Goal: Task Accomplishment & Management: Complete application form

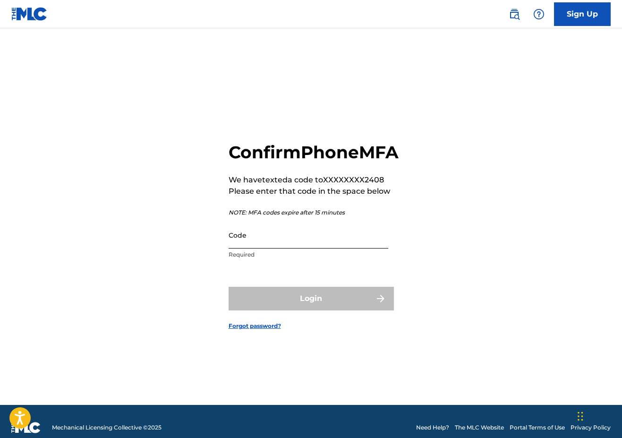
click at [258, 248] on input "Code" at bounding box center [309, 235] width 160 height 27
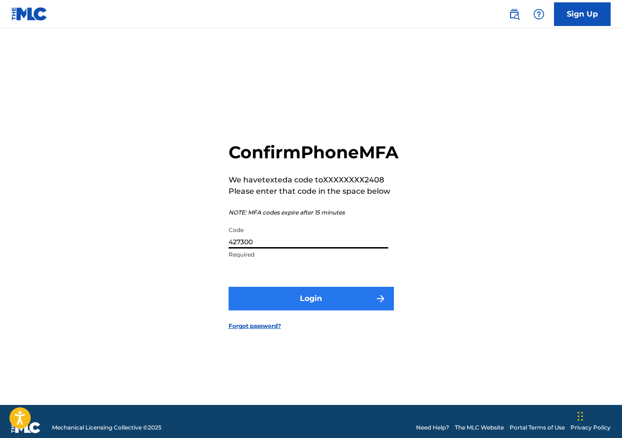
type input "427300"
click at [271, 306] on button "Login" at bounding box center [311, 299] width 165 height 24
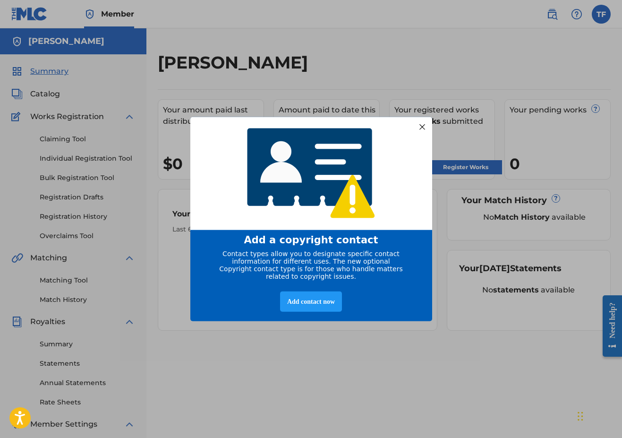
click at [422, 126] on div at bounding box center [422, 127] width 12 height 12
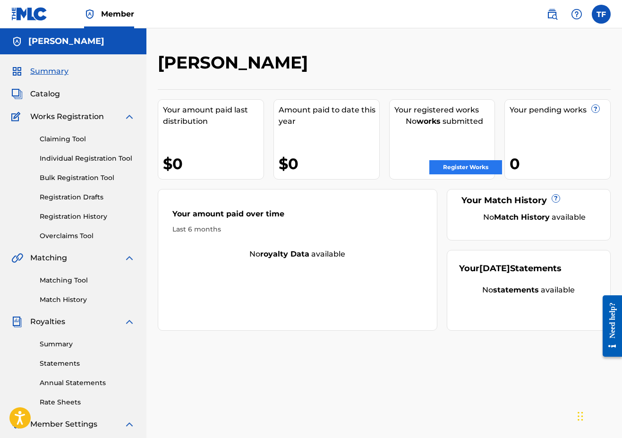
click at [456, 168] on link "Register Works" at bounding box center [466, 167] width 73 height 14
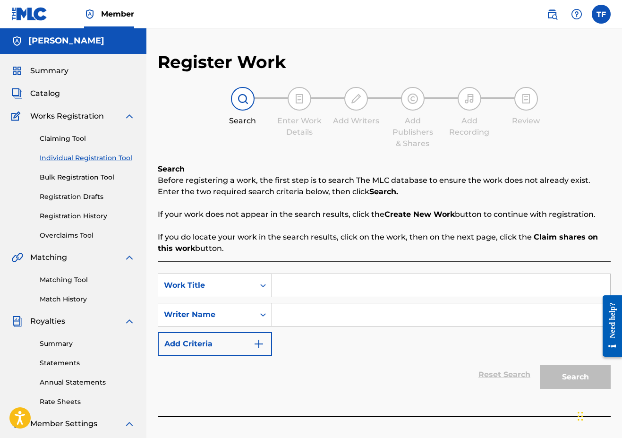
click at [259, 288] on icon "Search Form" at bounding box center [262, 285] width 9 height 9
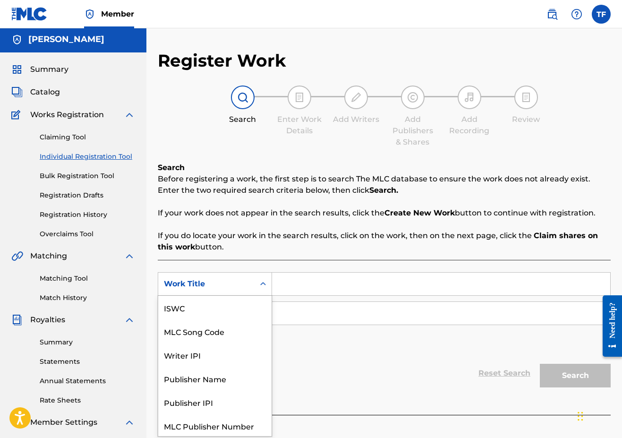
scroll to position [24, 0]
click at [228, 423] on div "Work Title" at bounding box center [214, 426] width 113 height 24
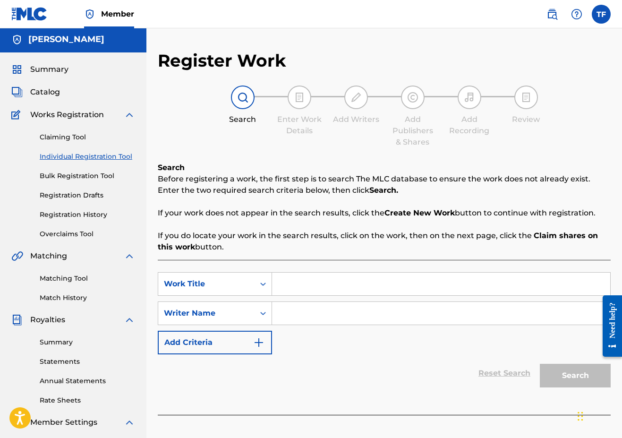
click at [298, 287] on input "Search Form" at bounding box center [441, 284] width 338 height 23
type input "Goodnight baby"
click at [390, 308] on input "Search Form" at bounding box center [441, 313] width 338 height 23
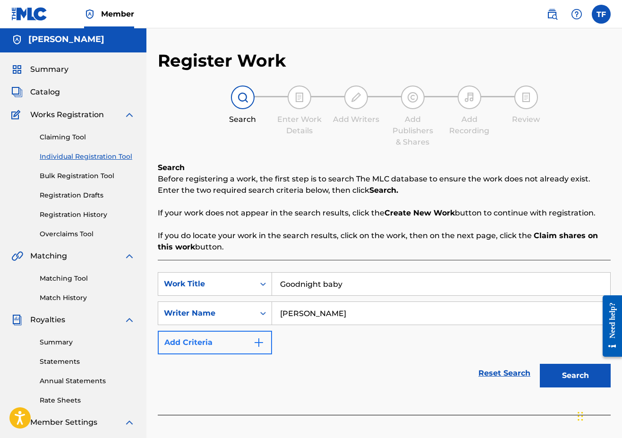
type input "[PERSON_NAME]"
click at [258, 337] on img "Search Form" at bounding box center [258, 342] width 11 height 11
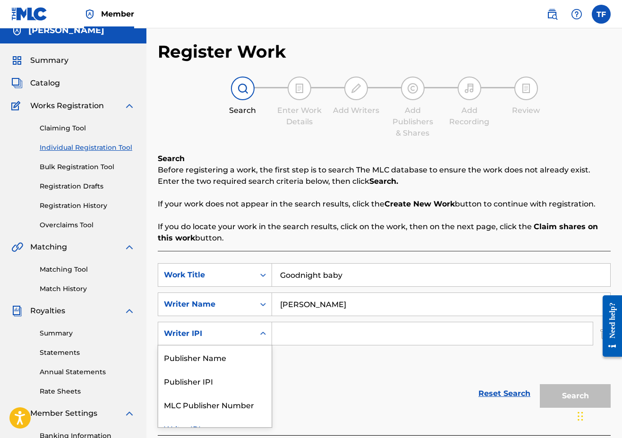
click at [262, 345] on div "Writer IPI selected, 4 of 4. 4 results available. Use Up and Down to choose opt…" at bounding box center [215, 334] width 114 height 24
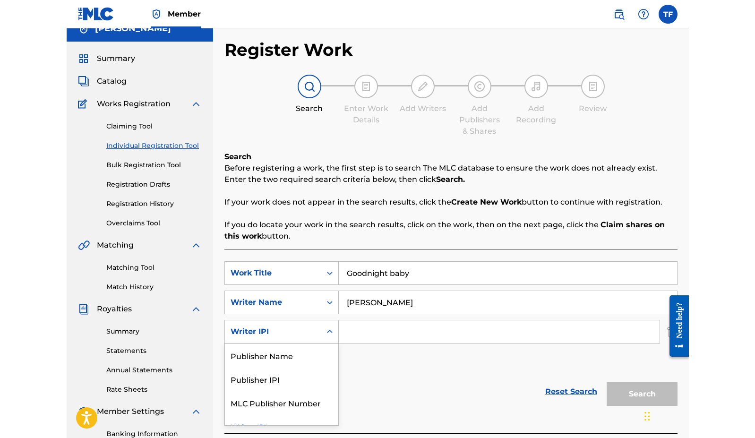
scroll to position [13, 0]
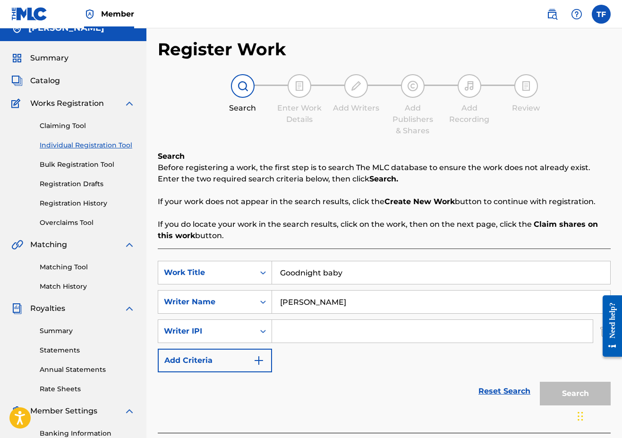
click at [329, 379] on div "Reset Search Search" at bounding box center [384, 391] width 453 height 38
click at [603, 332] on div "Need help?" at bounding box center [612, 325] width 19 height 61
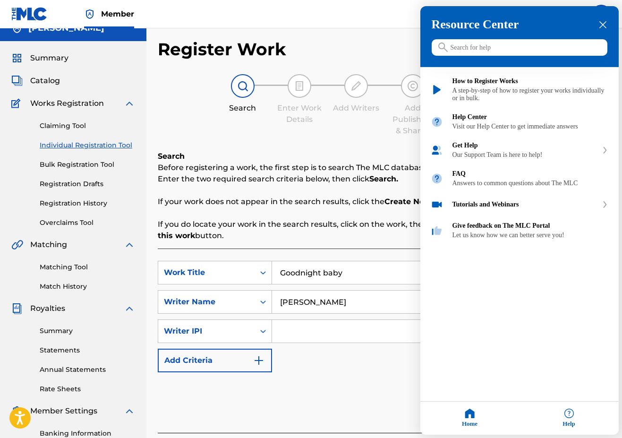
click at [345, 357] on div at bounding box center [311, 219] width 622 height 438
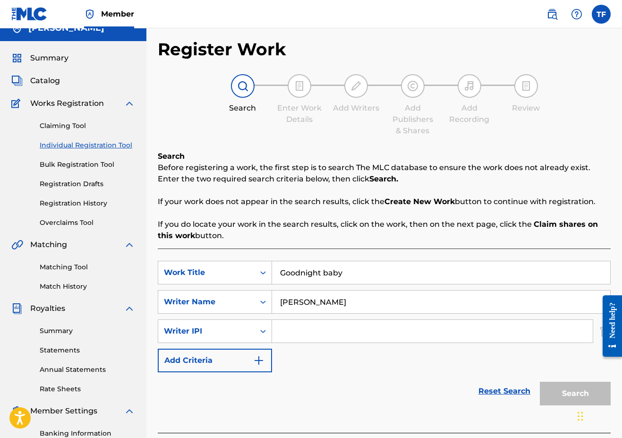
click at [603, 329] on div "Need help?" at bounding box center [612, 325] width 19 height 61
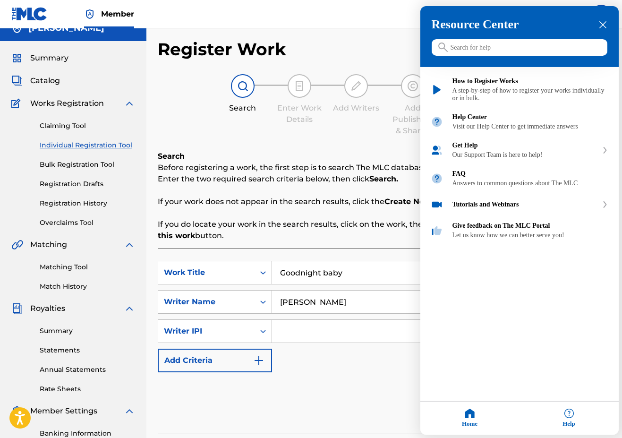
click at [391, 364] on div at bounding box center [311, 219] width 622 height 438
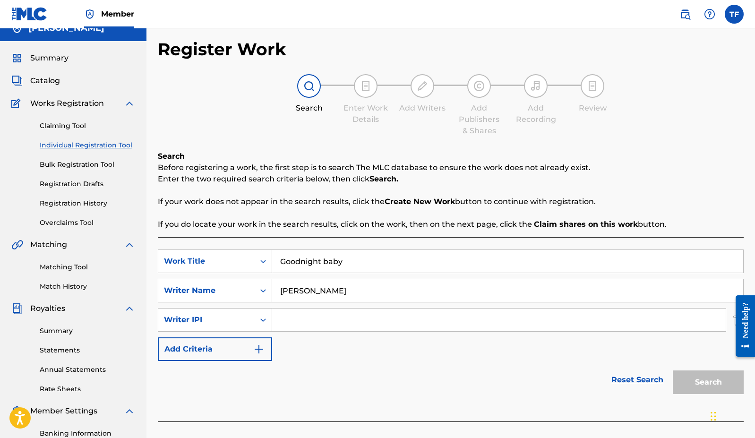
click at [622, 317] on div at bounding box center [742, 325] width 26 height 81
click at [622, 318] on div at bounding box center [742, 325] width 26 height 81
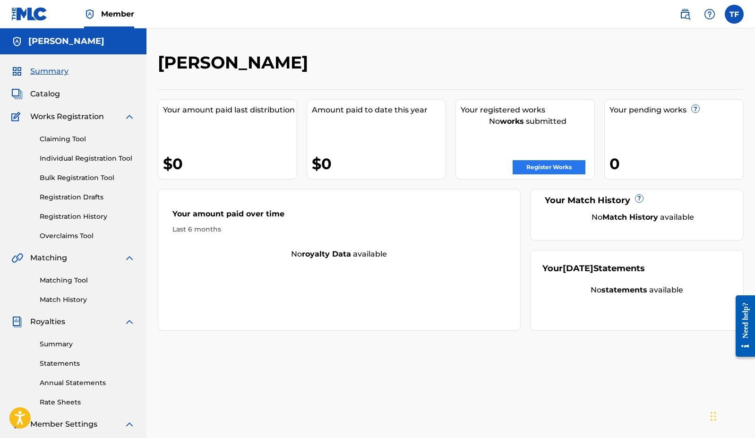
click at [570, 165] on link "Register Works" at bounding box center [549, 167] width 73 height 14
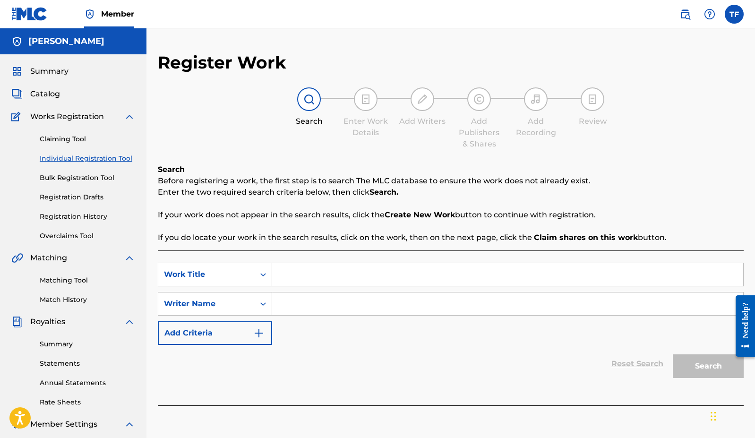
click at [431, 275] on input "Search Form" at bounding box center [507, 274] width 471 height 23
type input "Goodnight Baby"
click at [382, 302] on input "Search Form" at bounding box center [507, 304] width 471 height 23
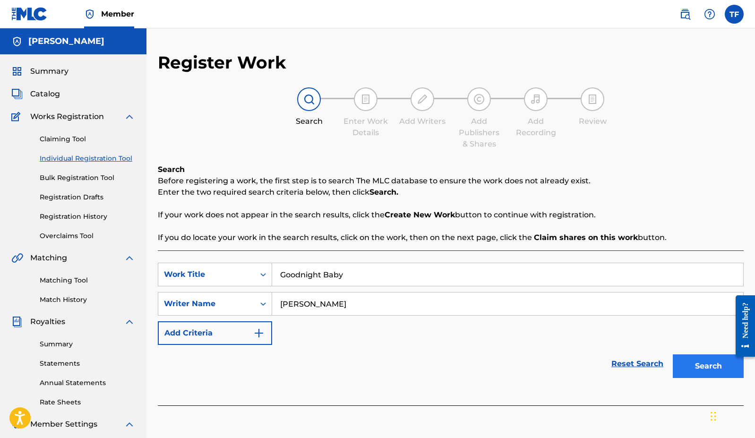
type input "[PERSON_NAME]"
click at [622, 370] on button "Search" at bounding box center [708, 366] width 71 height 24
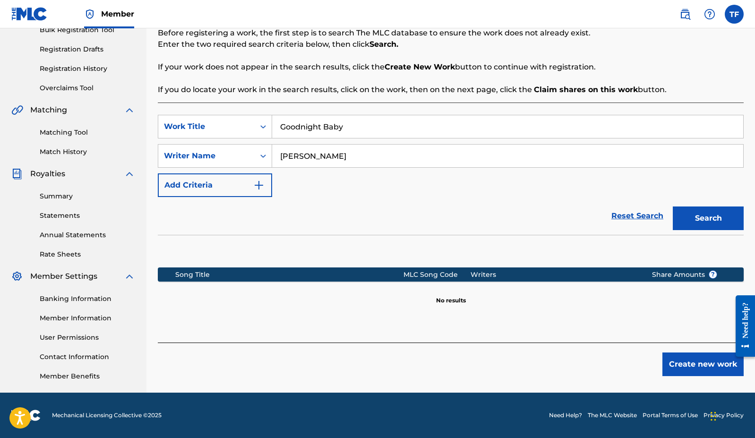
scroll to position [148, 0]
click at [622, 365] on button "Create new work" at bounding box center [703, 365] width 81 height 24
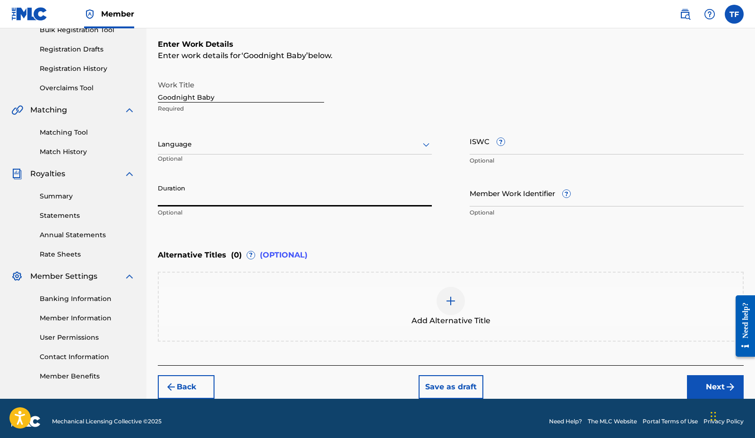
click at [321, 191] on input "Duration" at bounding box center [295, 193] width 274 height 27
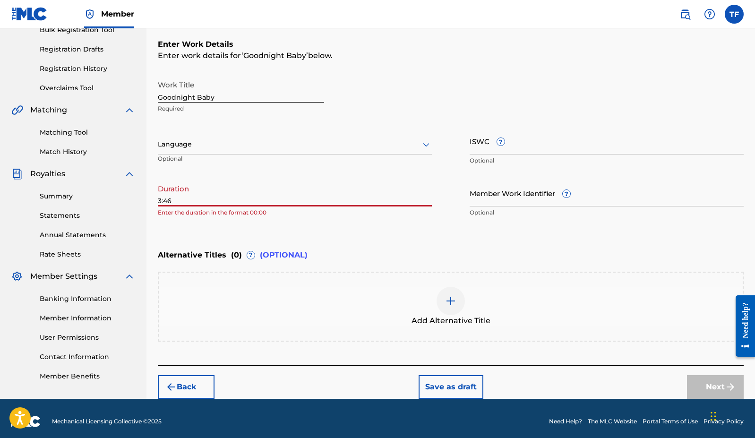
click at [156, 200] on div "Register Work Search Enter Work Details Add Writers Add Publishers & Shares Add…" at bounding box center [450, 151] width 609 height 495
click at [158, 199] on input "3:46" at bounding box center [295, 193] width 274 height 27
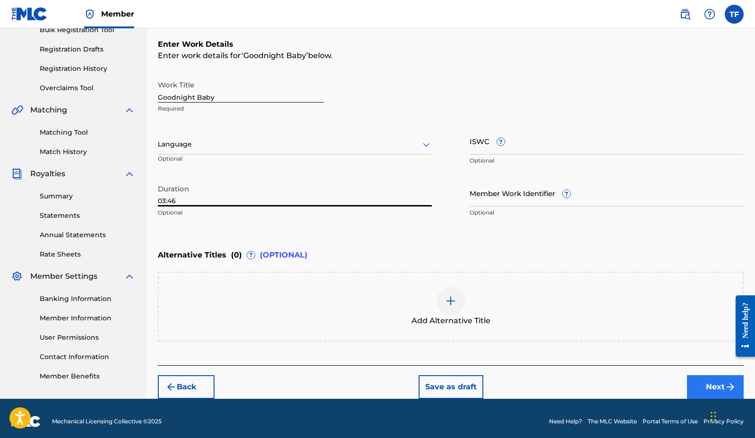
type input "03:46"
click at [622, 387] on button "Next" at bounding box center [715, 387] width 57 height 24
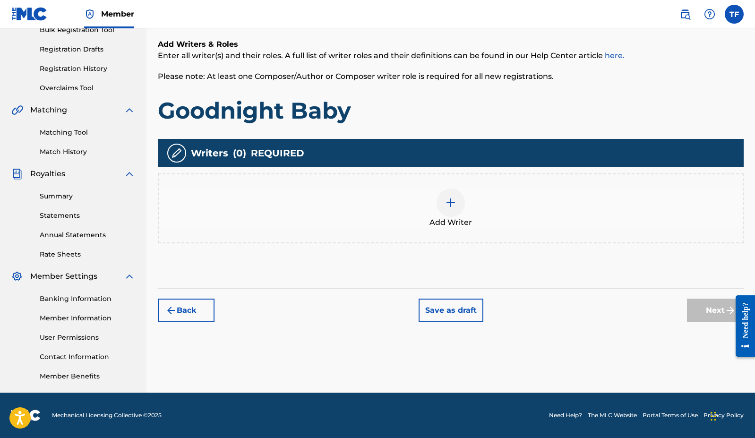
scroll to position [43, 0]
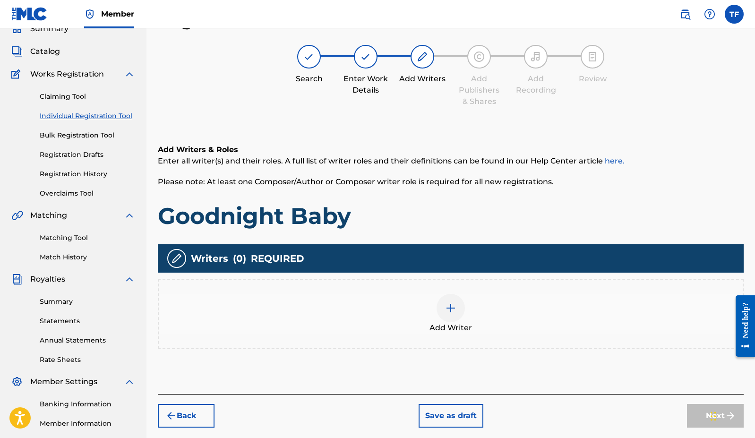
click at [452, 312] on img at bounding box center [450, 307] width 11 height 11
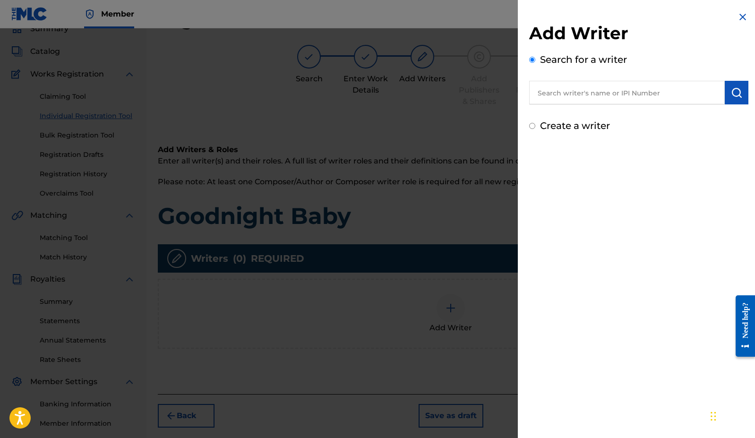
click at [621, 101] on input "text" at bounding box center [627, 93] width 196 height 24
type input "[PERSON_NAME]"
click at [609, 145] on div "Add Writer Search for a writer [PERSON_NAME] Create a writer" at bounding box center [639, 219] width 242 height 438
click at [572, 121] on label "Create a writer" at bounding box center [575, 125] width 70 height 11
radio input "true"
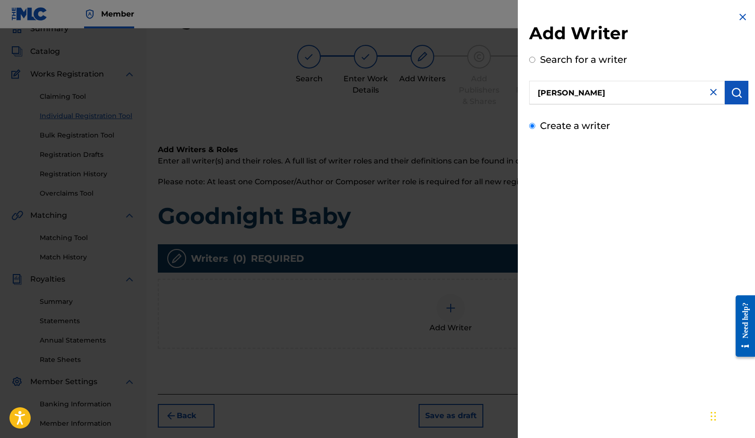
click at [535, 123] on input "Create a writer" at bounding box center [532, 126] width 6 height 6
radio input "false"
radio input "true"
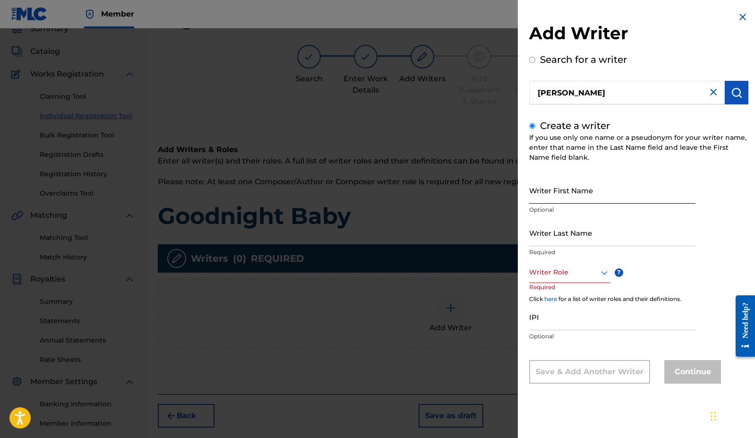
click at [588, 200] on input "Writer First Name" at bounding box center [612, 190] width 166 height 27
type input "TJ"
click at [580, 241] on input "Writer Last Name" at bounding box center [612, 232] width 166 height 27
type input "[PERSON_NAME]"
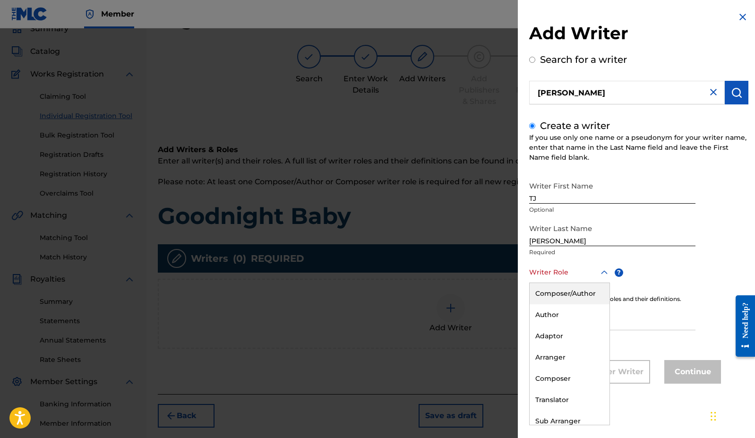
click at [556, 276] on div at bounding box center [569, 273] width 81 height 12
click at [597, 298] on div "Composer/Author" at bounding box center [570, 293] width 80 height 21
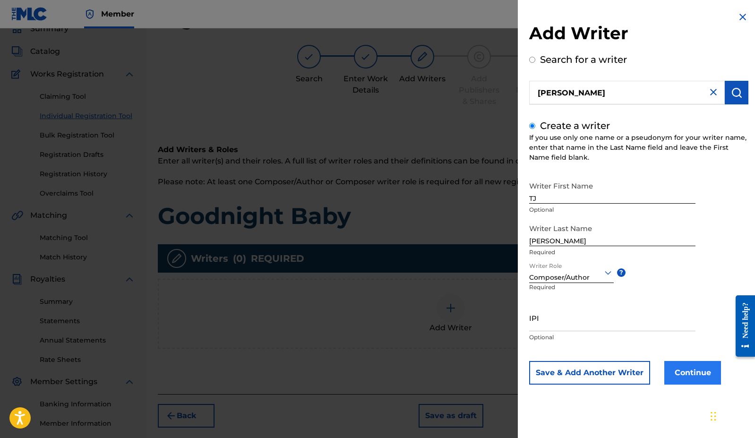
click at [622, 370] on button "Continue" at bounding box center [692, 373] width 57 height 24
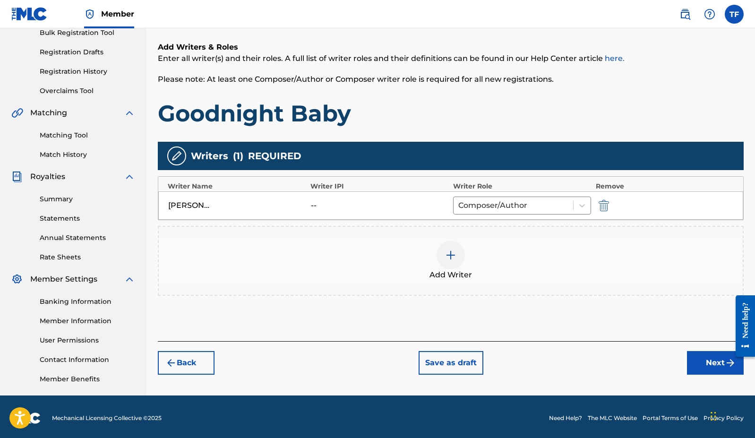
scroll to position [147, 0]
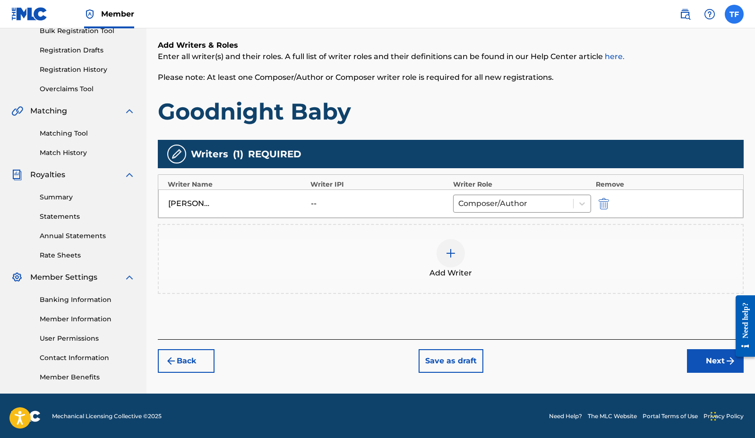
click at [622, 11] on label at bounding box center [734, 14] width 19 height 19
click at [622, 14] on input "TF [PERSON_NAME] [EMAIL_ADDRESS][DOMAIN_NAME] Notification Preferences Profile …" at bounding box center [734, 14] width 0 height 0
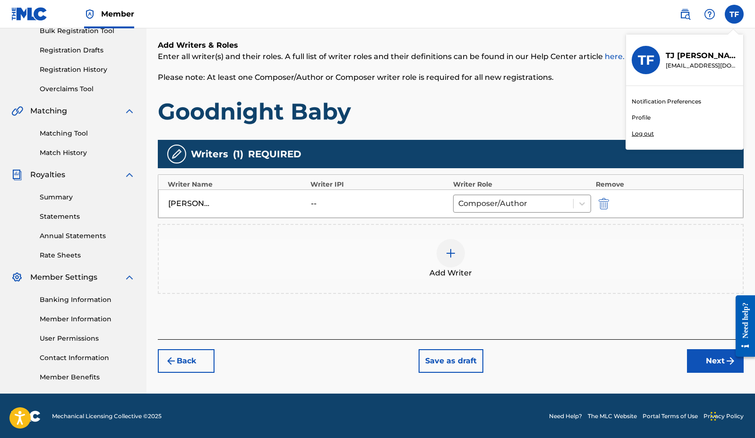
click at [592, 80] on p "Please note: At least one Composer/Author or Composer writer role is required f…" at bounding box center [451, 77] width 586 height 11
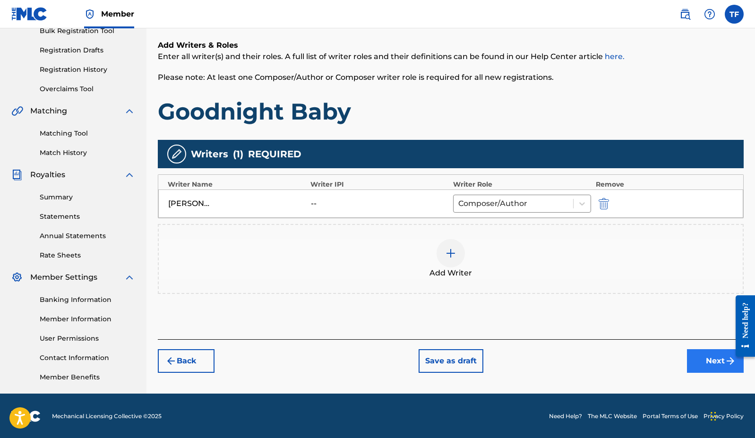
click at [622, 359] on button "Next" at bounding box center [715, 361] width 57 height 24
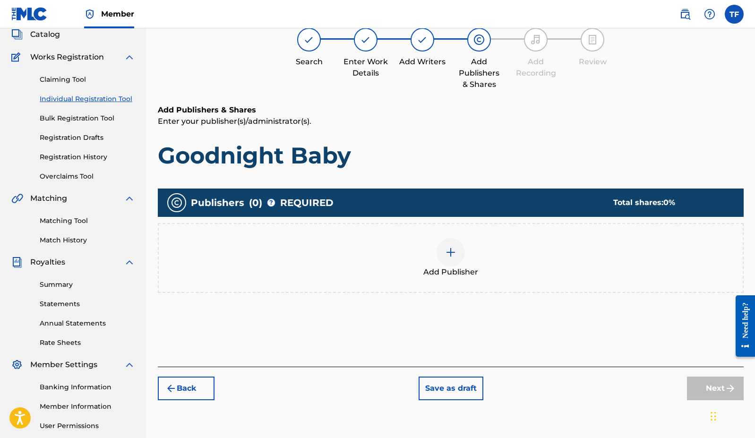
scroll to position [68, 0]
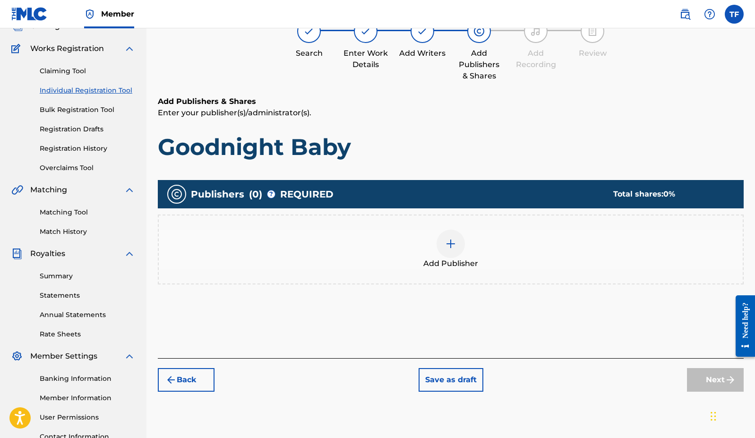
click at [458, 245] on div at bounding box center [451, 244] width 28 height 28
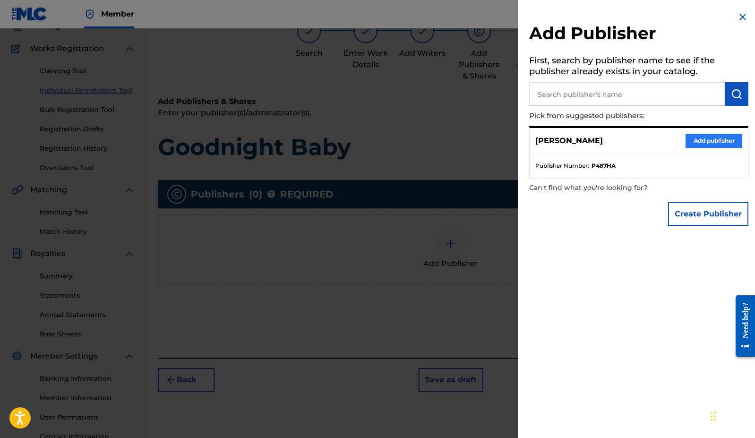
click at [622, 138] on button "Add publisher" at bounding box center [714, 141] width 57 height 14
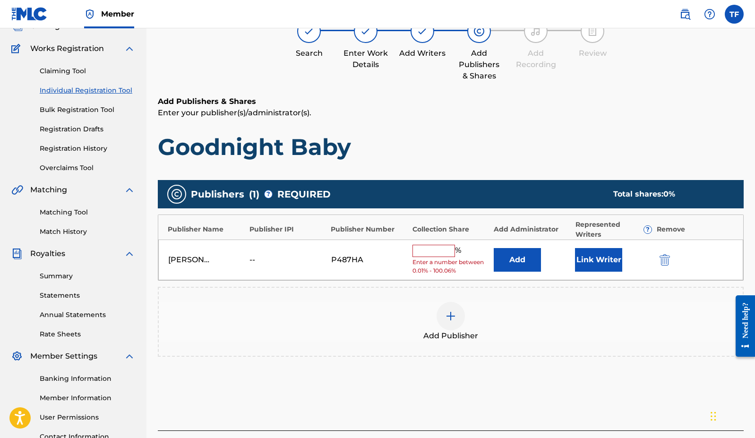
click at [444, 249] on input "text" at bounding box center [434, 251] width 43 height 12
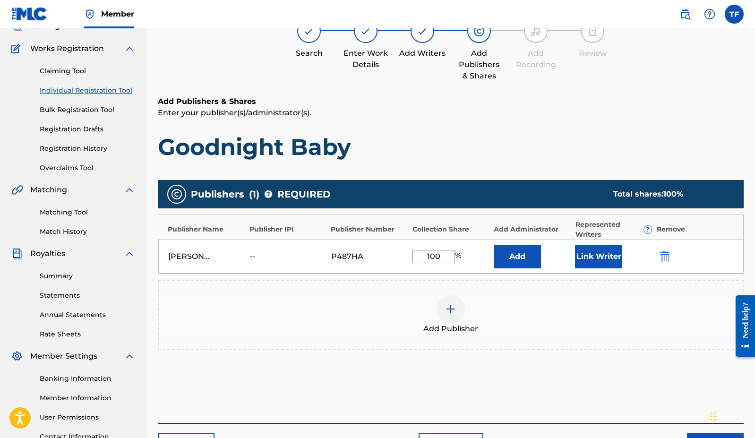
type input "100"
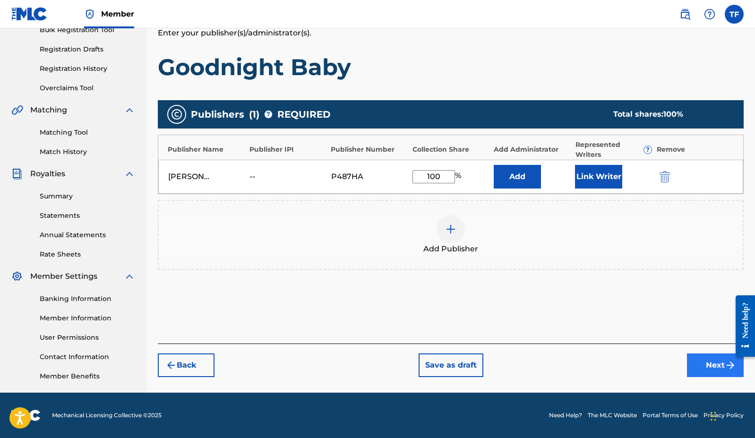
click at [622, 369] on button "Next" at bounding box center [715, 365] width 57 height 24
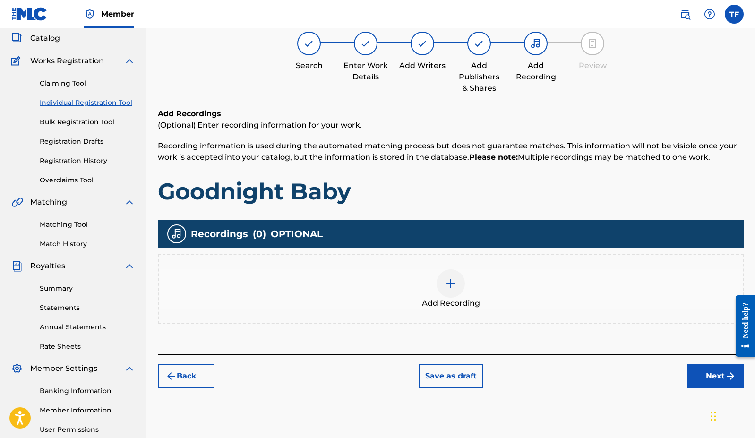
scroll to position [43, 0]
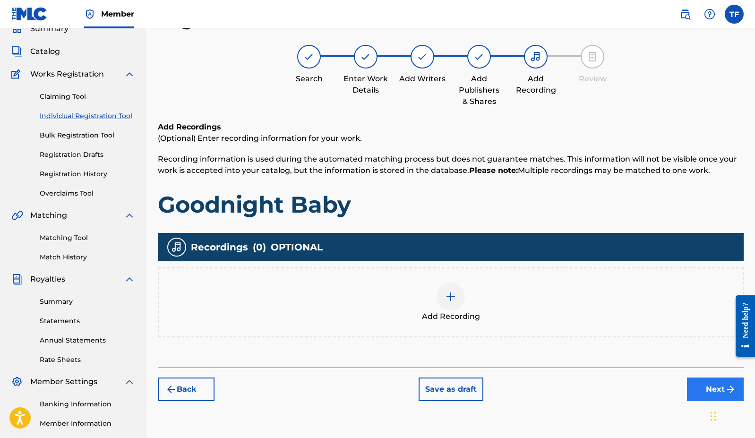
click at [622, 385] on button "Next" at bounding box center [715, 390] width 57 height 24
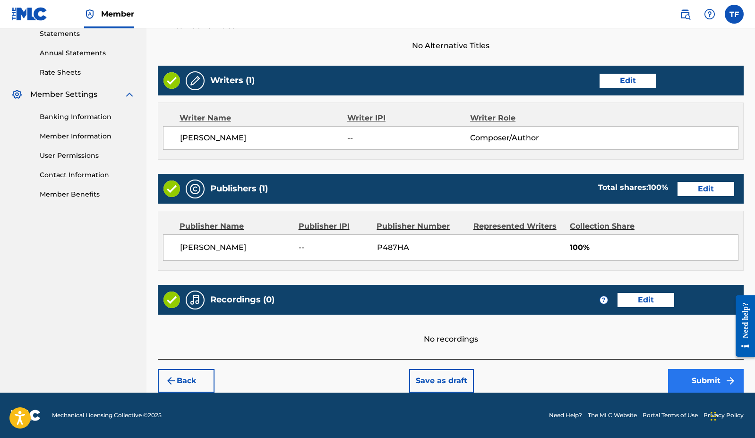
scroll to position [330, 0]
click at [622, 387] on button "Submit" at bounding box center [706, 381] width 76 height 24
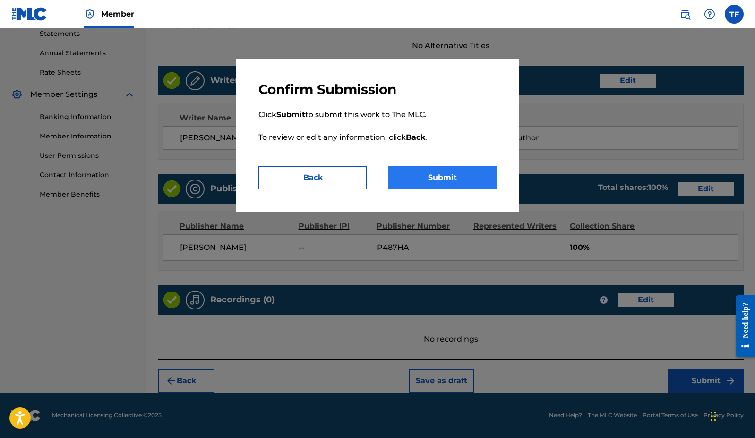
click at [452, 178] on button "Submit" at bounding box center [442, 178] width 109 height 24
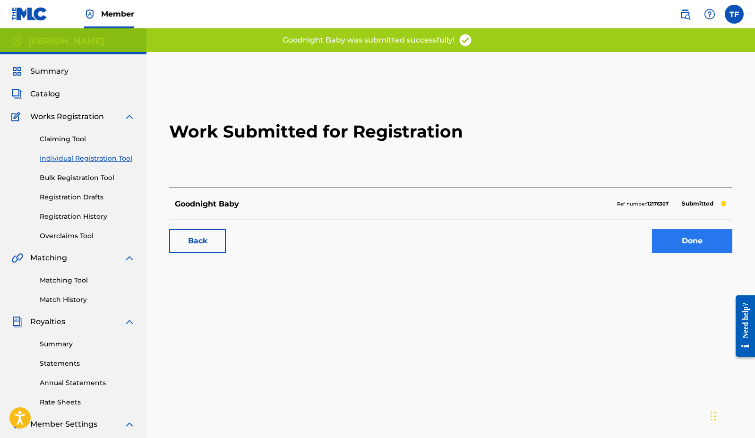
click at [622, 235] on link "Done" at bounding box center [692, 241] width 80 height 24
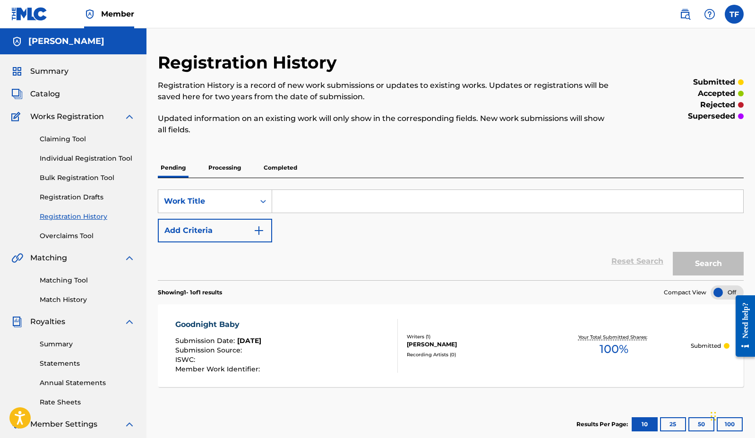
click at [84, 216] on link "Registration History" at bounding box center [87, 217] width 95 height 10
click at [86, 215] on link "Registration History" at bounding box center [87, 217] width 95 height 10
click at [87, 217] on link "Registration History" at bounding box center [87, 217] width 95 height 10
click at [216, 165] on p "Processing" at bounding box center [225, 168] width 38 height 20
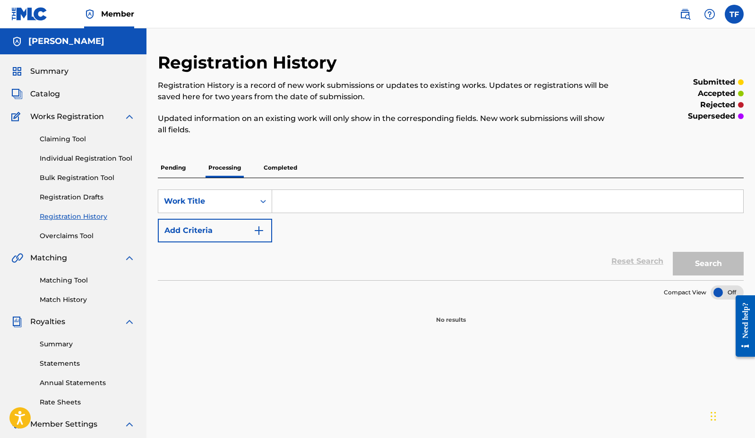
click at [294, 166] on p "Completed" at bounding box center [280, 168] width 39 height 20
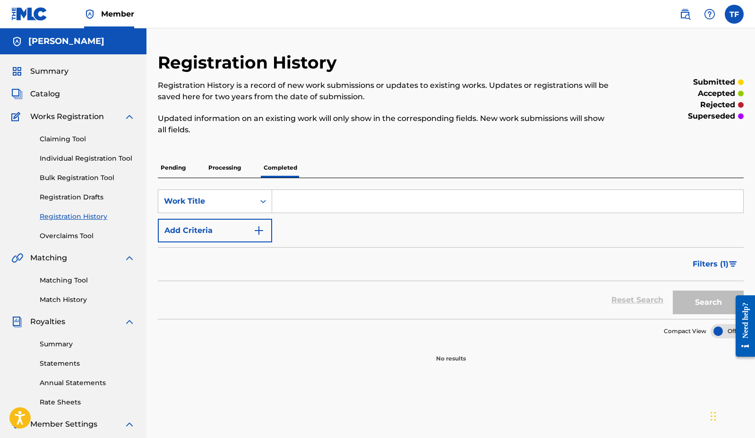
click at [181, 170] on p "Pending" at bounding box center [173, 168] width 31 height 20
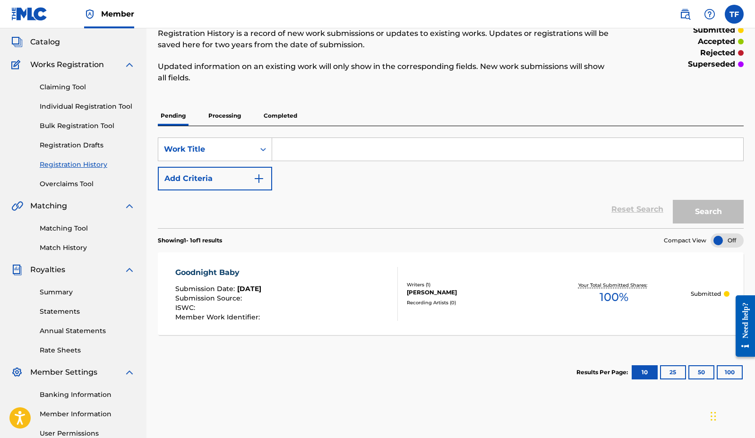
scroll to position [52, 0]
click at [76, 86] on link "Claiming Tool" at bounding box center [87, 88] width 95 height 10
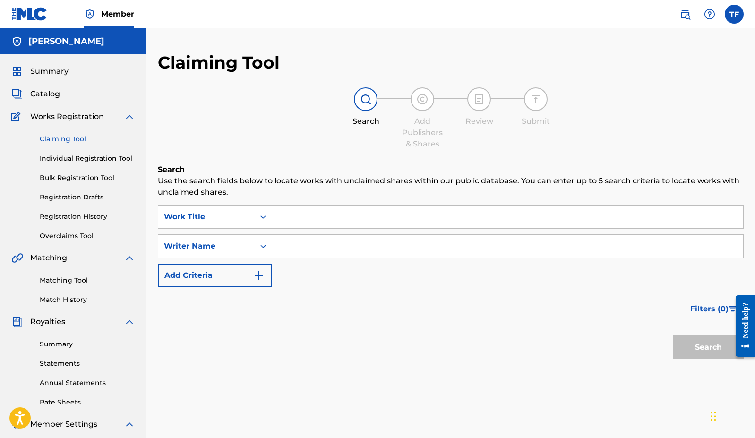
click at [313, 224] on input "Search Form" at bounding box center [507, 217] width 471 height 23
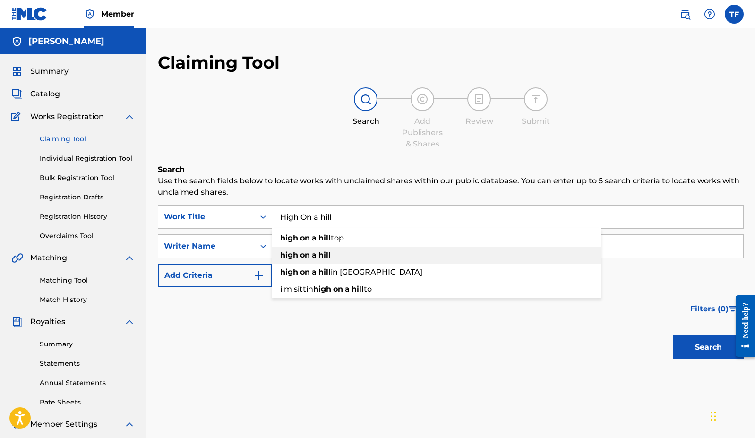
click at [284, 256] on strong "high" at bounding box center [289, 254] width 18 height 9
type input "high on a hill"
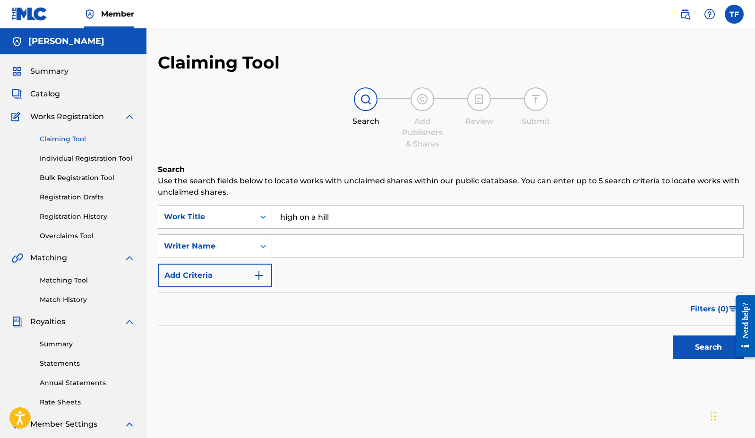
click at [299, 251] on input "Search Form" at bounding box center [507, 246] width 471 height 23
type input "[PERSON_NAME]"
click at [622, 347] on button "Search" at bounding box center [708, 348] width 71 height 24
click at [101, 174] on link "Bulk Registration Tool" at bounding box center [87, 178] width 95 height 10
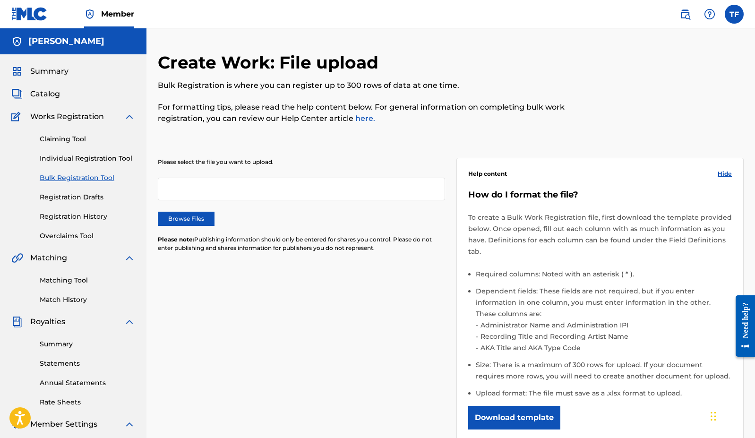
click at [244, 189] on div at bounding box center [301, 189] width 287 height 23
click at [49, 92] on span "Catalog" at bounding box center [45, 93] width 30 height 11
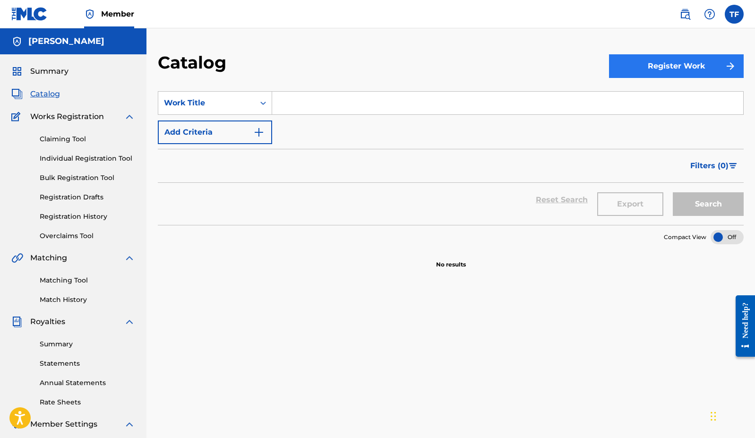
click at [622, 60] on button "Register Work" at bounding box center [676, 66] width 135 height 24
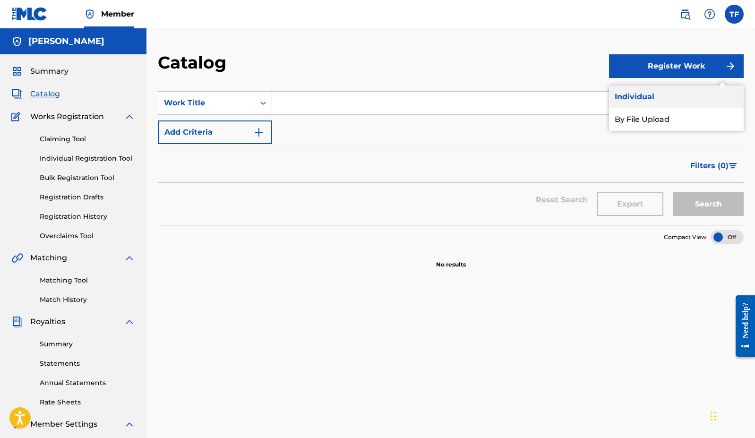
click at [622, 97] on link "Individual" at bounding box center [676, 97] width 135 height 23
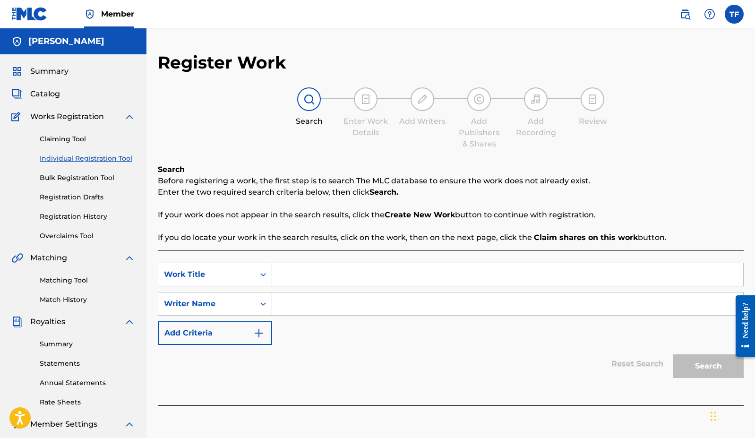
click at [412, 278] on input "Search Form" at bounding box center [507, 274] width 471 height 23
type input "High on a Hill"
click at [386, 305] on input "Search Form" at bounding box center [507, 304] width 471 height 23
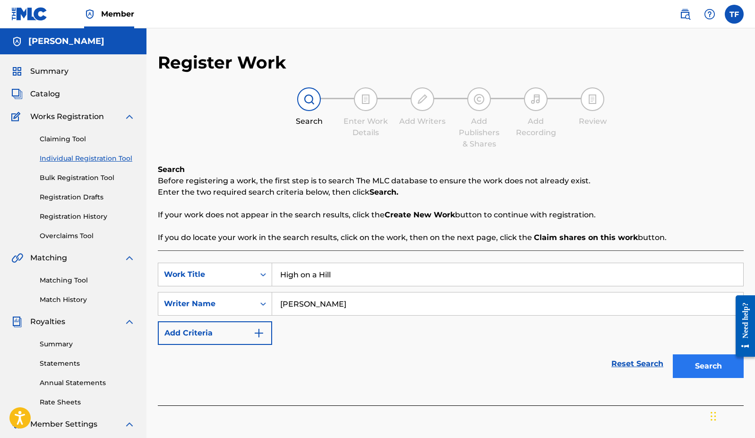
type input "[PERSON_NAME]"
click at [622, 369] on button "Search" at bounding box center [708, 366] width 71 height 24
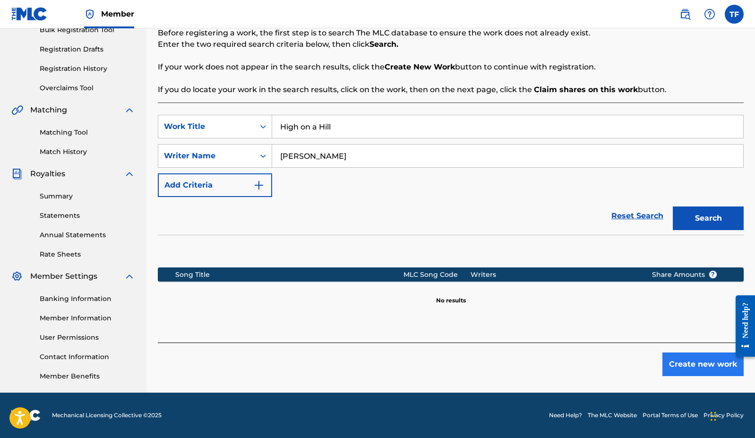
scroll to position [148, 0]
click at [622, 374] on button "Create new work" at bounding box center [703, 365] width 81 height 24
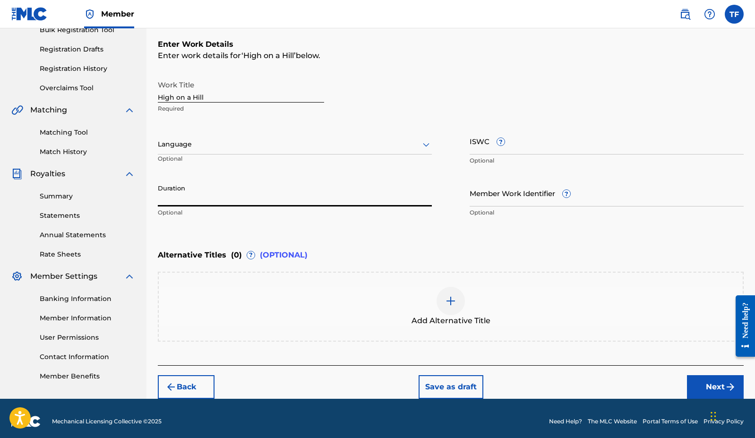
click at [266, 205] on input "Duration" at bounding box center [295, 193] width 274 height 27
click at [365, 200] on input "Duration" at bounding box center [295, 193] width 274 height 27
type input "04:05"
click at [622, 383] on button "Next" at bounding box center [715, 387] width 57 height 24
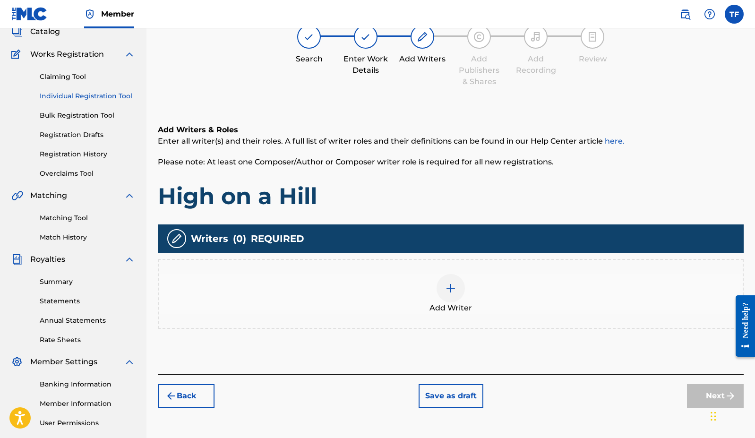
scroll to position [43, 0]
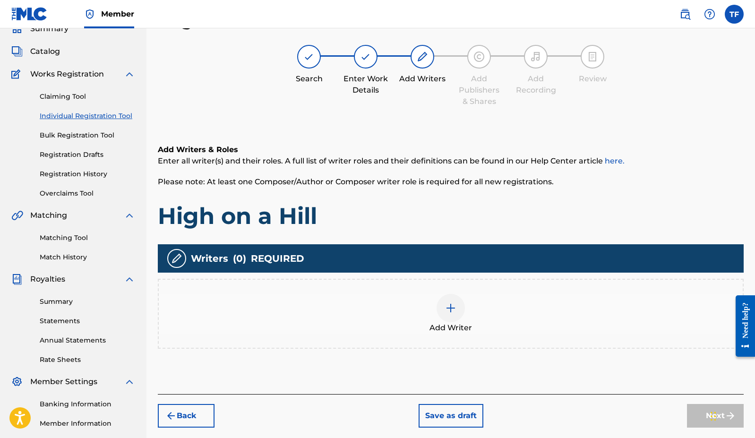
click at [445, 309] on img at bounding box center [450, 307] width 11 height 11
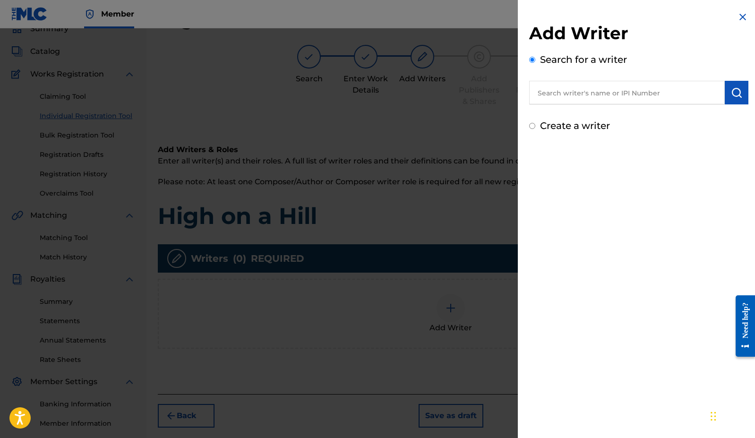
click at [587, 97] on input "text" at bounding box center [627, 93] width 196 height 24
type input "[PERSON_NAME]"
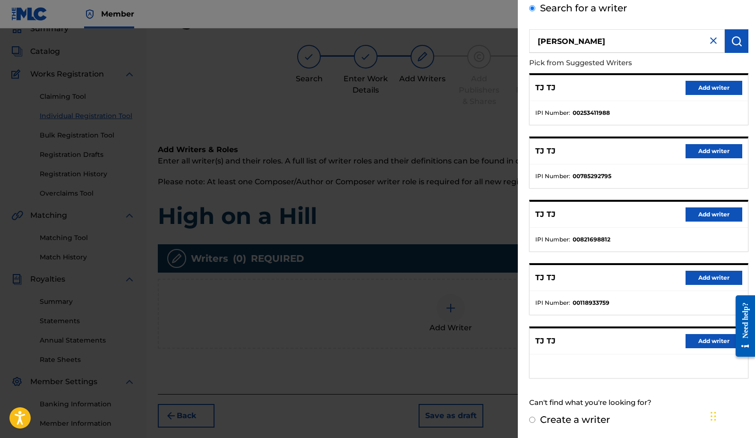
scroll to position [51, 0]
click at [532, 421] on input "Create a writer" at bounding box center [532, 420] width 6 height 6
radio input "false"
radio input "true"
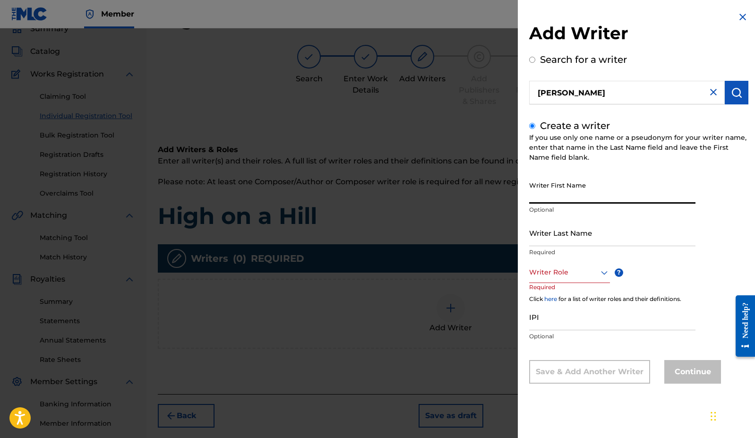
click at [580, 190] on input "Writer First Name" at bounding box center [612, 190] width 166 height 27
type input "TJ"
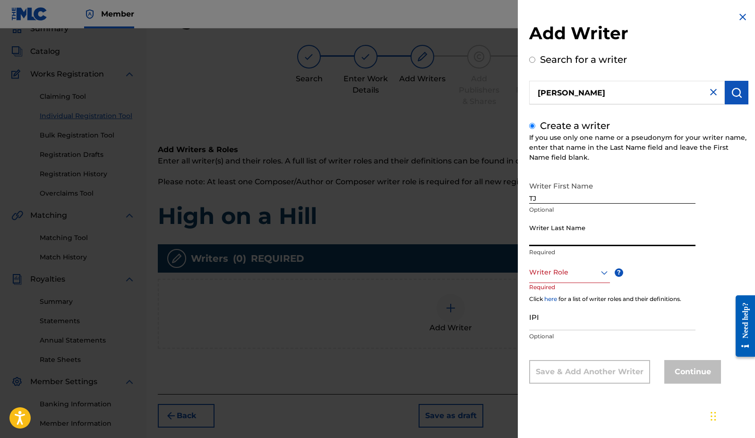
click at [572, 244] on input "Writer Last Name" at bounding box center [612, 232] width 166 height 27
type input "[PERSON_NAME]"
click at [563, 276] on div at bounding box center [569, 273] width 81 height 12
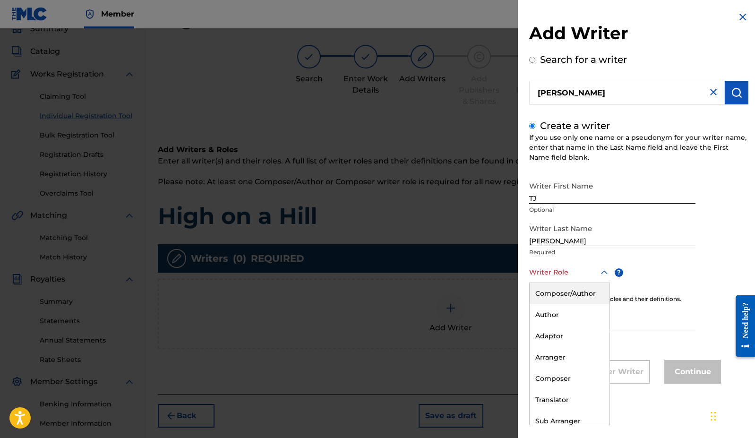
click at [570, 299] on div "Composer/Author" at bounding box center [570, 293] width 80 height 21
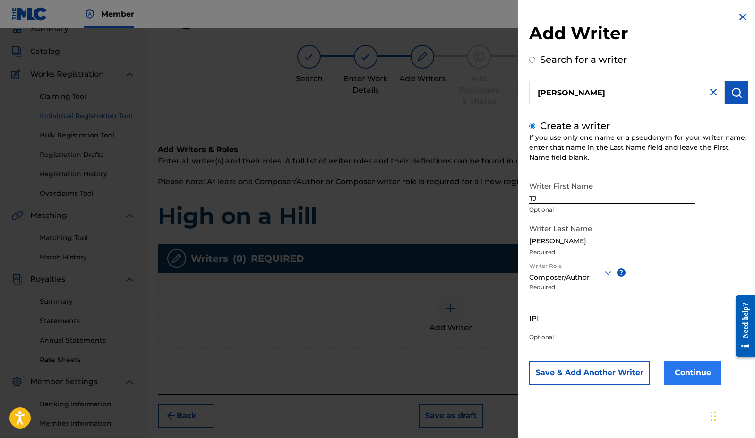
click at [622, 370] on button "Continue" at bounding box center [692, 373] width 57 height 24
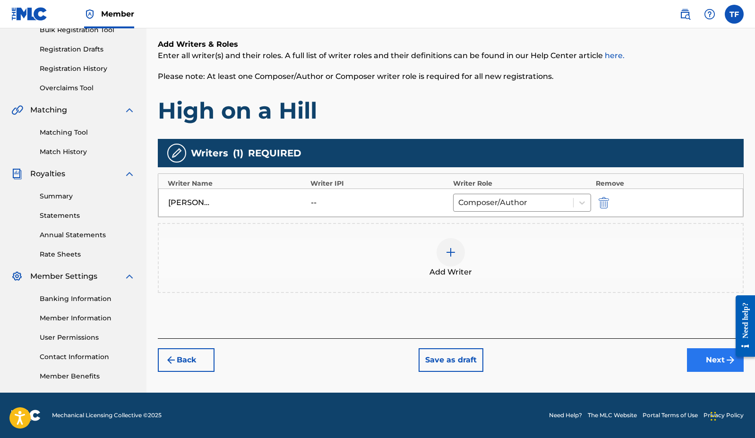
click at [622, 359] on button "Next" at bounding box center [715, 360] width 57 height 24
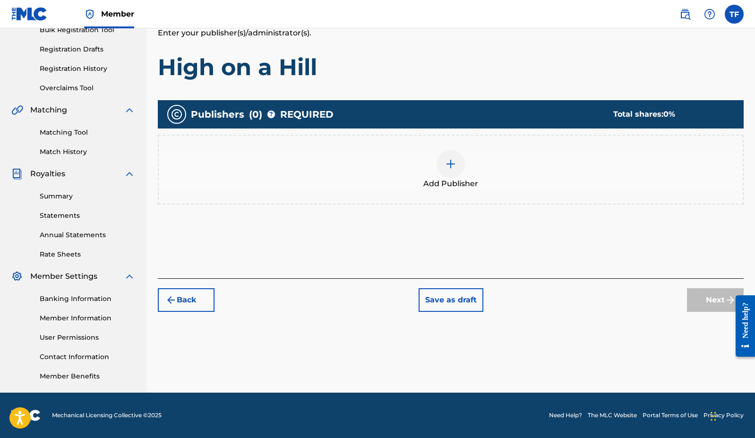
scroll to position [43, 0]
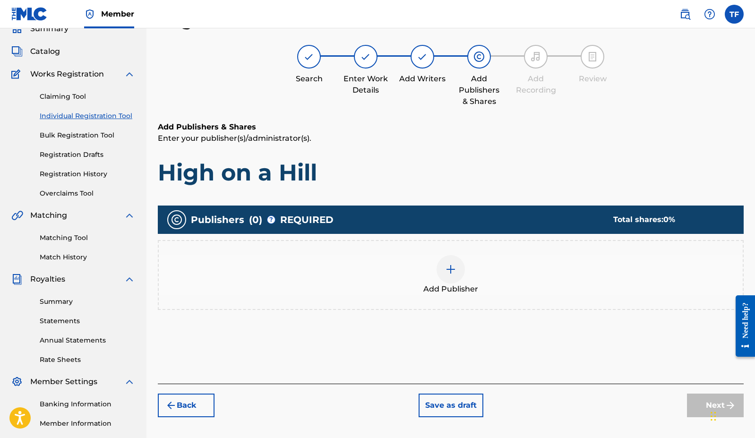
click at [449, 271] on img at bounding box center [450, 269] width 11 height 11
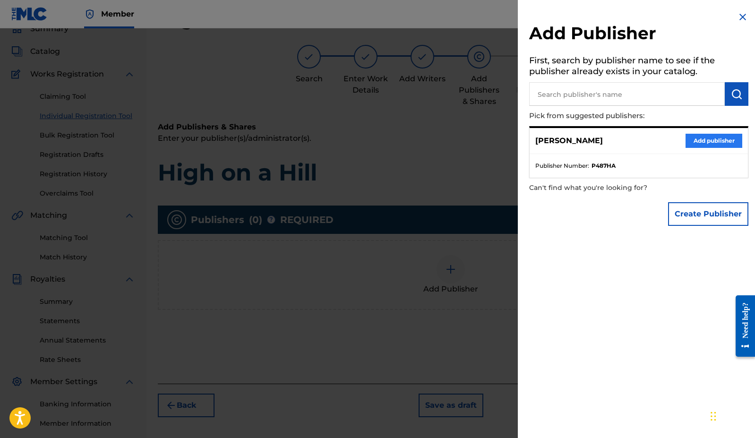
click at [622, 143] on button "Add publisher" at bounding box center [714, 141] width 57 height 14
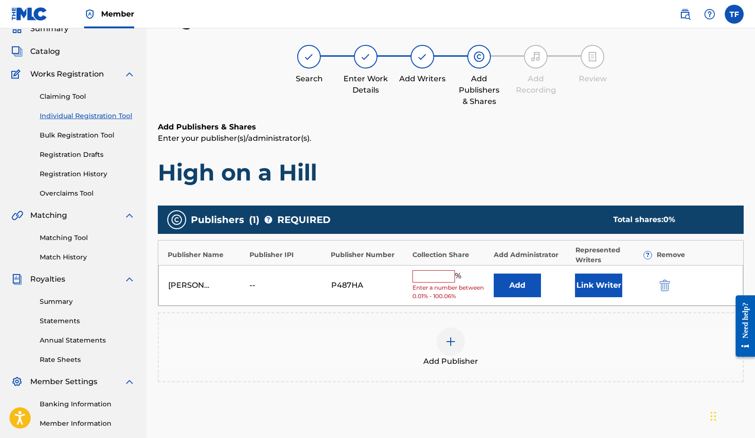
scroll to position [78, 0]
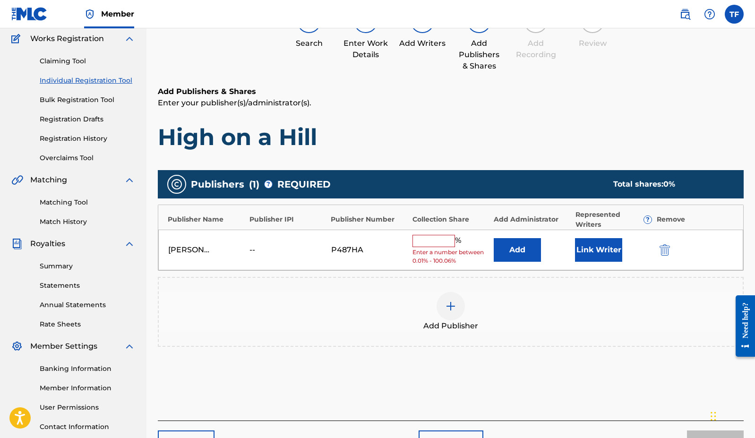
click at [447, 241] on input "text" at bounding box center [434, 241] width 43 height 12
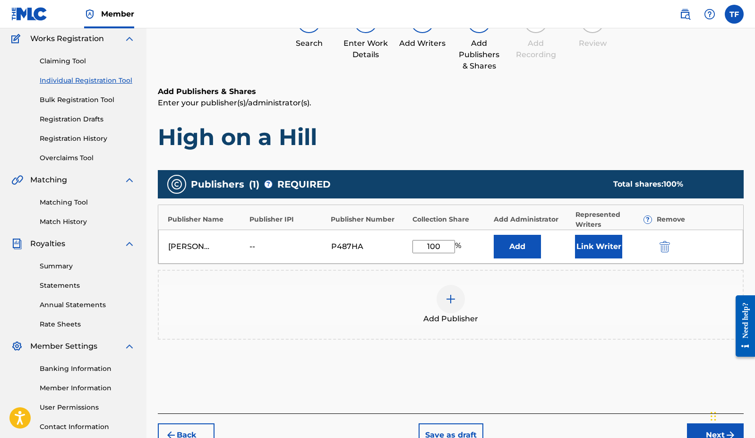
type input "100"
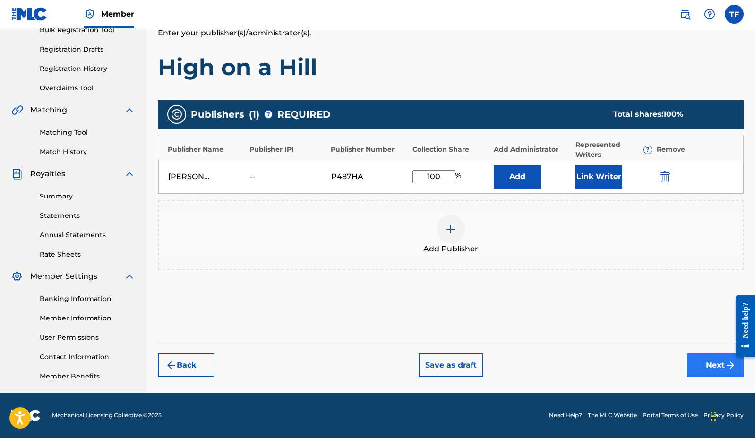
scroll to position [148, 0]
click at [603, 180] on button "Link Writer" at bounding box center [598, 177] width 47 height 24
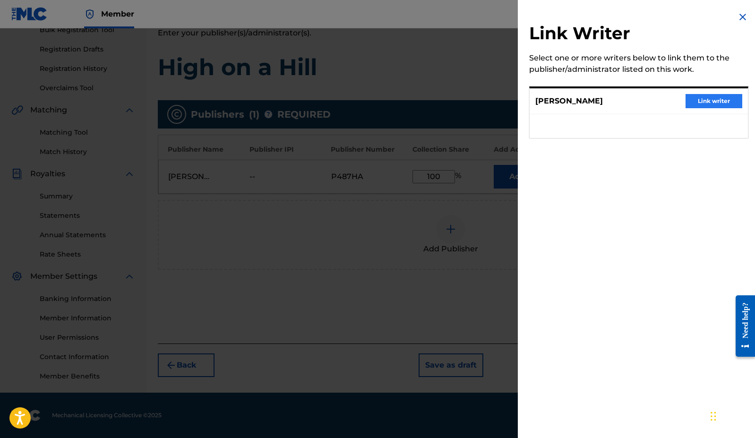
click at [622, 98] on button "Link writer" at bounding box center [714, 101] width 57 height 14
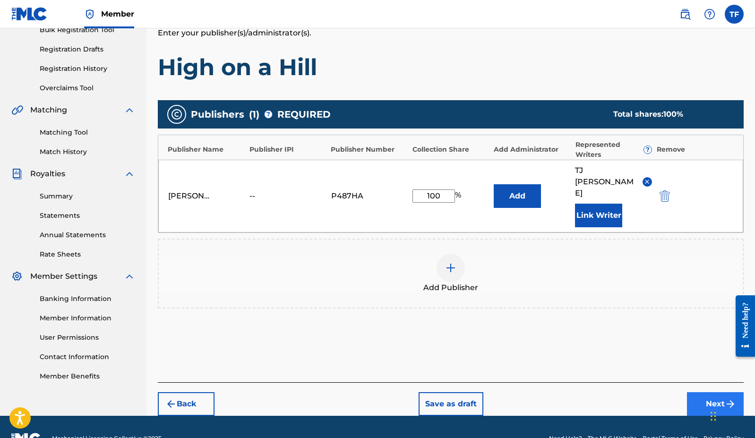
click at [622, 392] on button "Next" at bounding box center [715, 404] width 57 height 24
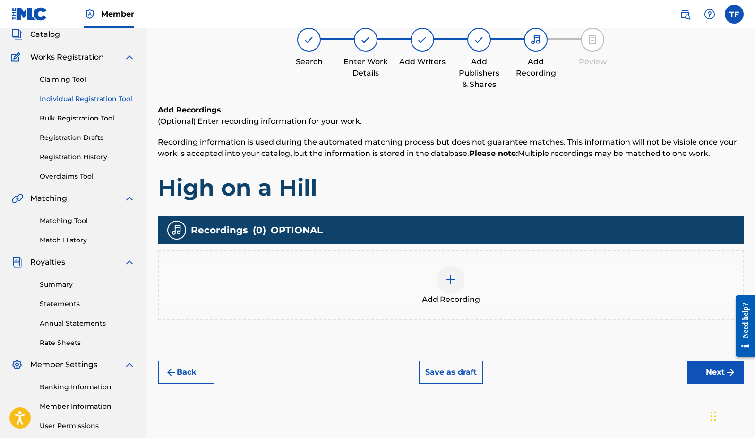
scroll to position [43, 0]
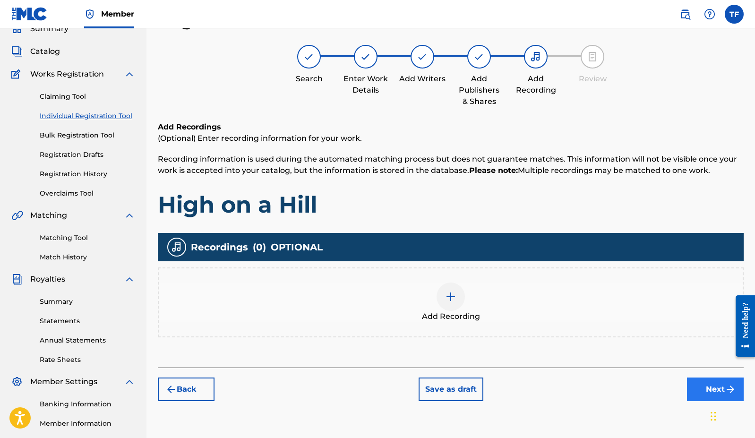
click at [622, 392] on button "Next" at bounding box center [715, 390] width 57 height 24
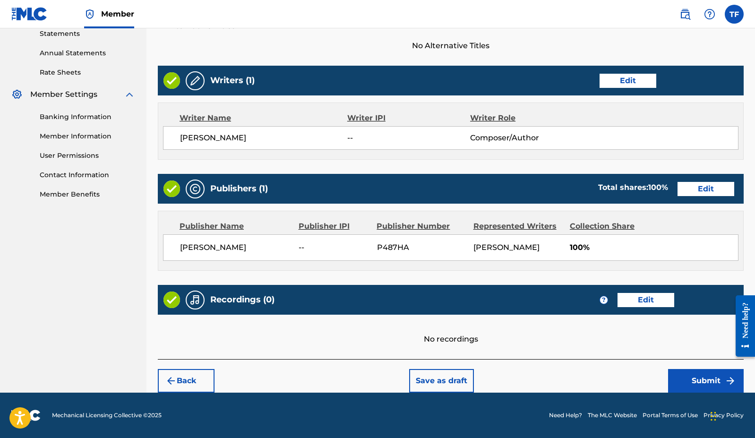
scroll to position [330, 0]
click at [622, 389] on button "Submit" at bounding box center [706, 381] width 76 height 24
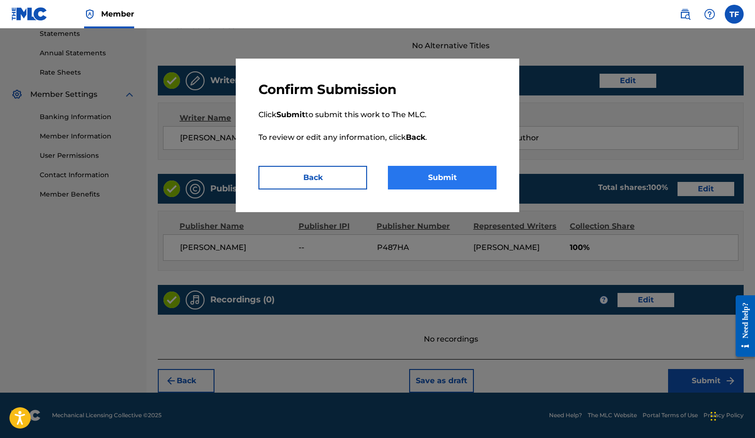
click at [476, 178] on button "Submit" at bounding box center [442, 178] width 109 height 24
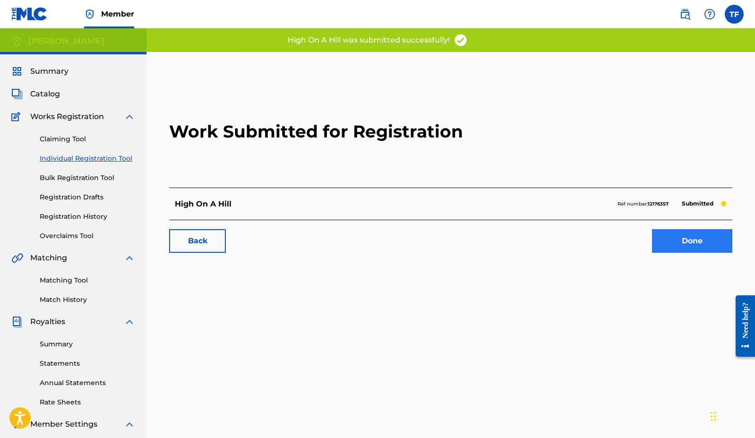
click at [622, 238] on link "Done" at bounding box center [692, 241] width 80 height 24
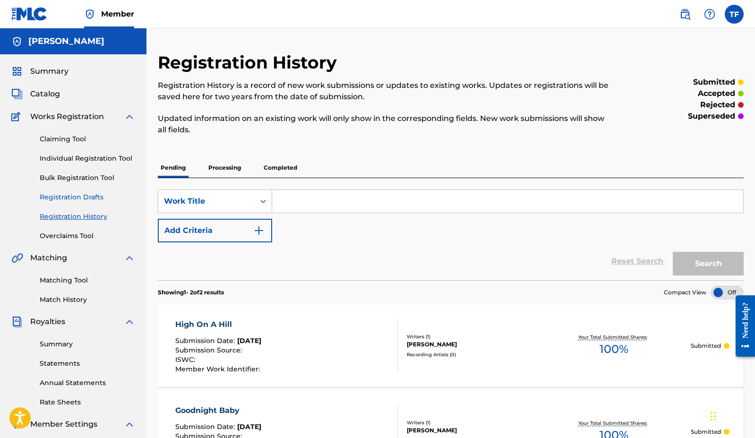
click at [98, 197] on link "Registration Drafts" at bounding box center [87, 197] width 95 height 10
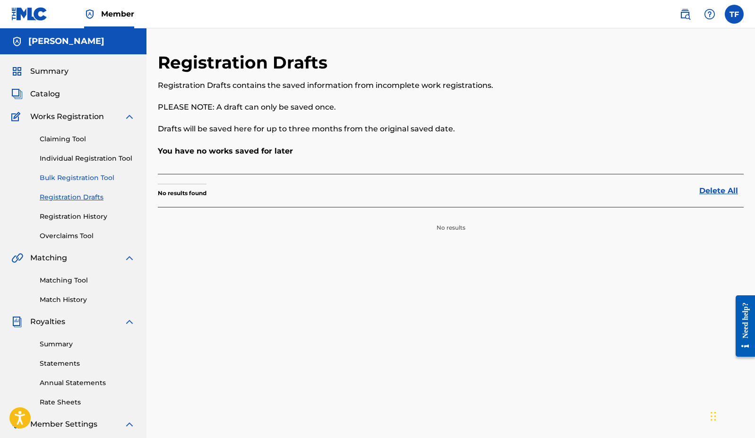
click at [96, 182] on link "Bulk Registration Tool" at bounding box center [87, 178] width 95 height 10
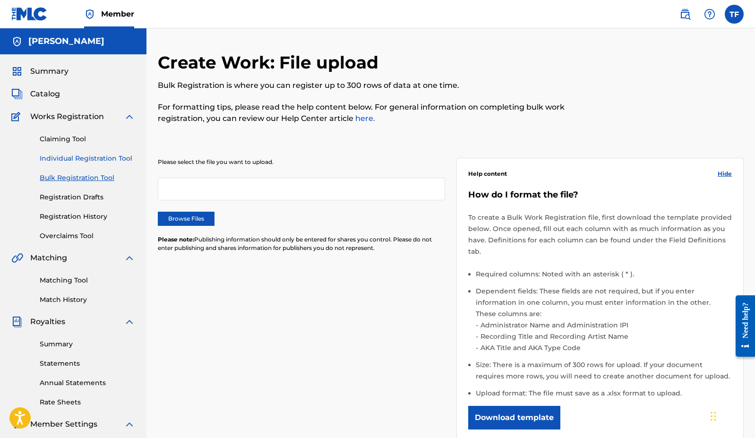
click at [100, 163] on link "Individual Registration Tool" at bounding box center [87, 159] width 95 height 10
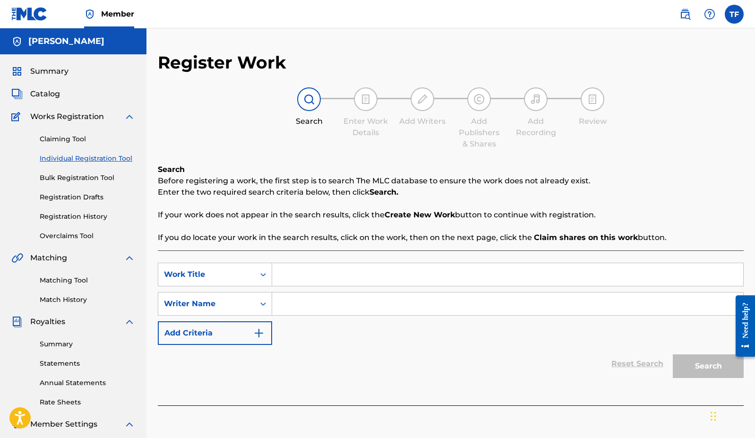
click at [77, 144] on div "Claiming Tool Individual Registration Tool Bulk Registration Tool Registration …" at bounding box center [73, 181] width 124 height 119
click at [76, 135] on link "Claiming Tool" at bounding box center [87, 139] width 95 height 10
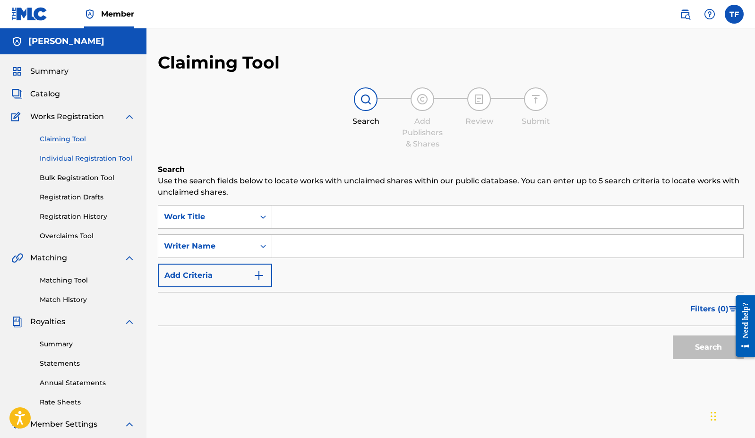
click at [77, 160] on link "Individual Registration Tool" at bounding box center [87, 159] width 95 height 10
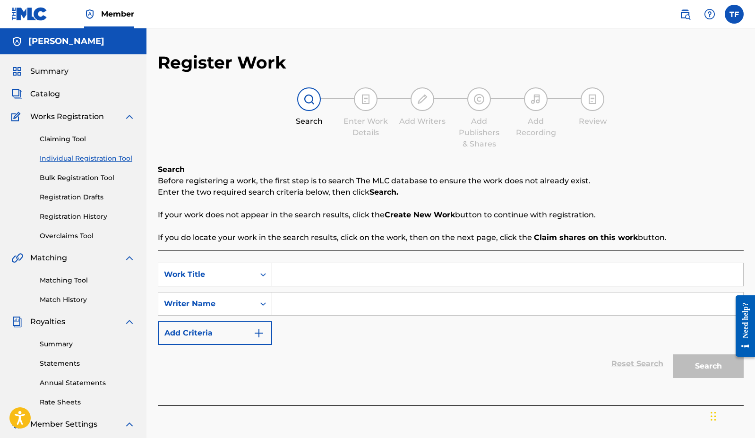
click at [298, 276] on input "Search Form" at bounding box center [507, 274] width 471 height 23
type input "Honey, Honey"
click at [397, 301] on input "Search Form" at bounding box center [507, 304] width 471 height 23
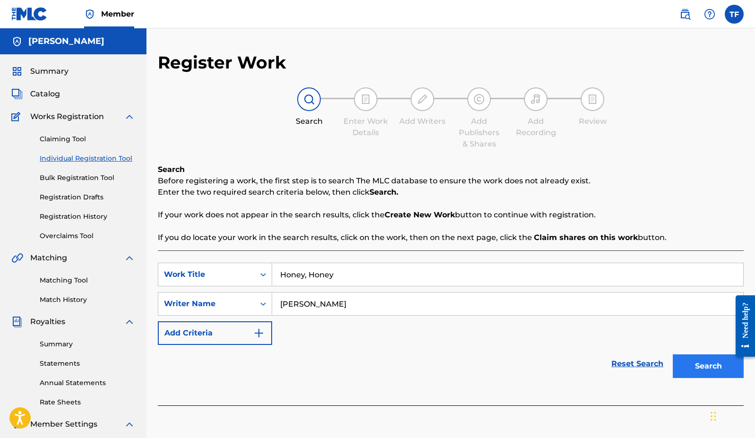
type input "[PERSON_NAME]"
click at [622, 365] on button "Search" at bounding box center [708, 366] width 71 height 24
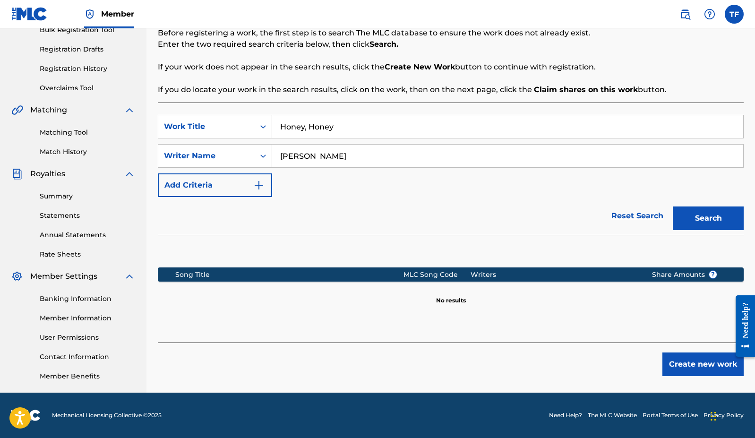
scroll to position [148, 0]
click at [622, 376] on div "Register Work Search Enter Work Details Add Writers Add Publishers & Shares Add…" at bounding box center [450, 148] width 609 height 489
click at [622, 370] on button "Create new work" at bounding box center [703, 365] width 81 height 24
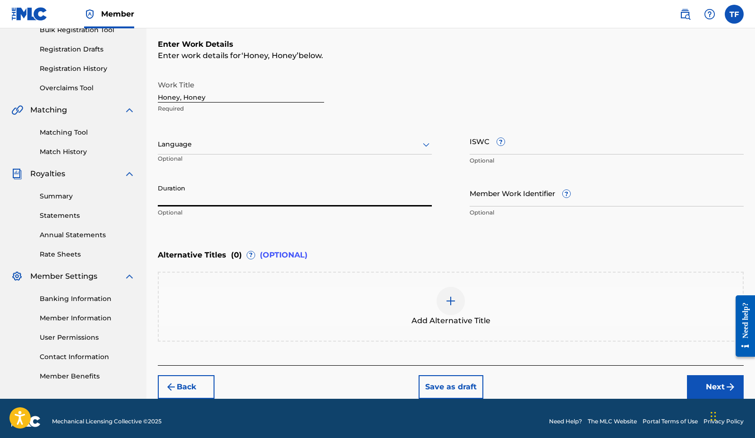
click at [328, 198] on input "Duration" at bounding box center [295, 193] width 274 height 27
type input "03:51"
click at [622, 383] on button "Next" at bounding box center [715, 387] width 57 height 24
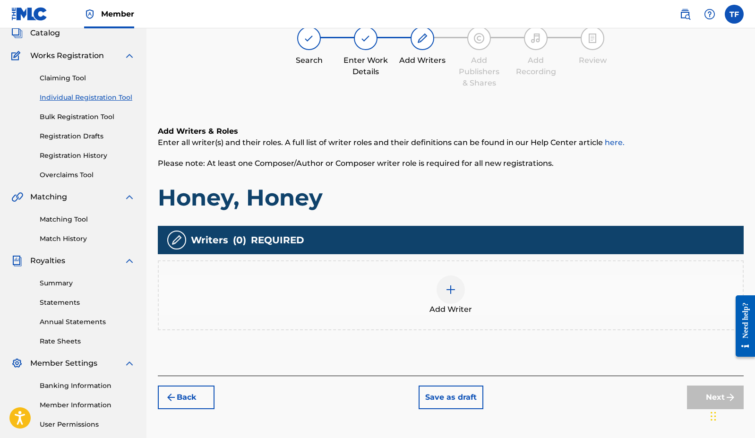
scroll to position [43, 0]
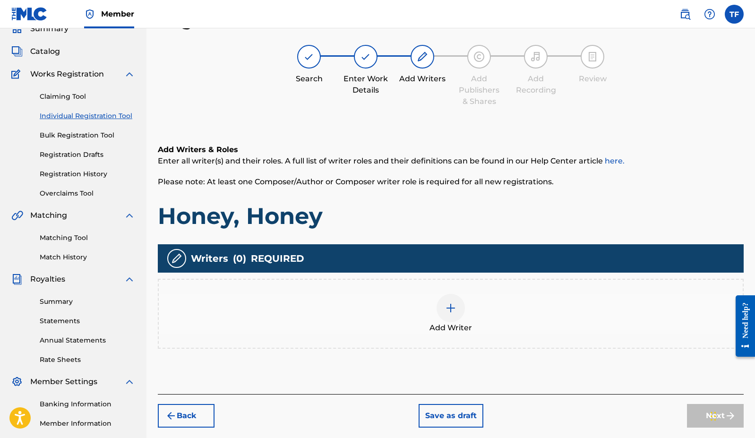
click at [450, 314] on div at bounding box center [451, 308] width 28 height 28
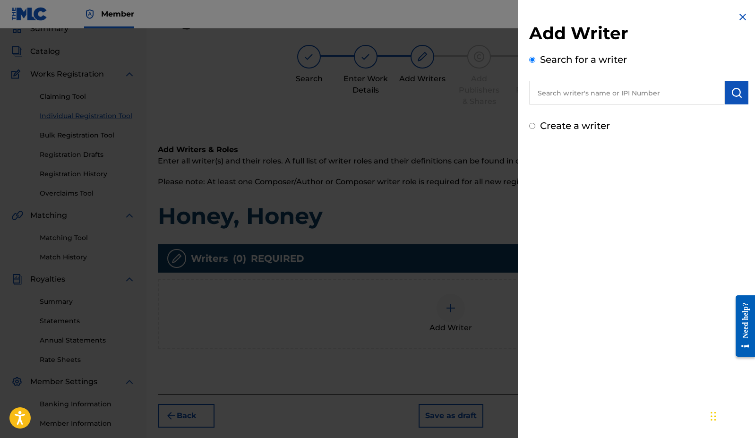
click at [576, 129] on label "Create a writer" at bounding box center [575, 125] width 70 height 11
radio input "true"
click at [535, 129] on input "Create a writer" at bounding box center [532, 126] width 6 height 6
radio input "false"
radio input "true"
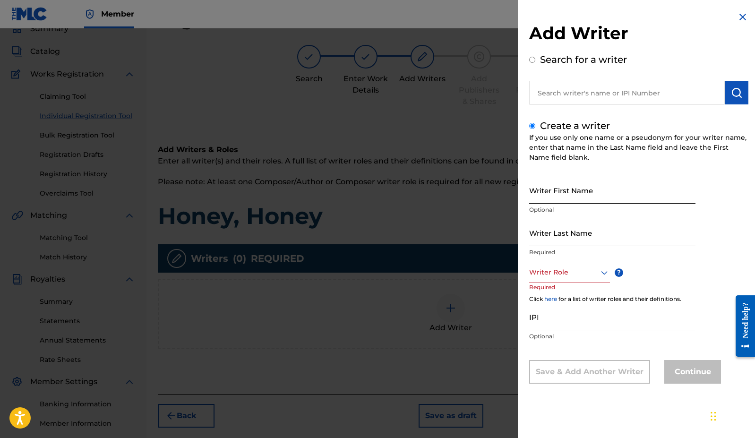
click at [570, 203] on input "Writer First Name" at bounding box center [612, 190] width 166 height 27
type input "TJ"
type input "[PERSON_NAME]"
click at [567, 282] on div "Writer Role" at bounding box center [569, 272] width 81 height 21
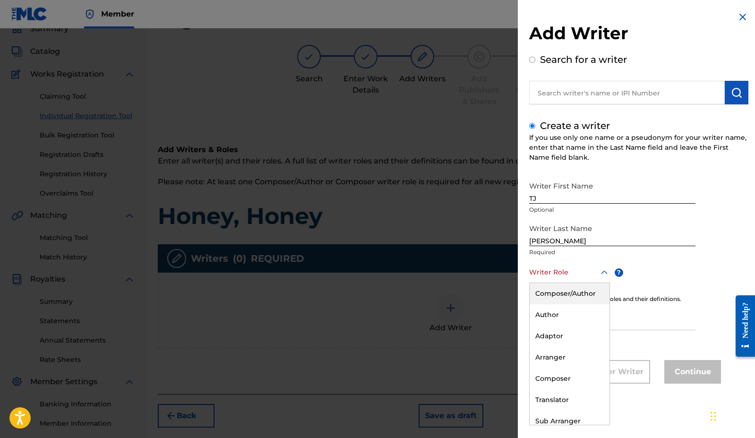
click at [565, 294] on div "Composer/Author" at bounding box center [570, 293] width 80 height 21
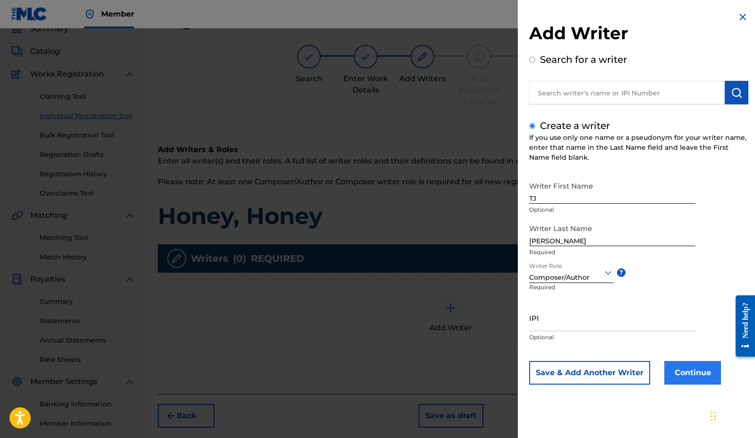
click at [622, 379] on button "Continue" at bounding box center [692, 373] width 57 height 24
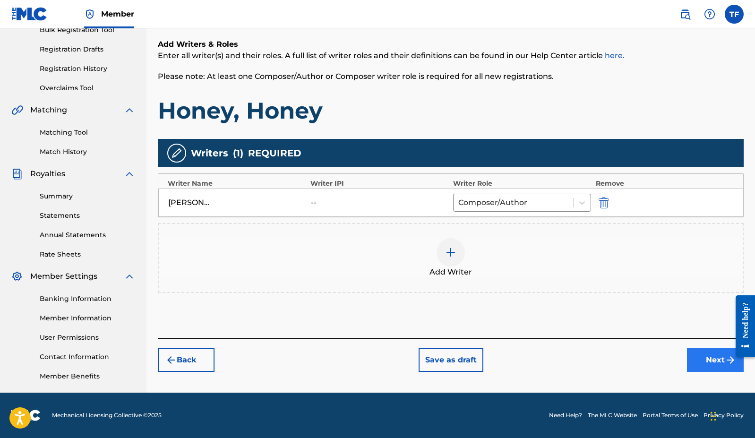
click at [622, 353] on button "Next" at bounding box center [715, 360] width 57 height 24
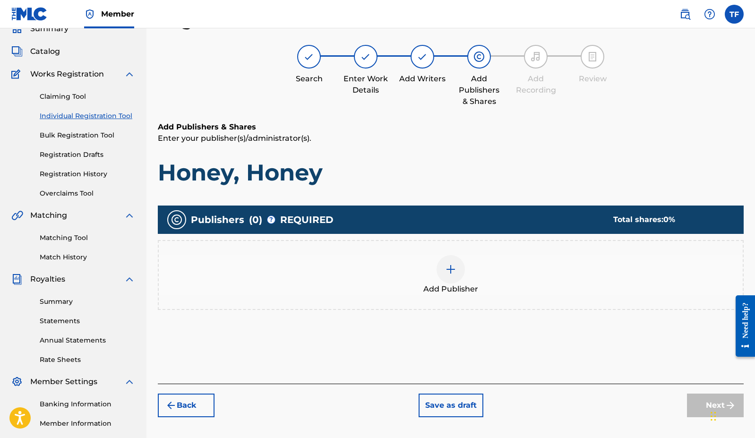
click at [457, 271] on div at bounding box center [451, 269] width 28 height 28
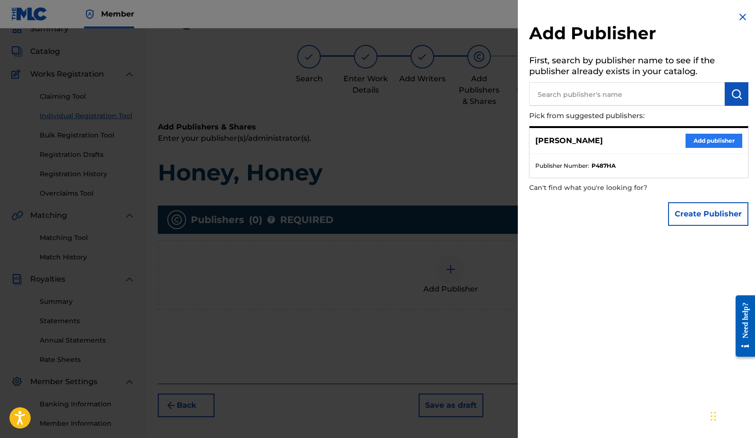
click at [622, 140] on button "Add publisher" at bounding box center [714, 141] width 57 height 14
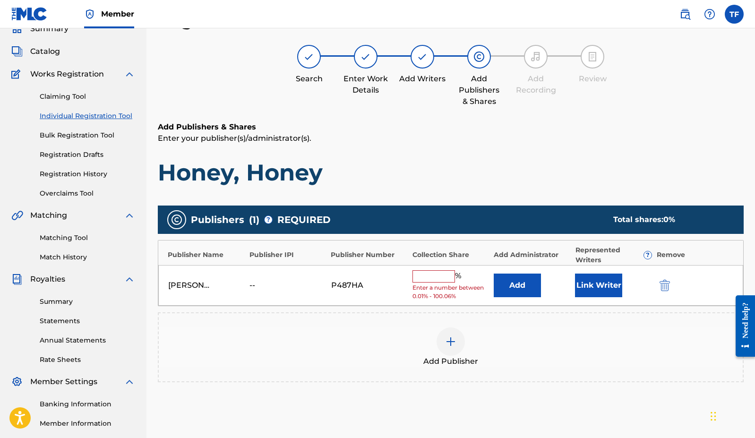
click at [433, 267] on div "[PERSON_NAME] -- P487HA % Enter a number between 0.01% - 100.06% Add Link Writer" at bounding box center [450, 285] width 585 height 41
click at [433, 272] on input "text" at bounding box center [434, 276] width 43 height 12
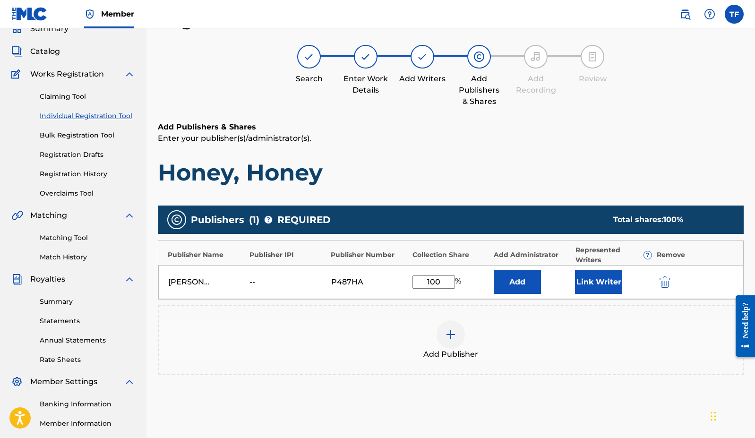
type input "100"
click at [591, 282] on button "Link Writer" at bounding box center [598, 282] width 47 height 24
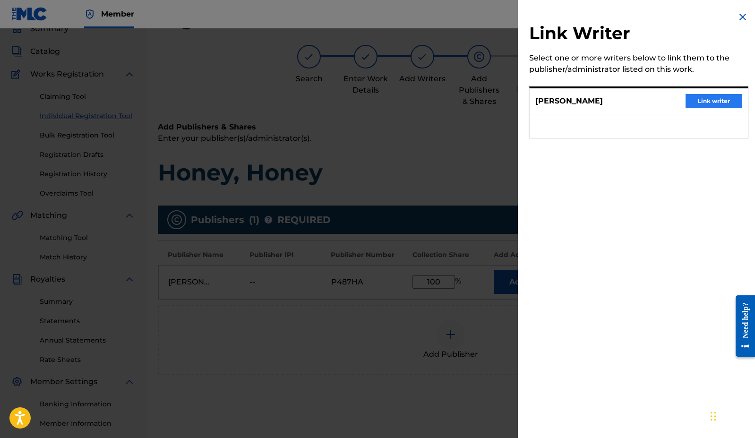
click at [622, 105] on button "Link writer" at bounding box center [714, 101] width 57 height 14
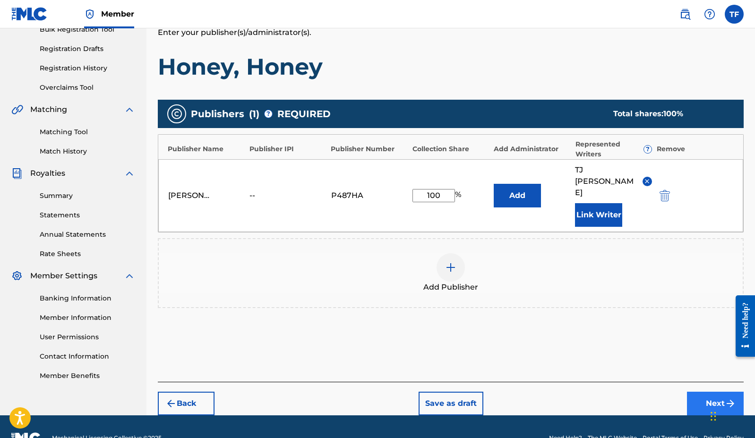
click at [622, 392] on button "Next" at bounding box center [715, 404] width 57 height 24
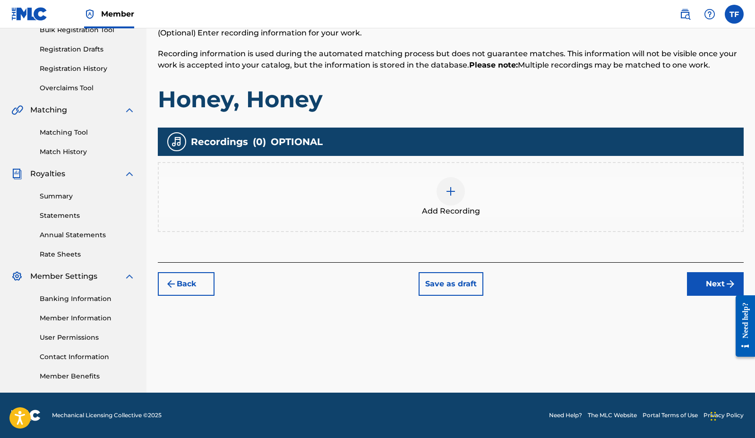
scroll to position [148, 0]
click at [622, 279] on button "Next" at bounding box center [715, 284] width 57 height 24
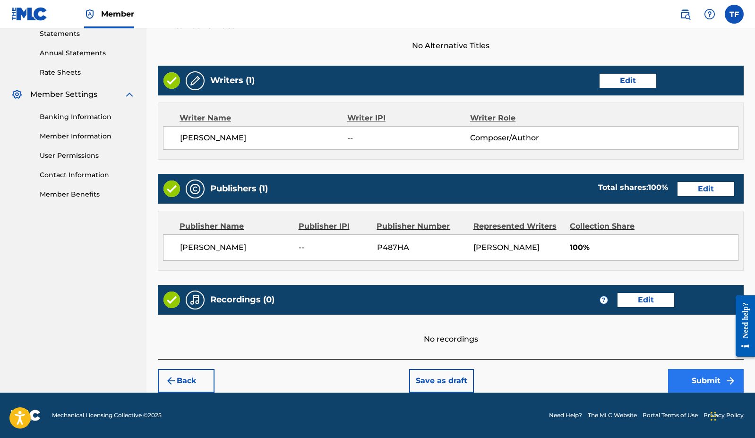
scroll to position [330, 0]
click at [622, 379] on button "Submit" at bounding box center [706, 381] width 76 height 24
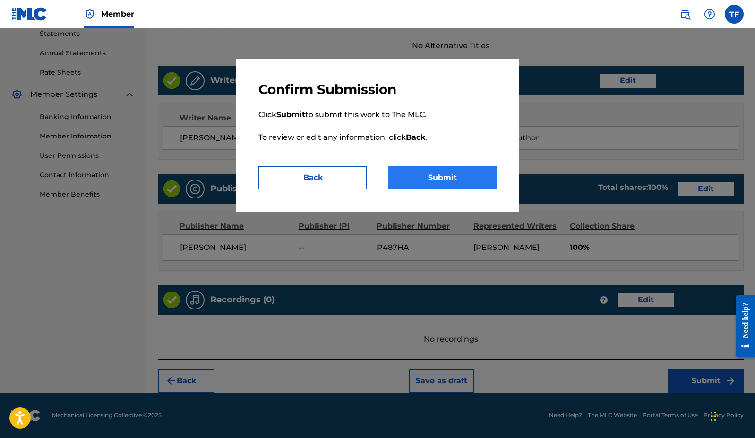
click at [452, 182] on button "Submit" at bounding box center [442, 178] width 109 height 24
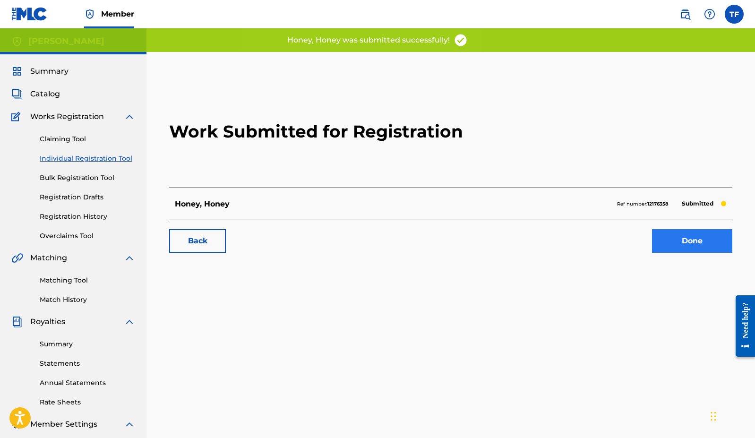
click at [622, 247] on link "Done" at bounding box center [692, 241] width 80 height 24
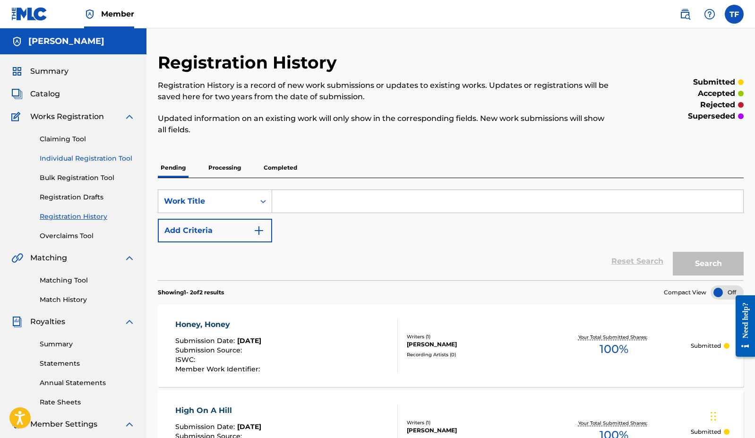
click at [97, 160] on link "Individual Registration Tool" at bounding box center [87, 159] width 95 height 10
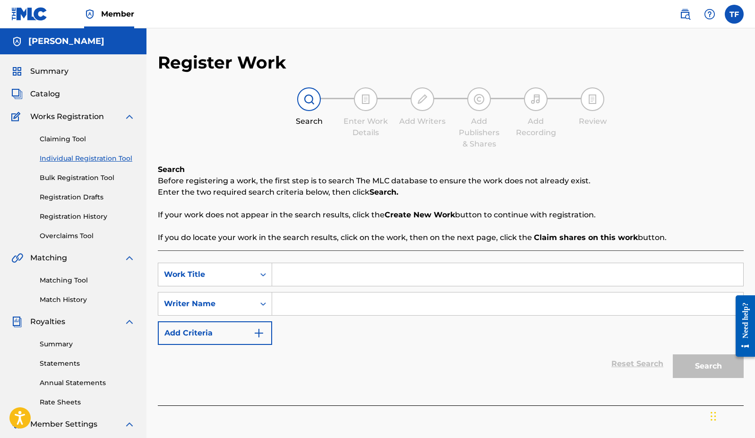
click at [354, 273] on input "Search Form" at bounding box center [507, 274] width 471 height 23
type input "Cowboy Song"
click at [559, 300] on input "Search Form" at bounding box center [507, 304] width 471 height 23
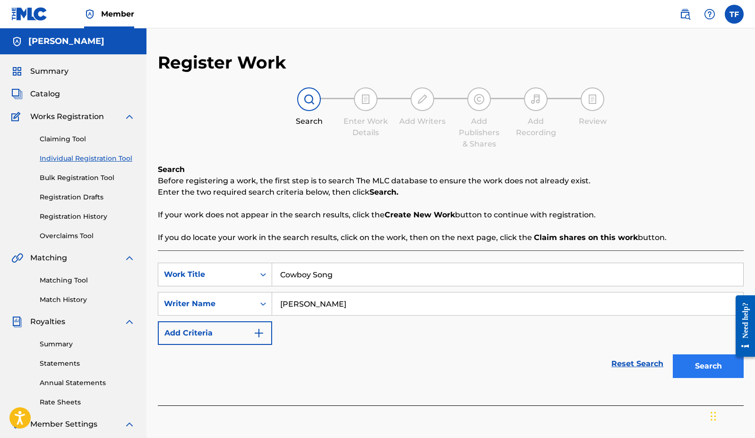
type input "[PERSON_NAME]"
click at [622, 361] on button "Search" at bounding box center [708, 366] width 71 height 24
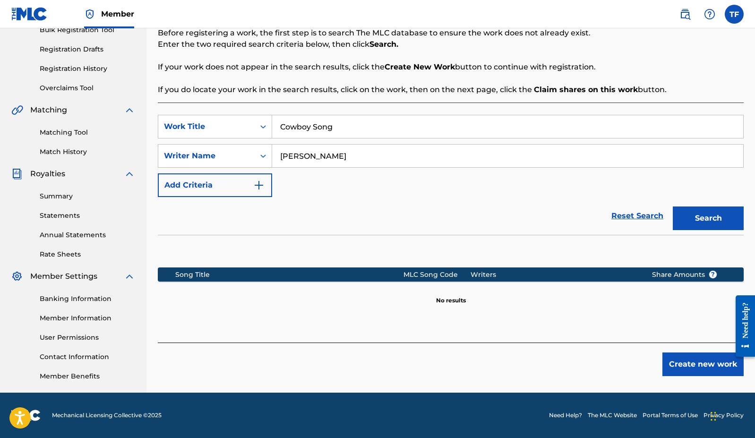
scroll to position [148, 0]
click at [622, 365] on button "Create new work" at bounding box center [703, 365] width 81 height 24
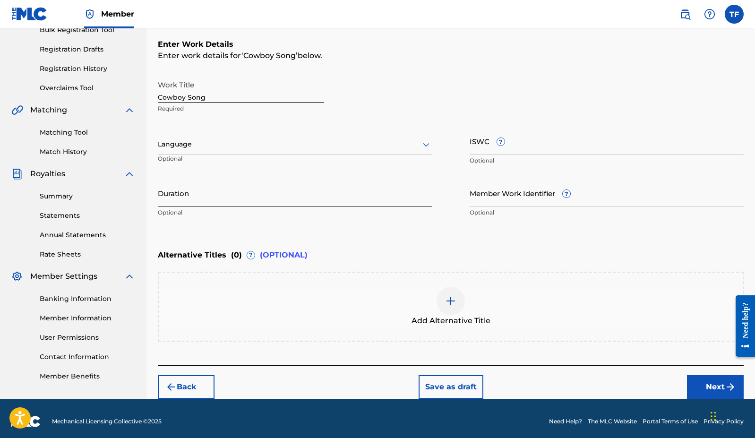
click at [285, 206] on input "Duration" at bounding box center [295, 193] width 274 height 27
type input "04:51"
click at [622, 385] on button "Next" at bounding box center [715, 387] width 57 height 24
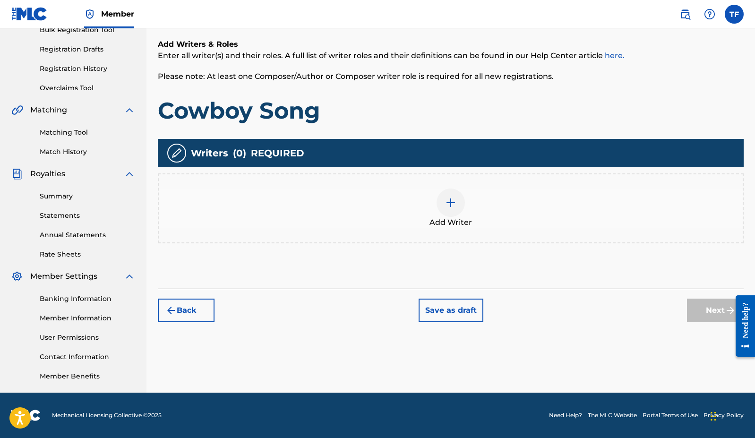
scroll to position [43, 0]
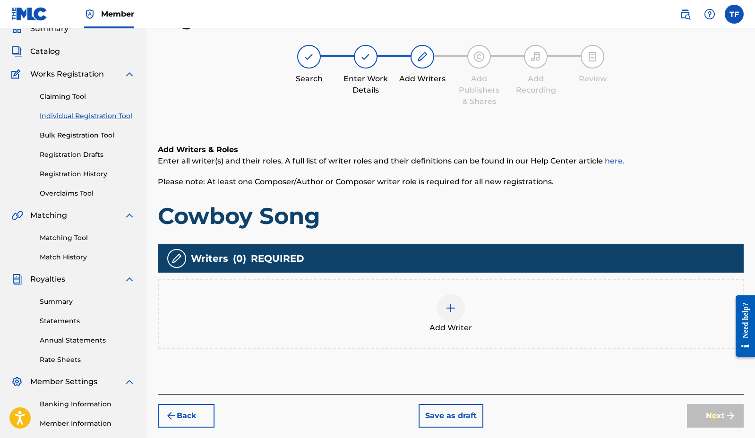
click at [448, 306] on img at bounding box center [450, 307] width 11 height 11
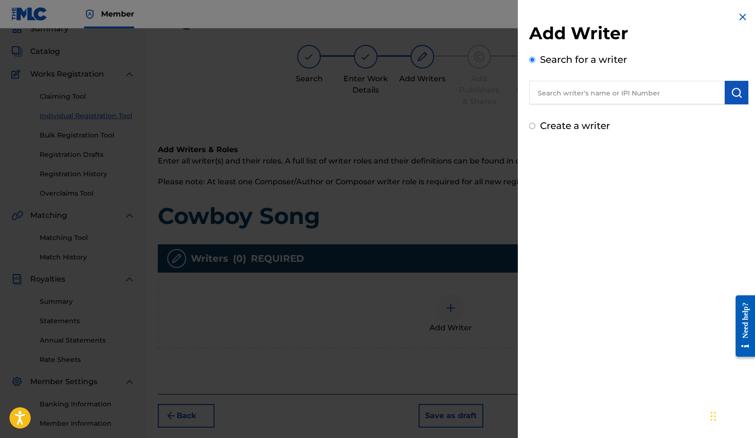
click at [593, 92] on input "text" at bounding box center [627, 93] width 196 height 24
type input "[PERSON_NAME]"
click at [538, 129] on div "Create a writer" at bounding box center [638, 126] width 219 height 14
click at [532, 127] on input "Create a writer" at bounding box center [532, 126] width 6 height 6
radio input "false"
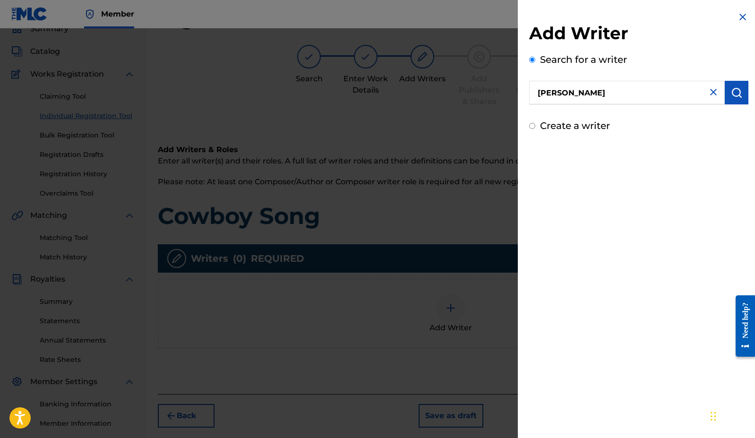
radio input "true"
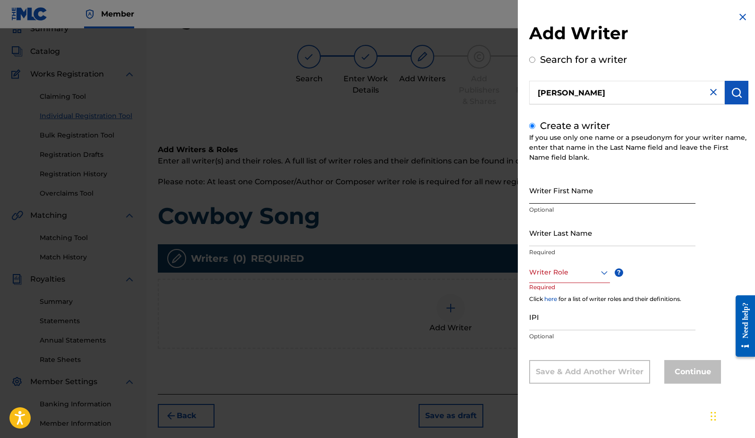
click at [553, 200] on input "Writer First Name" at bounding box center [612, 190] width 166 height 27
type input "TJ"
type input "[PERSON_NAME]"
click at [553, 275] on div at bounding box center [569, 273] width 81 height 12
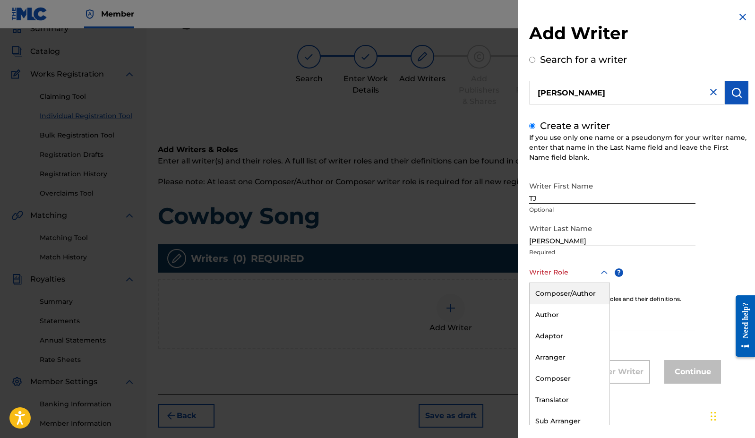
click at [555, 294] on div "Composer/Author" at bounding box center [570, 293] width 80 height 21
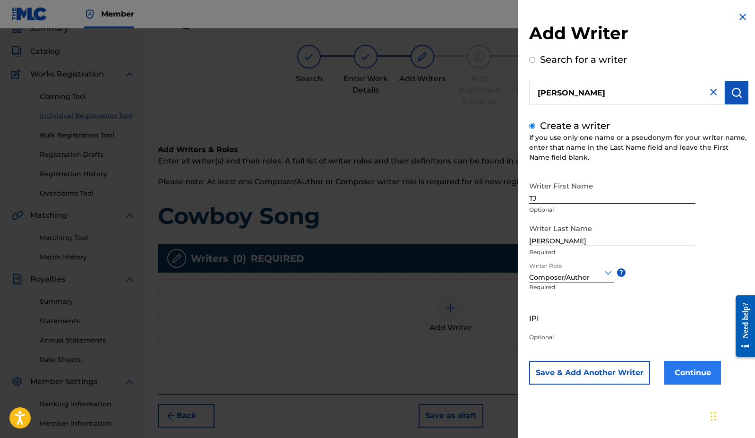
click at [622, 365] on button "Continue" at bounding box center [692, 373] width 57 height 24
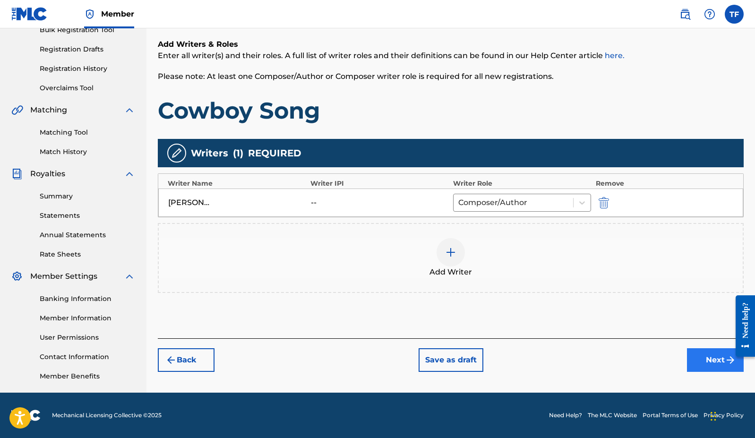
click at [622, 356] on button "Next" at bounding box center [715, 360] width 57 height 24
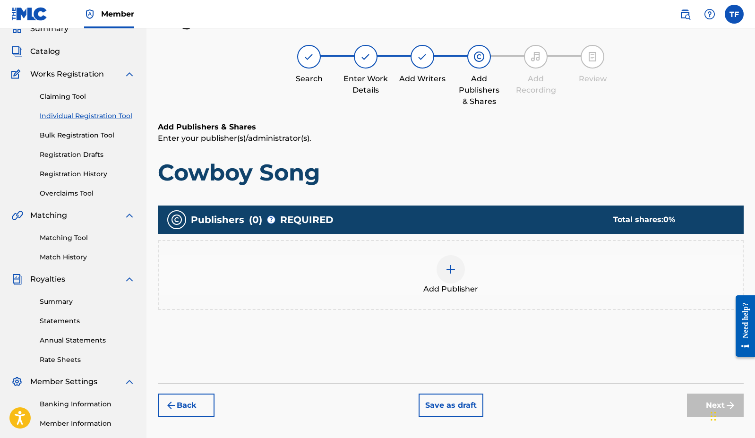
click at [447, 272] on img at bounding box center [450, 269] width 11 height 11
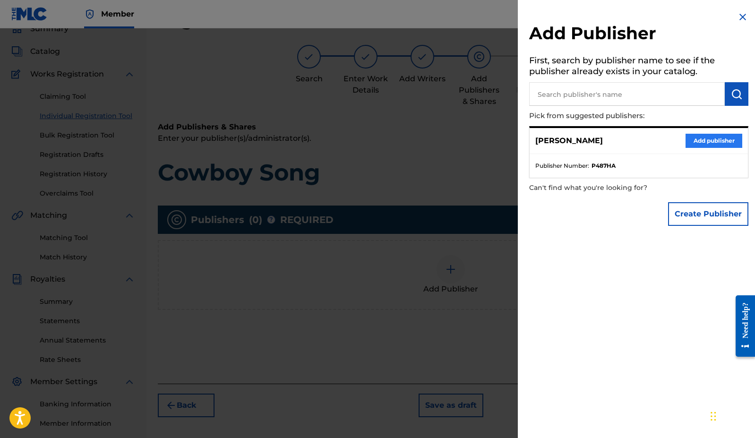
click at [622, 142] on button "Add publisher" at bounding box center [714, 141] width 57 height 14
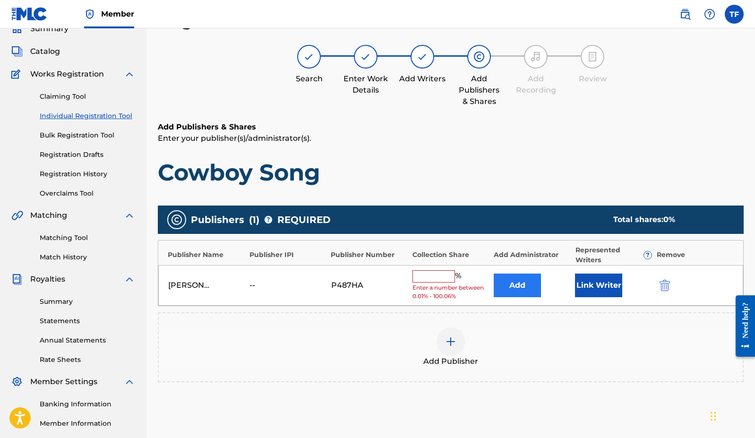
click at [509, 281] on button "Add" at bounding box center [517, 286] width 47 height 24
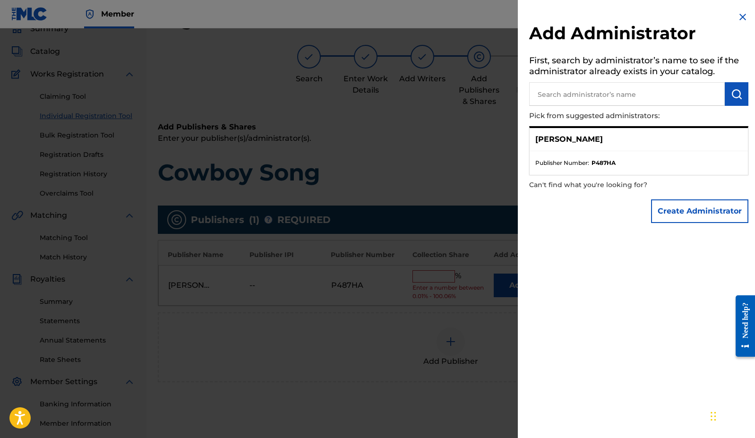
click at [622, 17] on img at bounding box center [742, 16] width 11 height 11
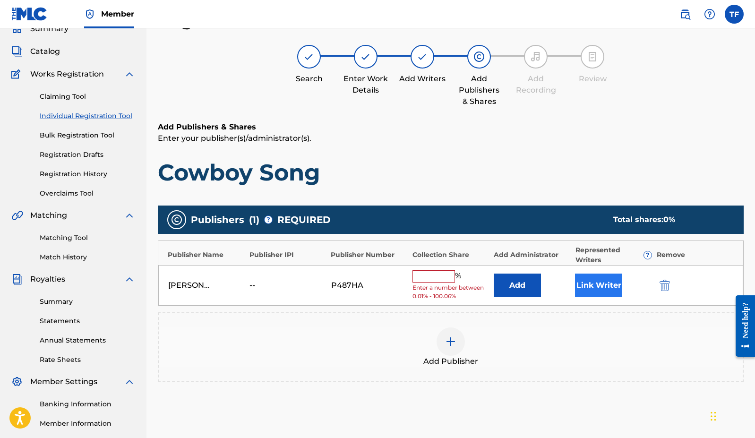
click at [598, 283] on button "Link Writer" at bounding box center [598, 286] width 47 height 24
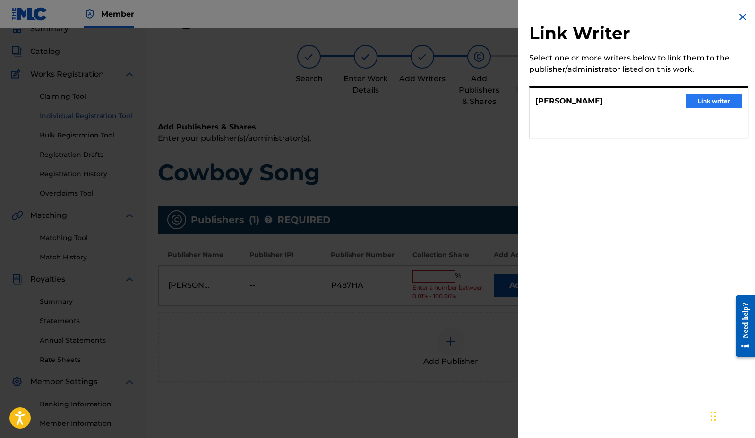
click at [622, 103] on button "Link writer" at bounding box center [714, 101] width 57 height 14
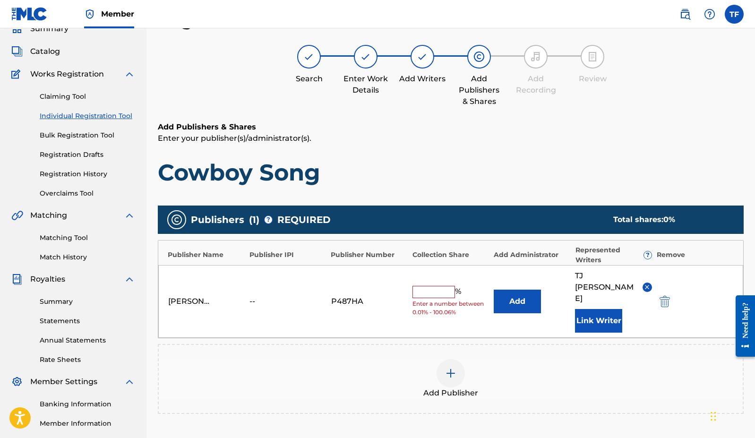
click at [426, 286] on input "text" at bounding box center [434, 292] width 43 height 12
type input "100"
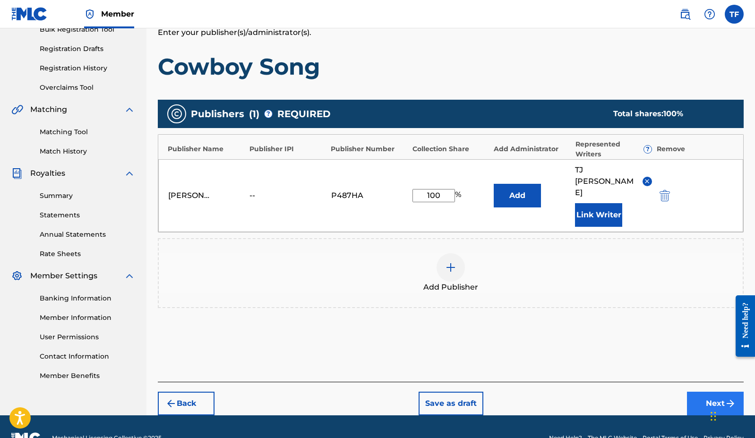
click at [622, 392] on button "Next" at bounding box center [715, 404] width 57 height 24
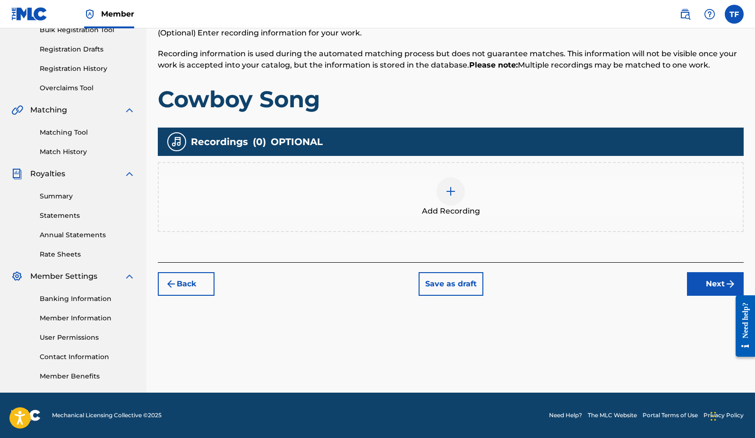
scroll to position [148, 0]
click at [622, 293] on button "Next" at bounding box center [715, 284] width 57 height 24
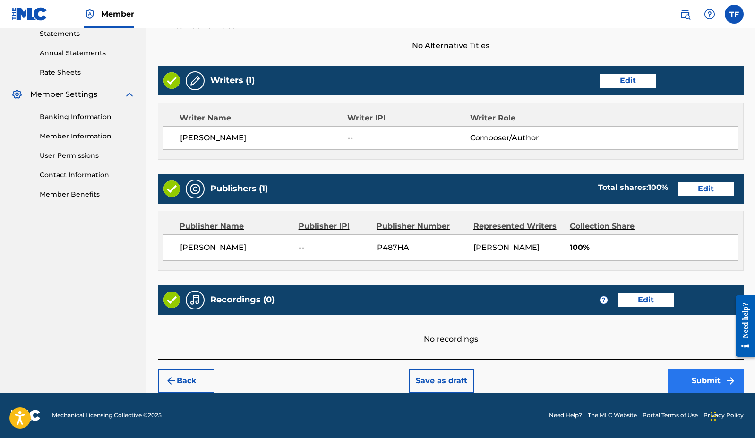
scroll to position [330, 0]
click at [622, 381] on button "Submit" at bounding box center [706, 381] width 76 height 24
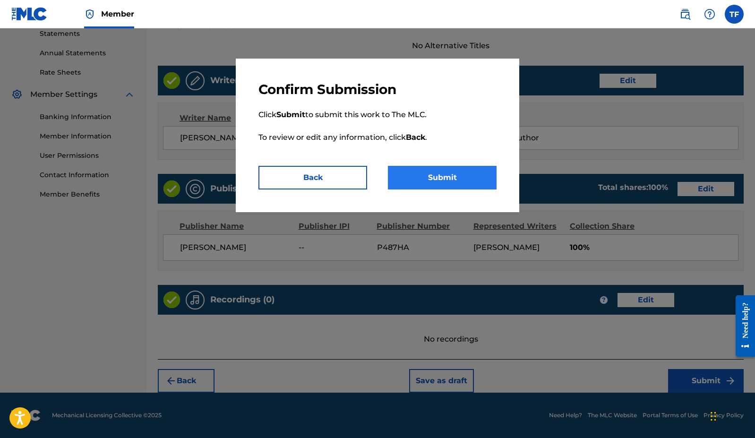
click at [462, 179] on button "Submit" at bounding box center [442, 178] width 109 height 24
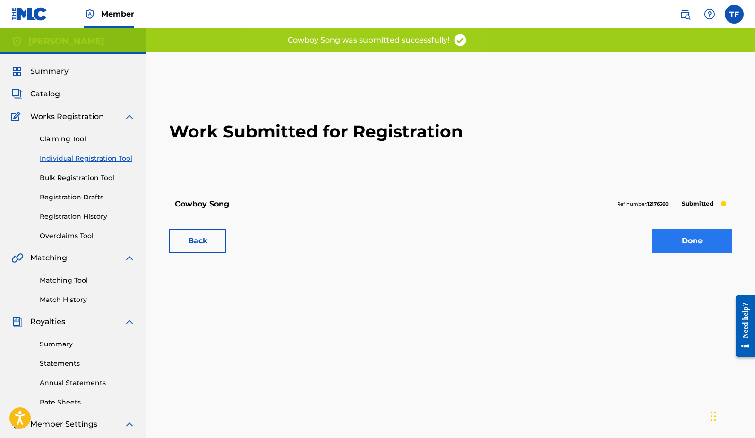
click at [622, 235] on link "Done" at bounding box center [692, 241] width 80 height 24
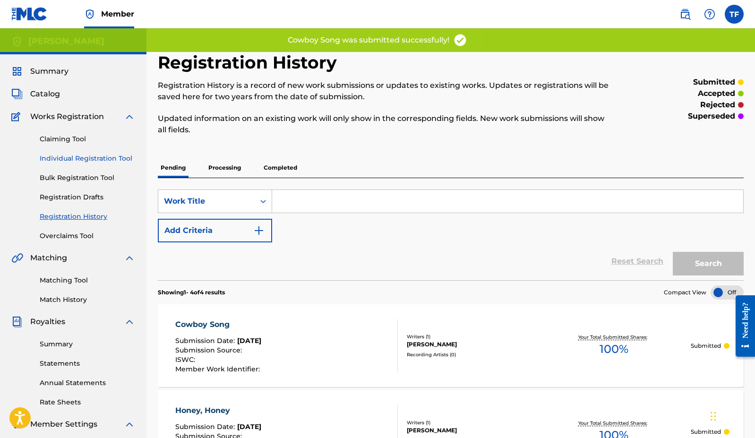
click at [114, 157] on link "Individual Registration Tool" at bounding box center [87, 159] width 95 height 10
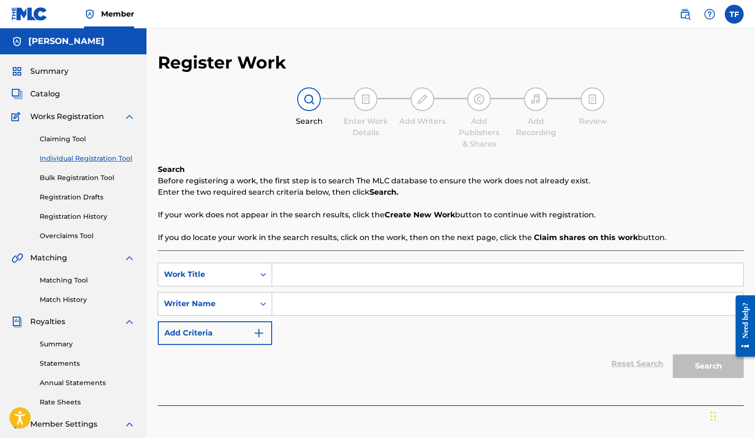
click at [352, 274] on input "Search Form" at bounding box center [507, 274] width 471 height 23
type input "Bearwalla Mountain"
click at [328, 309] on input "Search Form" at bounding box center [507, 304] width 471 height 23
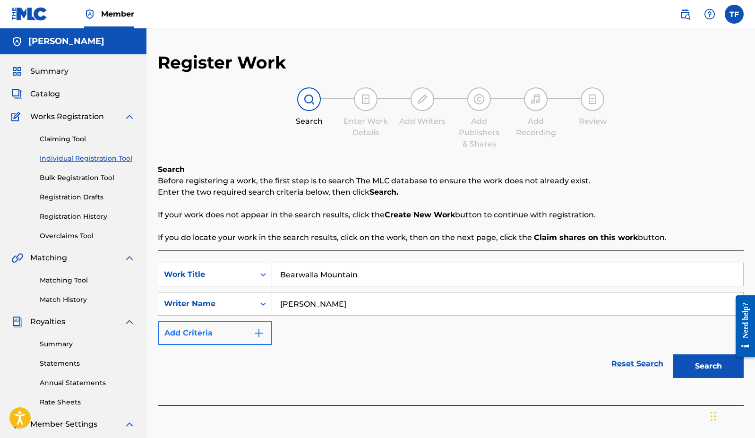
type input "[PERSON_NAME]"
click at [262, 339] on button "Add Criteria" at bounding box center [215, 333] width 114 height 24
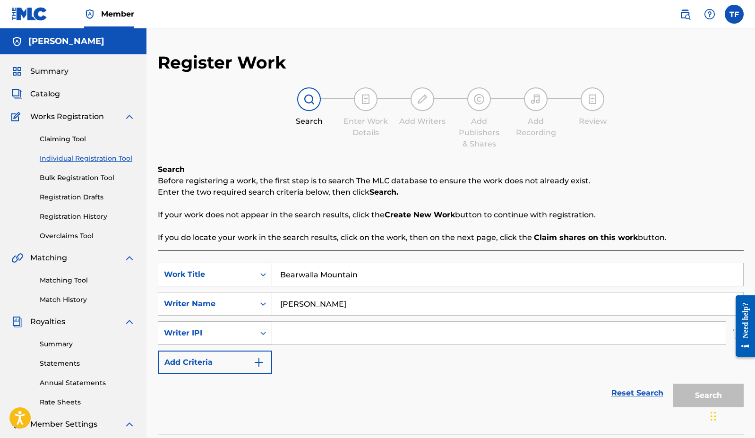
click at [249, 338] on div "Writer IPI" at bounding box center [206, 333] width 96 height 18
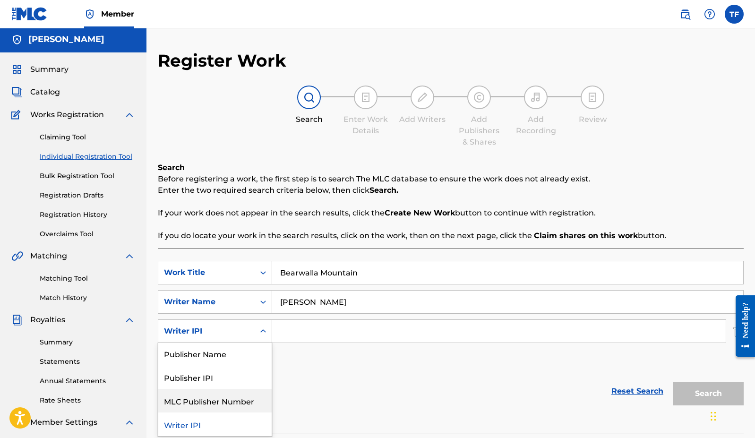
scroll to position [1, 0]
click at [304, 363] on div "SearchWithCriteriabddbefbb-c49f-4524-9a3d-6ab00ff1f2c7 Work Title Bearwalla Mou…" at bounding box center [451, 317] width 586 height 112
click at [261, 329] on icon "Search Form" at bounding box center [262, 331] width 9 height 9
click at [252, 361] on div "Publisher Name" at bounding box center [214, 355] width 113 height 24
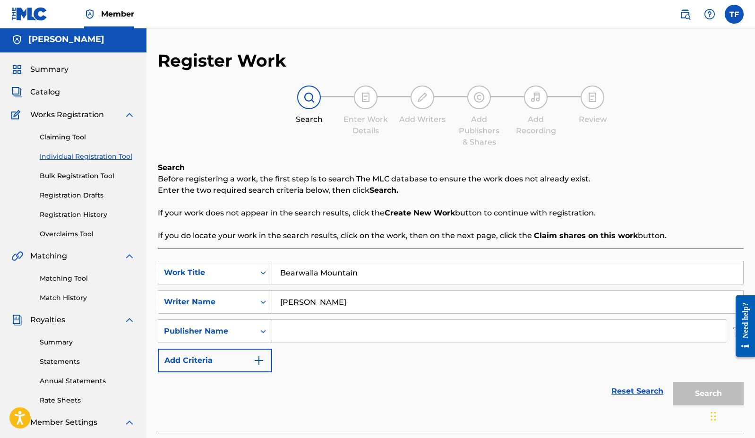
click at [262, 337] on div "Search Form" at bounding box center [263, 331] width 17 height 17
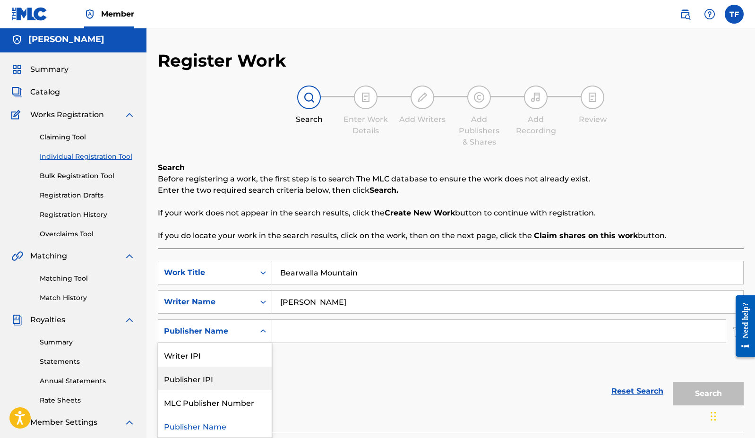
click at [309, 364] on div "SearchWithCriteriabddbefbb-c49f-4524-9a3d-6ab00ff1f2c7 Work Title Bearwalla Mou…" at bounding box center [451, 317] width 586 height 112
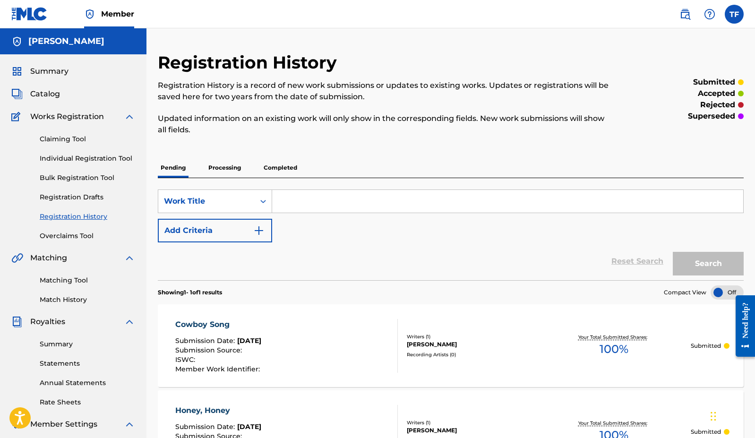
click at [329, 203] on input "Search Form" at bounding box center [507, 201] width 471 height 23
type input "Father Time"
click at [622, 260] on button "Search" at bounding box center [708, 264] width 71 height 24
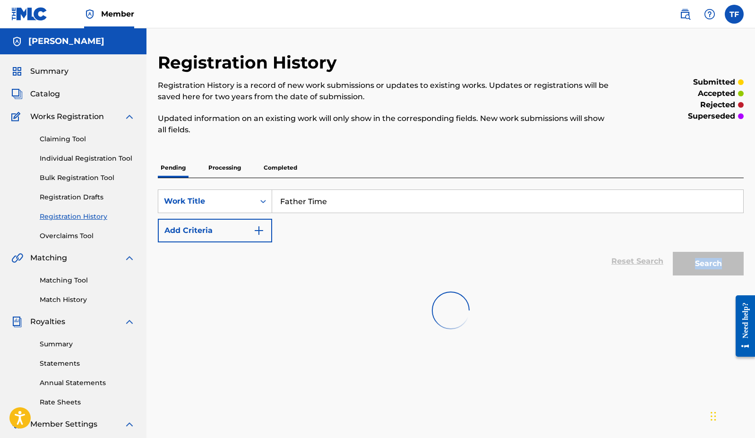
click at [622, 260] on div "Search" at bounding box center [706, 261] width 76 height 38
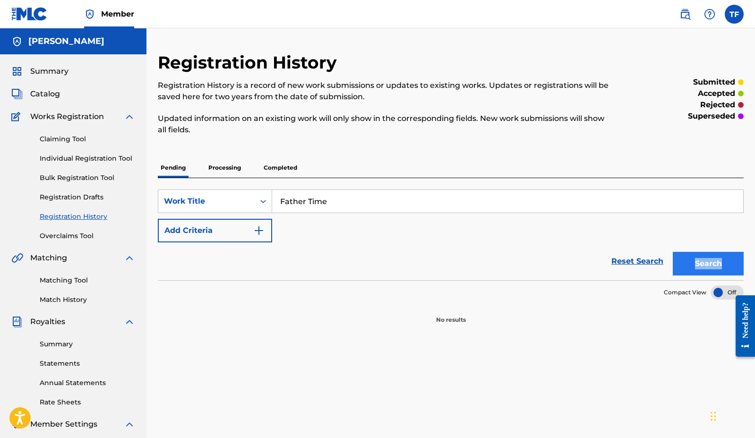
click at [622, 265] on button "Search" at bounding box center [708, 264] width 71 height 24
click at [258, 236] on img "Search Form" at bounding box center [258, 230] width 11 height 11
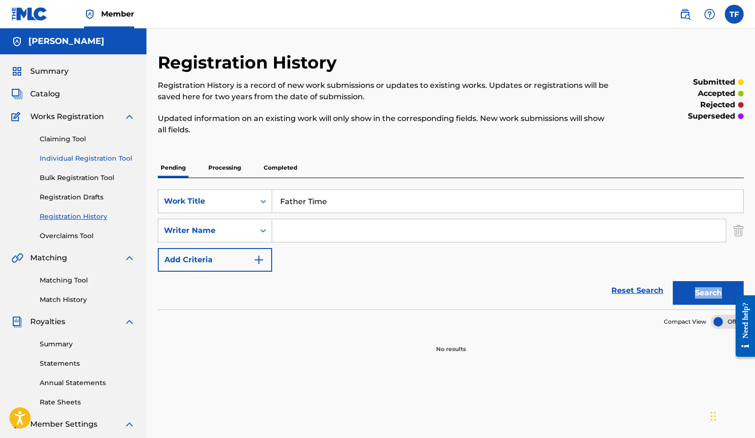
click at [89, 160] on link "Individual Registration Tool" at bounding box center [87, 159] width 95 height 10
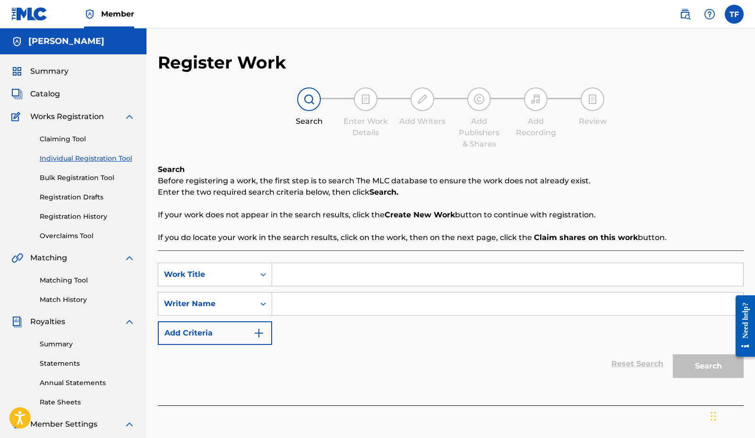
click at [323, 277] on input "Search Form" at bounding box center [507, 274] width 471 height 23
type input "Father Time"
click at [338, 303] on input "Search Form" at bounding box center [507, 304] width 471 height 23
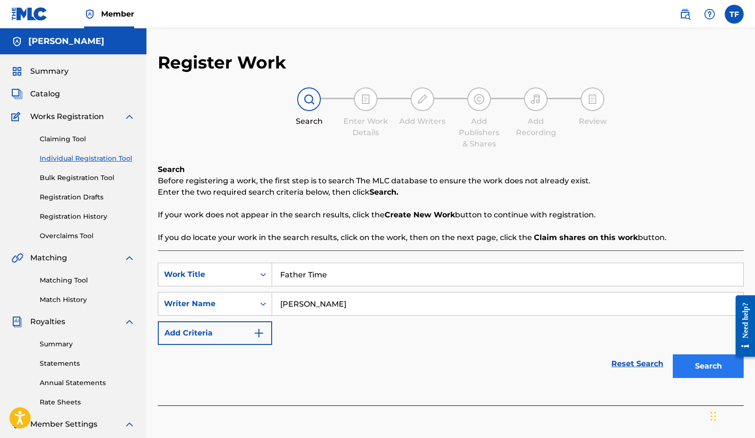
type input "[PERSON_NAME]"
click at [622, 367] on button "Search" at bounding box center [708, 366] width 71 height 24
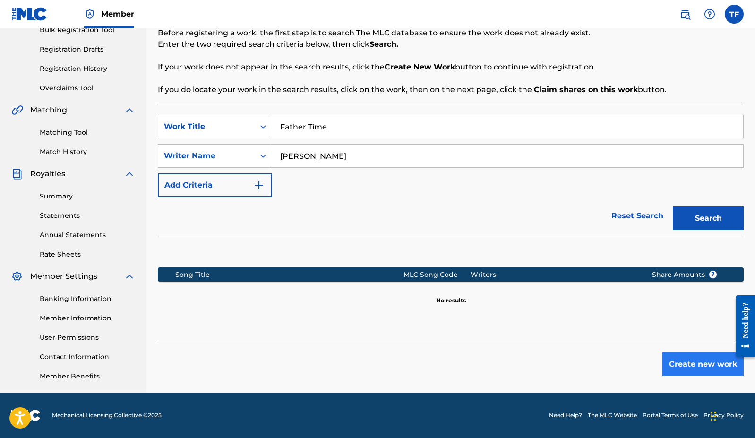
scroll to position [148, 0]
click at [622, 366] on button "Create new work" at bounding box center [703, 365] width 81 height 24
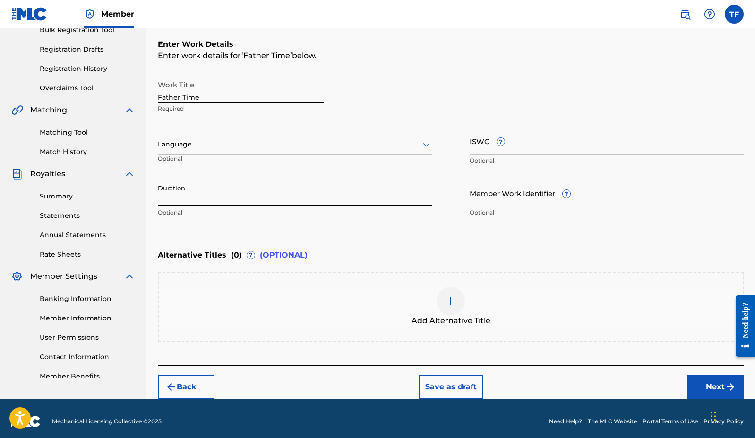
click at [311, 201] on input "Duration" at bounding box center [295, 193] width 274 height 27
type input "06:51"
click at [622, 390] on button "Next" at bounding box center [715, 387] width 57 height 24
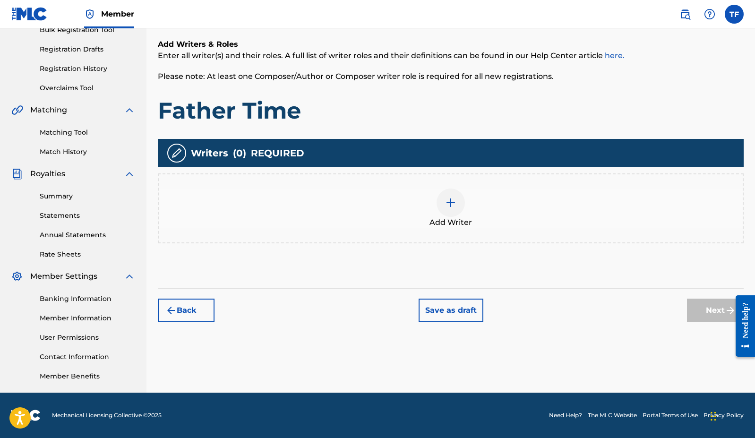
scroll to position [43, 0]
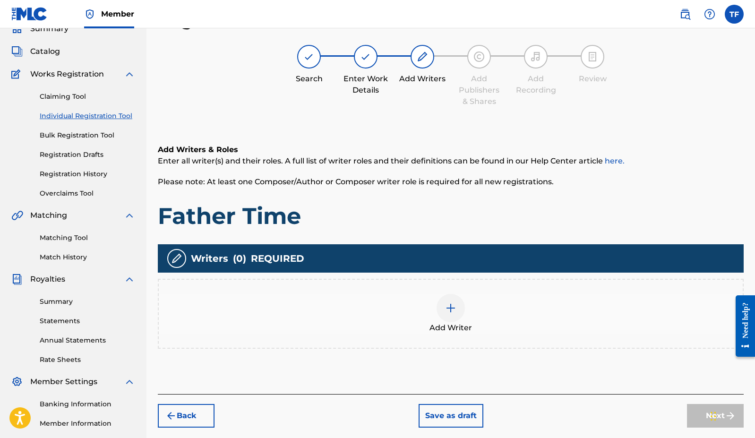
click at [454, 306] on img at bounding box center [450, 307] width 11 height 11
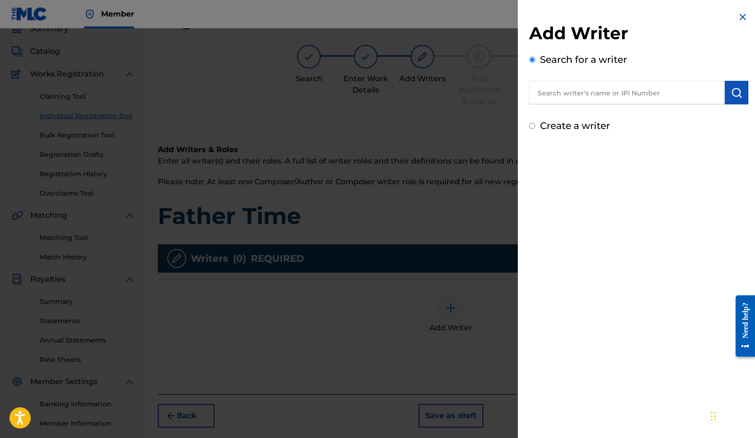
click at [555, 137] on div "Add Writer Search for a writer Create a writer" at bounding box center [639, 72] width 242 height 144
click at [556, 131] on label "Create a writer" at bounding box center [575, 125] width 70 height 11
radio input "true"
click at [535, 129] on input "Create a writer" at bounding box center [532, 126] width 6 height 6
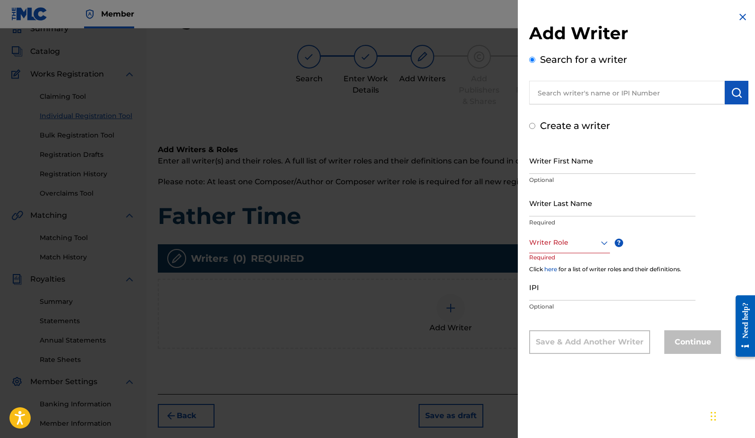
radio input "false"
radio input "true"
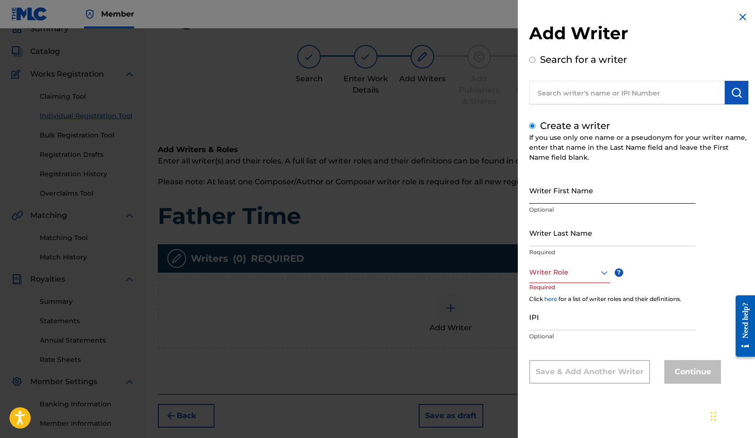
click at [562, 201] on input "Writer First Name" at bounding box center [612, 190] width 166 height 27
type input "TJ"
type input "[PERSON_NAME]"
click at [555, 280] on div "Writer Role" at bounding box center [569, 272] width 81 height 21
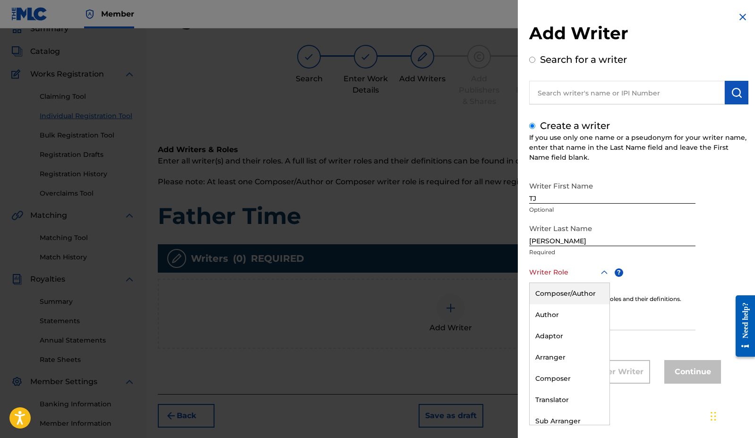
click at [558, 301] on div "Composer/Author" at bounding box center [570, 293] width 80 height 21
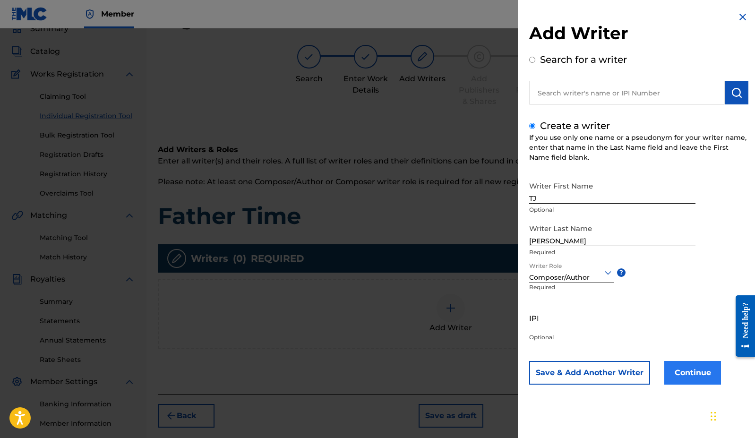
click at [622, 370] on button "Continue" at bounding box center [692, 373] width 57 height 24
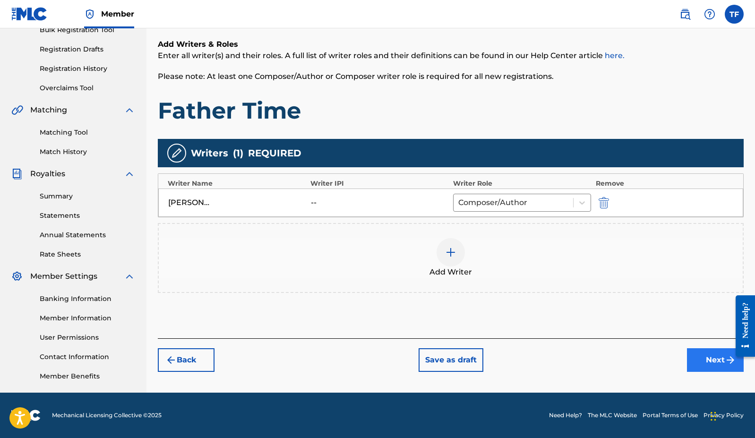
click at [622, 364] on button "Next" at bounding box center [715, 360] width 57 height 24
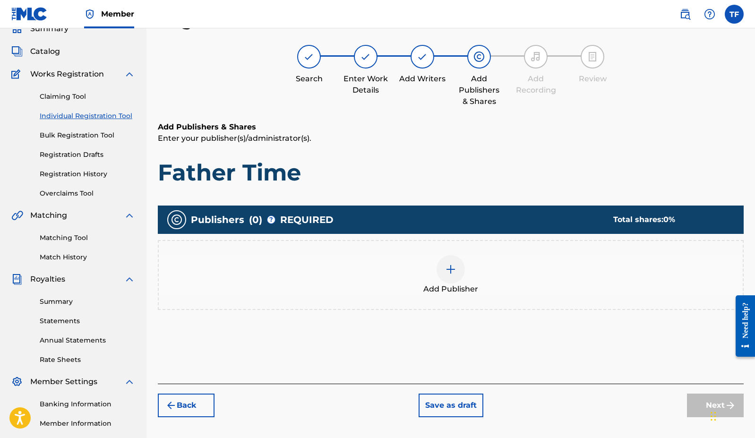
click at [446, 271] on img at bounding box center [450, 269] width 11 height 11
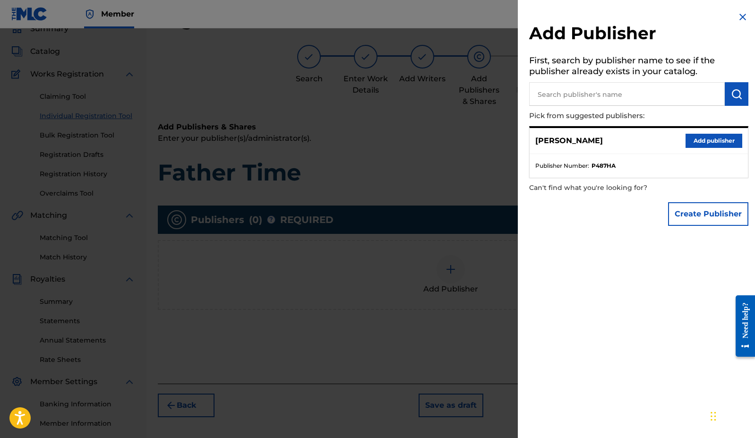
click at [622, 149] on div "[PERSON_NAME] Add publisher" at bounding box center [639, 141] width 218 height 26
click at [622, 142] on button "Add publisher" at bounding box center [714, 141] width 57 height 14
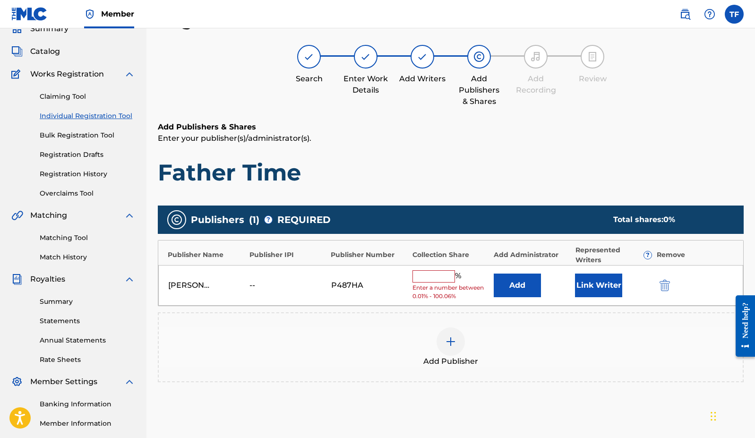
click at [427, 277] on input "text" at bounding box center [434, 276] width 43 height 12
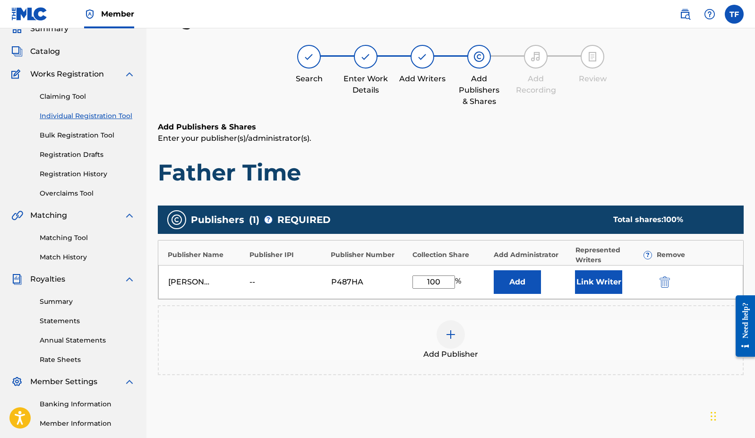
type input "100"
click at [600, 271] on button "Link Writer" at bounding box center [598, 282] width 47 height 24
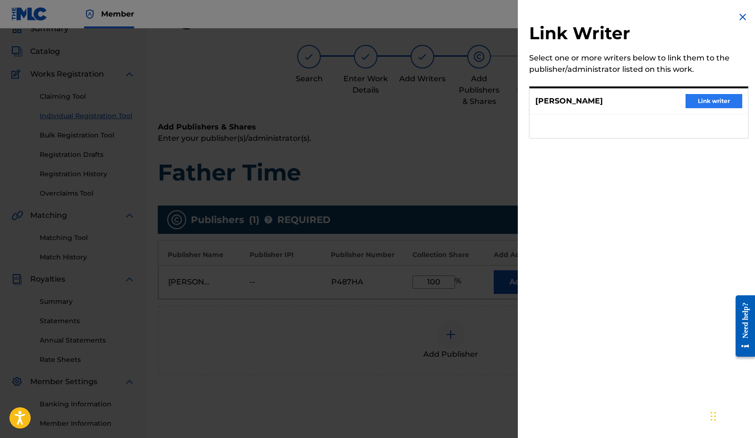
click at [622, 103] on button "Link writer" at bounding box center [714, 101] width 57 height 14
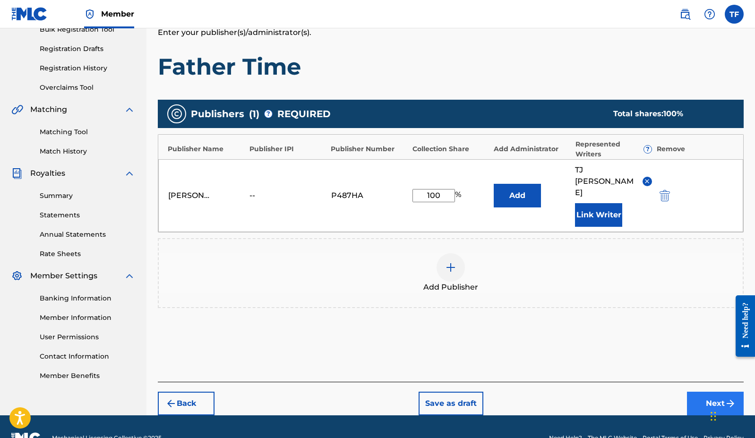
click at [622, 392] on button "Next" at bounding box center [715, 404] width 57 height 24
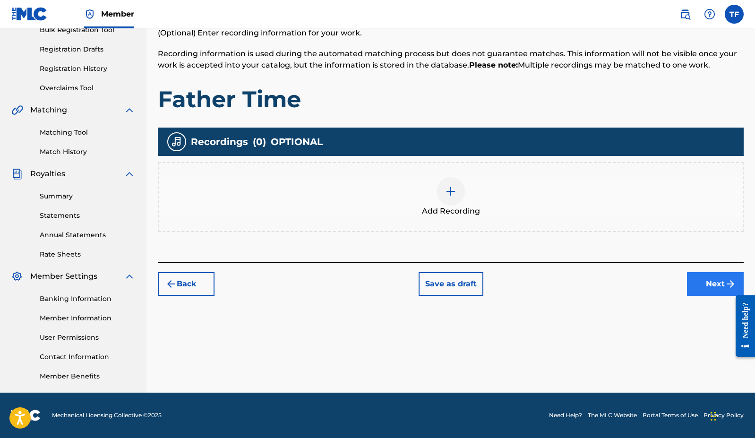
click at [622, 286] on button "Next" at bounding box center [715, 284] width 57 height 24
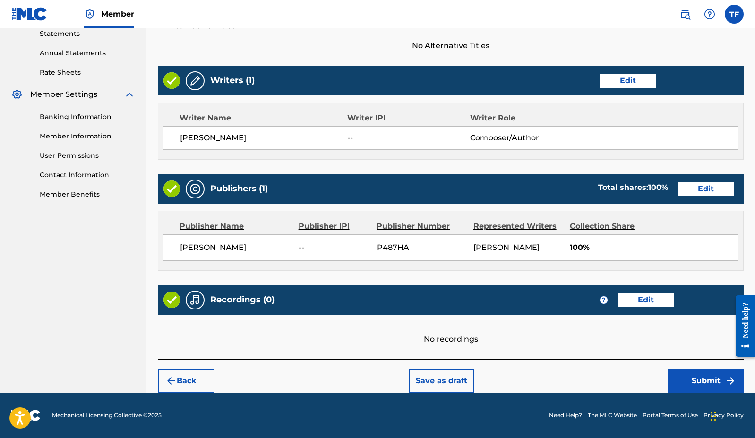
scroll to position [330, 0]
click at [622, 389] on button "Submit" at bounding box center [706, 381] width 76 height 24
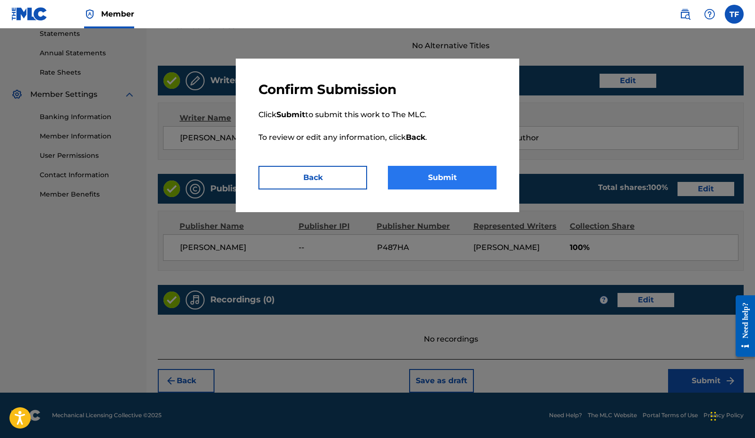
click at [457, 180] on button "Submit" at bounding box center [442, 178] width 109 height 24
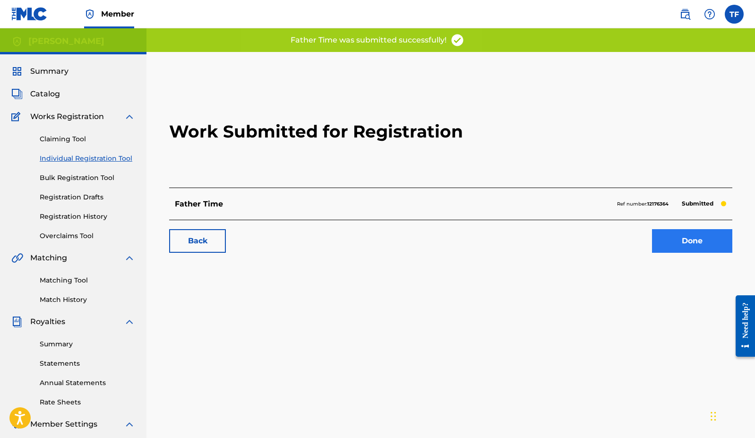
click at [622, 238] on link "Done" at bounding box center [692, 241] width 80 height 24
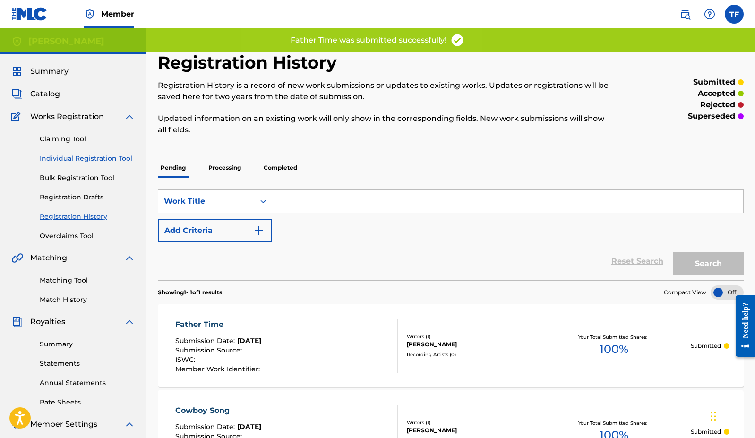
click at [118, 155] on link "Individual Registration Tool" at bounding box center [87, 159] width 95 height 10
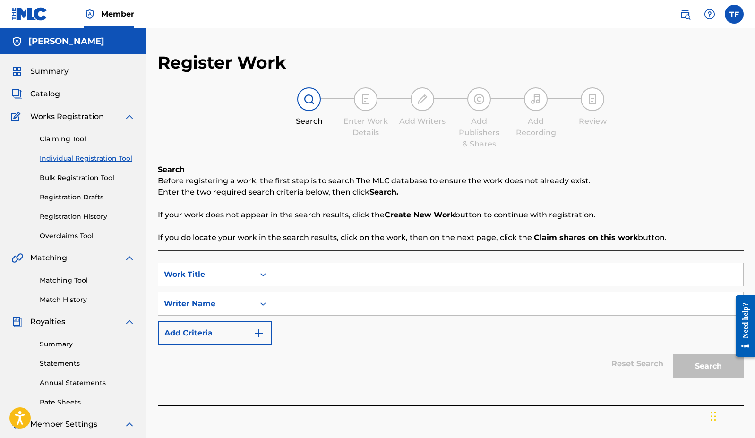
click at [413, 268] on input "Search Form" at bounding box center [507, 274] width 471 height 23
type input "Lantern"
click at [534, 310] on input "Search Form" at bounding box center [507, 304] width 471 height 23
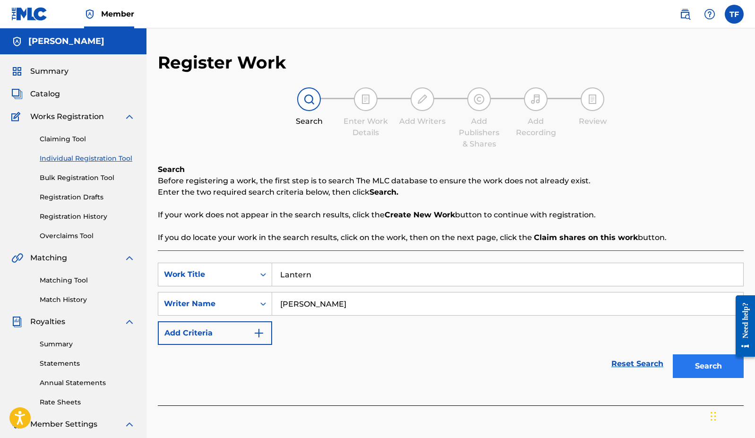
type input "[PERSON_NAME]"
click at [622, 370] on button "Search" at bounding box center [708, 366] width 71 height 24
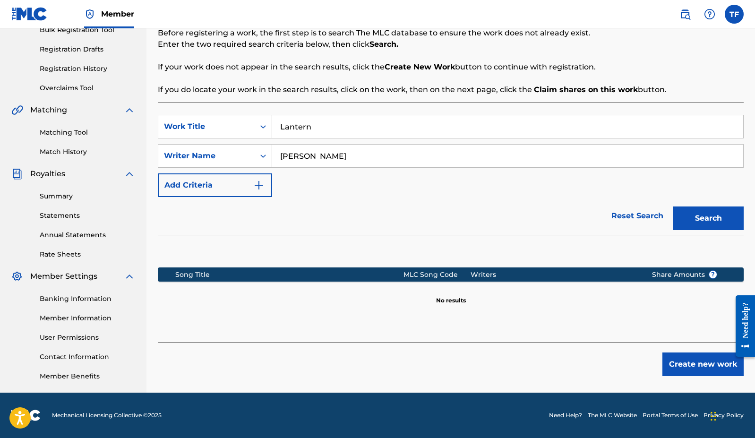
scroll to position [148, 0]
click at [622, 361] on button "Create new work" at bounding box center [703, 365] width 81 height 24
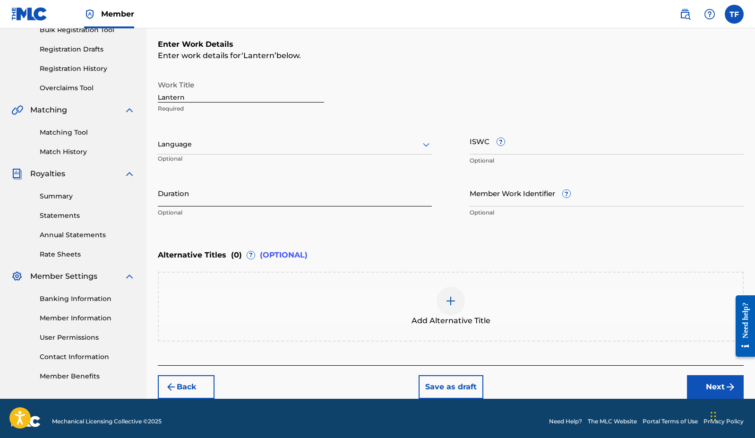
click at [287, 202] on input "Duration" at bounding box center [295, 193] width 274 height 27
type input "04:40"
click at [622, 383] on button "Next" at bounding box center [715, 387] width 57 height 24
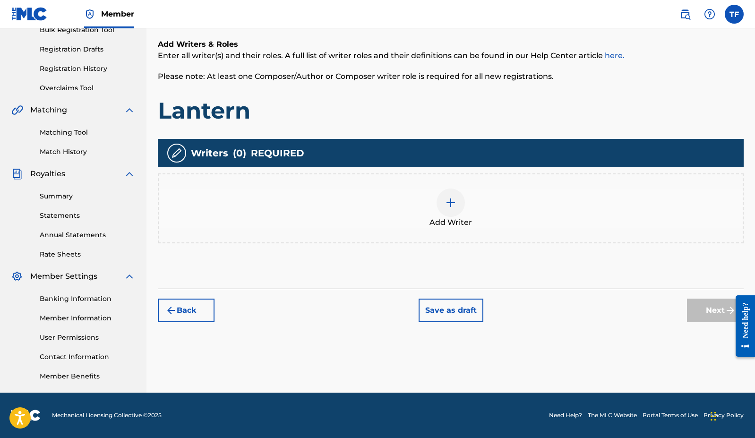
scroll to position [43, 0]
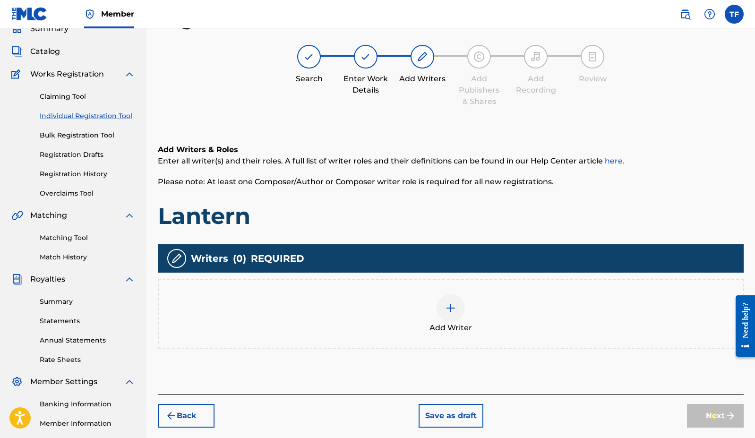
click at [451, 318] on div at bounding box center [451, 308] width 28 height 28
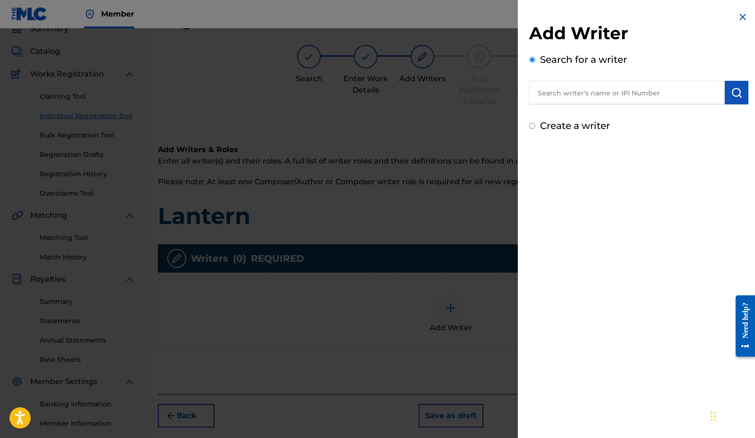
click at [556, 122] on label "Create a writer" at bounding box center [575, 125] width 70 height 11
radio input "true"
click at [535, 123] on input "Create a writer" at bounding box center [532, 126] width 6 height 6
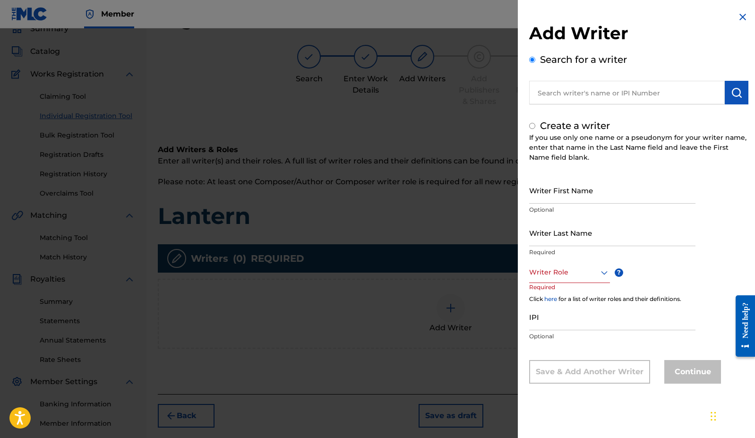
radio input "false"
radio input "true"
click at [540, 198] on input "Writer First Name" at bounding box center [612, 190] width 166 height 27
type input "TJ"
type input "[PERSON_NAME]"
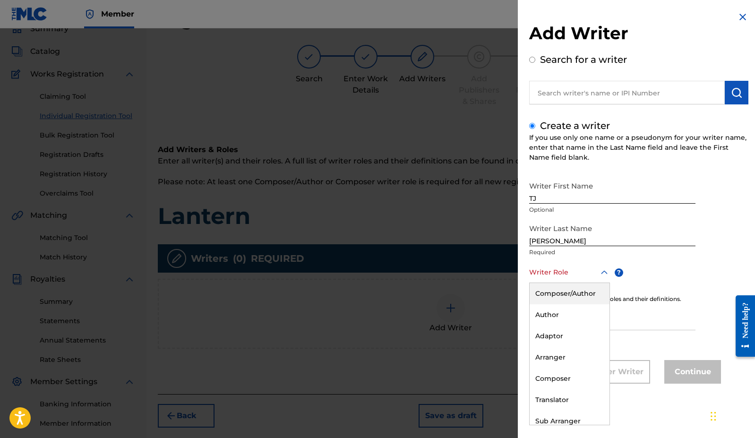
click at [553, 275] on div at bounding box center [569, 273] width 81 height 12
click at [554, 290] on div "Composer/Author" at bounding box center [570, 293] width 80 height 21
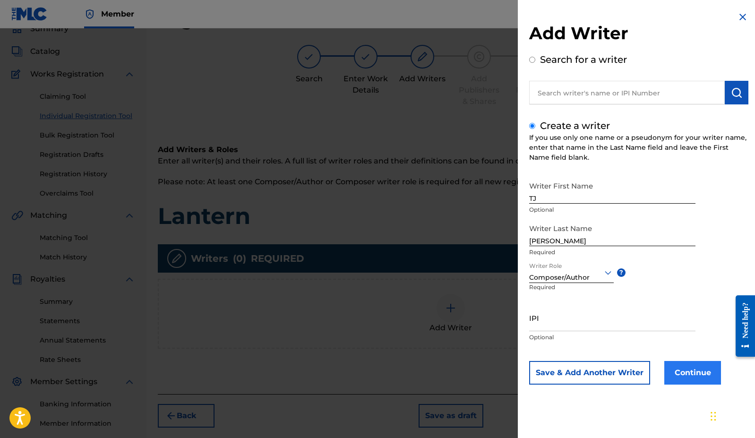
click at [622, 382] on button "Continue" at bounding box center [692, 373] width 57 height 24
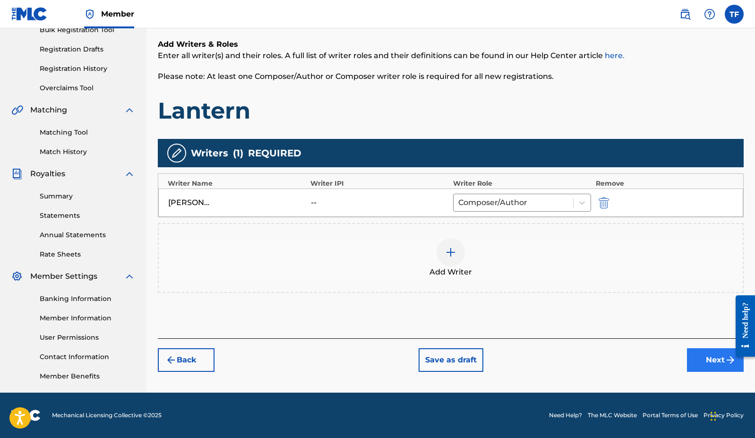
click at [622, 361] on button "Next" at bounding box center [715, 360] width 57 height 24
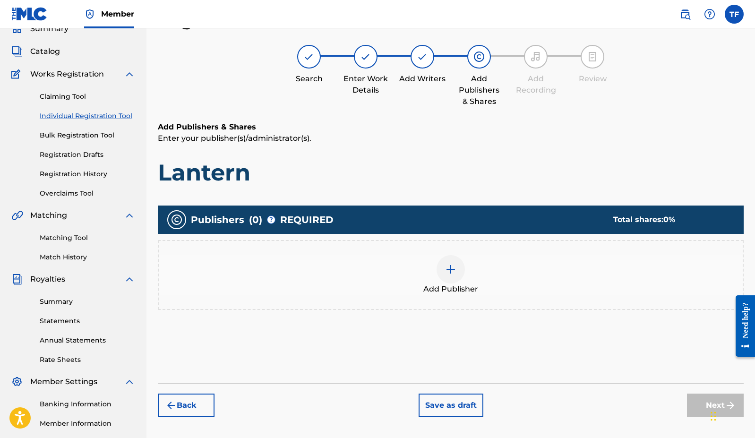
click at [442, 270] on div at bounding box center [451, 269] width 28 height 28
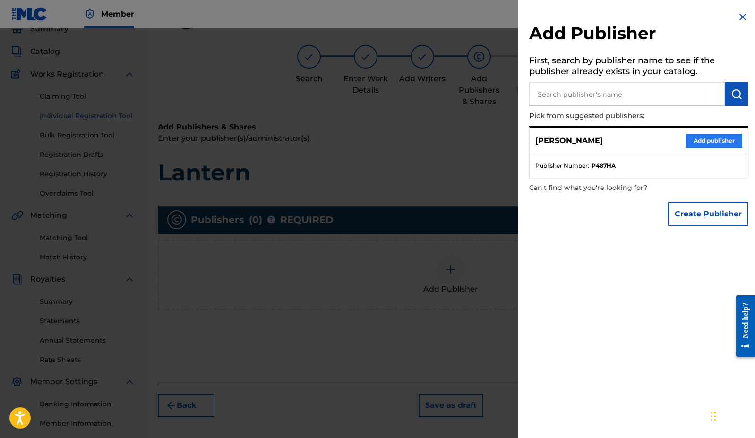
click at [622, 142] on button "Add publisher" at bounding box center [714, 141] width 57 height 14
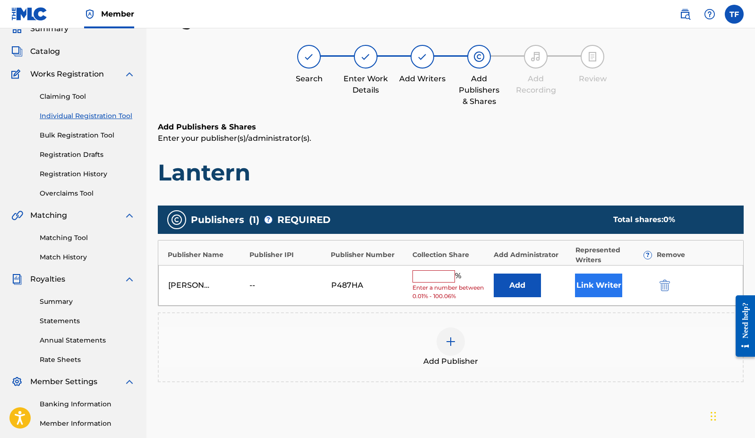
click at [579, 291] on button "Link Writer" at bounding box center [598, 286] width 47 height 24
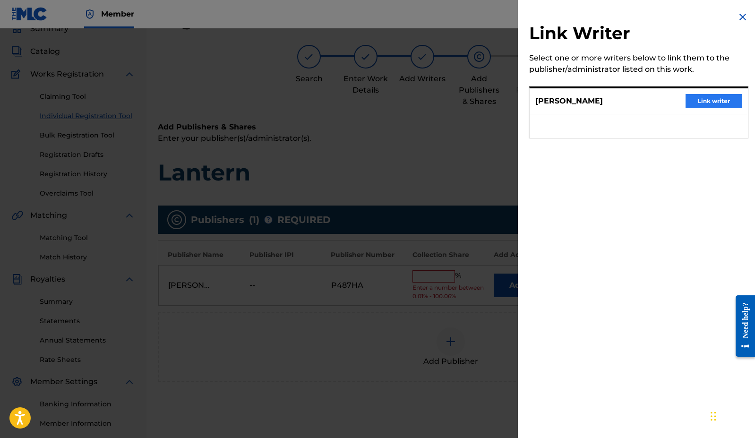
click at [622, 99] on button "Link writer" at bounding box center [714, 101] width 57 height 14
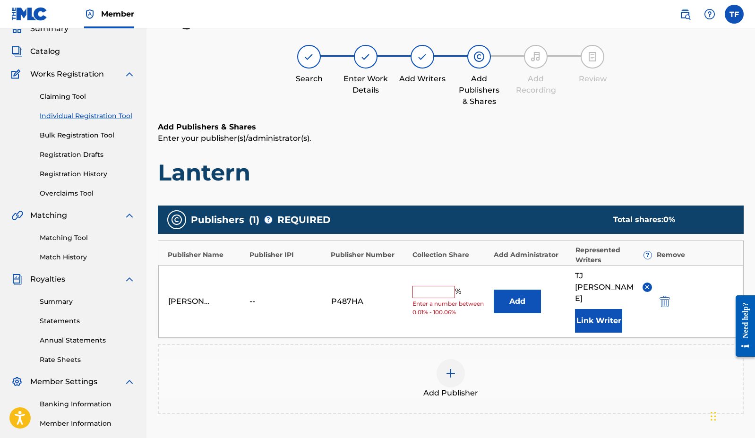
click at [432, 286] on input "text" at bounding box center [434, 292] width 43 height 12
type input "100"
click at [622, 408] on div "Publishers ( 1 ) ? REQUIRED Total shares: 100 % Publisher Name Publisher IPI Pu…" at bounding box center [451, 323] width 586 height 245
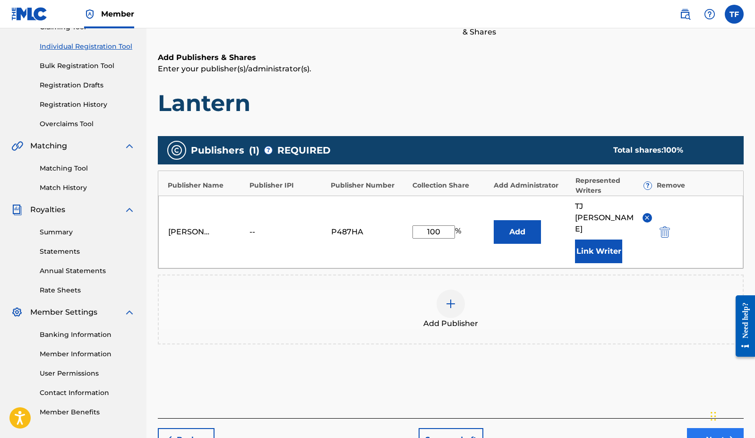
click at [622, 428] on button "Next" at bounding box center [715, 440] width 57 height 24
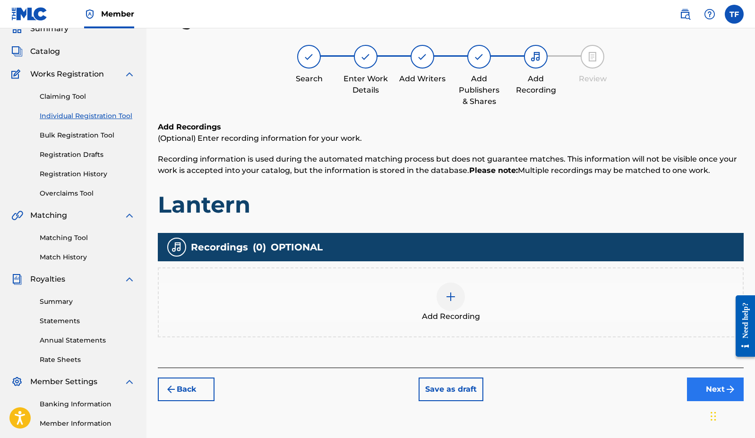
click at [622, 390] on button "Next" at bounding box center [715, 390] width 57 height 24
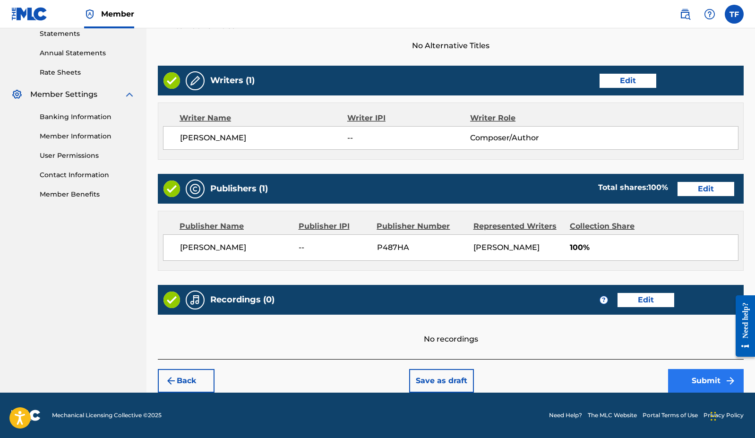
scroll to position [330, 0]
click at [622, 379] on button "Submit" at bounding box center [706, 381] width 76 height 24
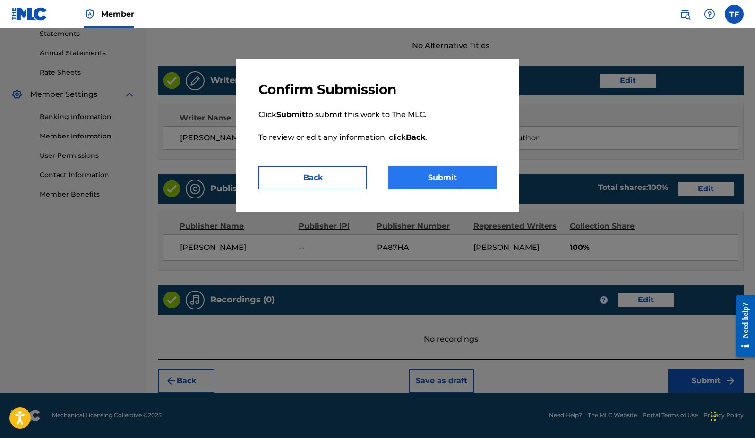
click at [449, 172] on button "Submit" at bounding box center [442, 178] width 109 height 24
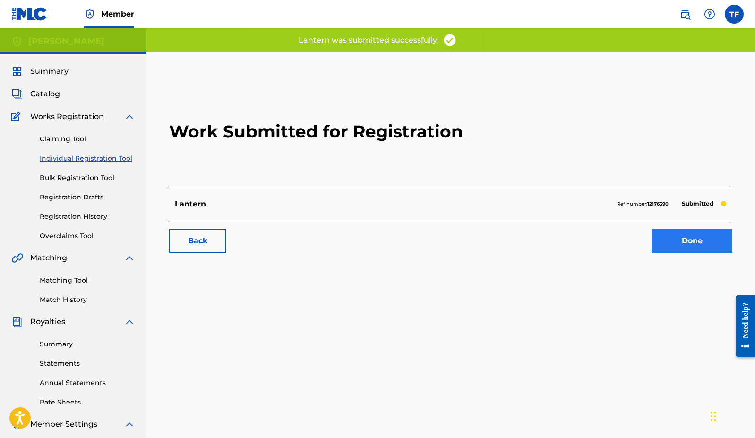
click at [622, 241] on link "Done" at bounding box center [692, 241] width 80 height 24
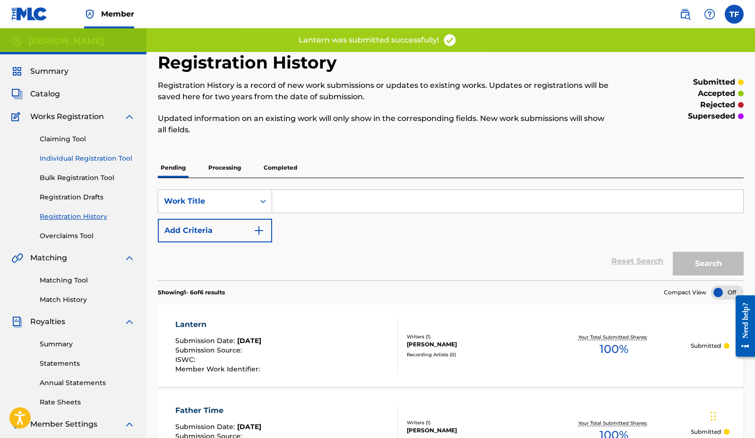
click at [105, 155] on link "Individual Registration Tool" at bounding box center [87, 159] width 95 height 10
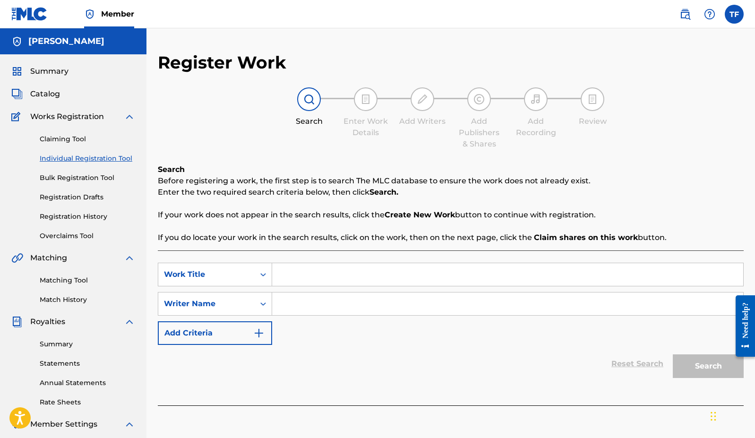
click at [524, 282] on input "Search Form" at bounding box center [507, 274] width 471 height 23
type input "[GEOGRAPHIC_DATA]"
click at [565, 295] on input "Search Form" at bounding box center [507, 304] width 471 height 23
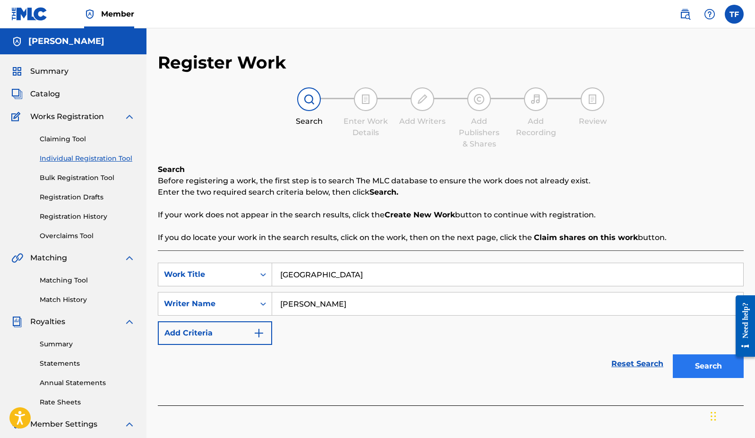
type input "[PERSON_NAME]"
click at [622, 362] on button "Search" at bounding box center [708, 366] width 71 height 24
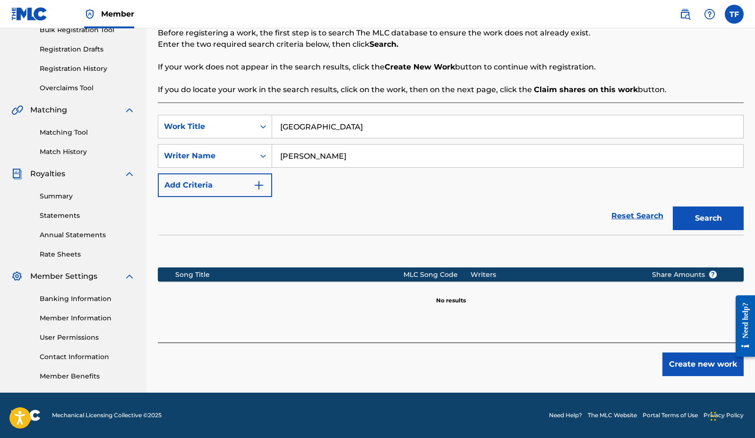
scroll to position [148, 0]
click at [622, 362] on button "Create new work" at bounding box center [703, 365] width 81 height 24
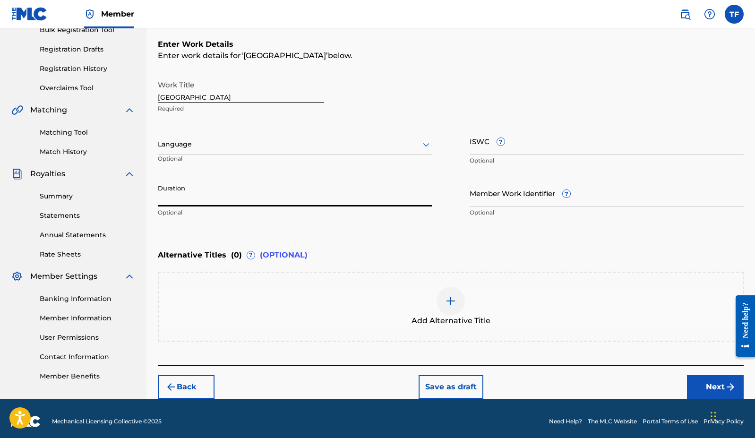
click at [324, 195] on input "Duration" at bounding box center [295, 193] width 274 height 27
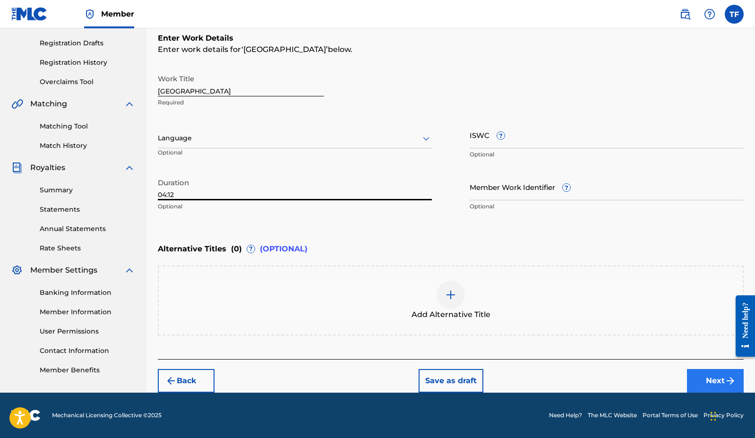
type input "04:12"
click at [622, 385] on button "Next" at bounding box center [715, 381] width 57 height 24
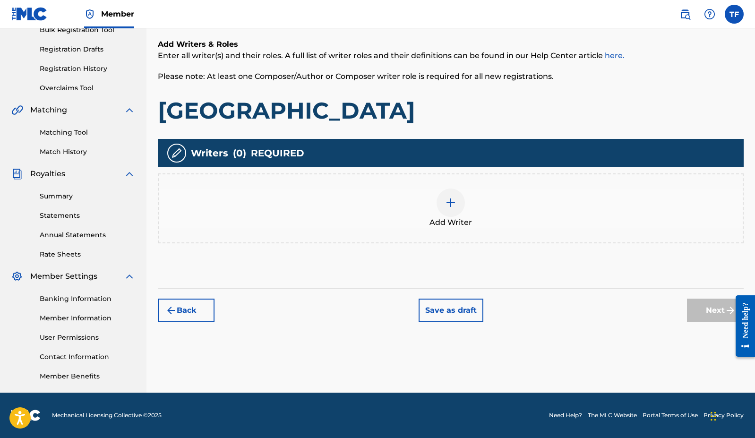
click at [455, 214] on div at bounding box center [451, 203] width 28 height 28
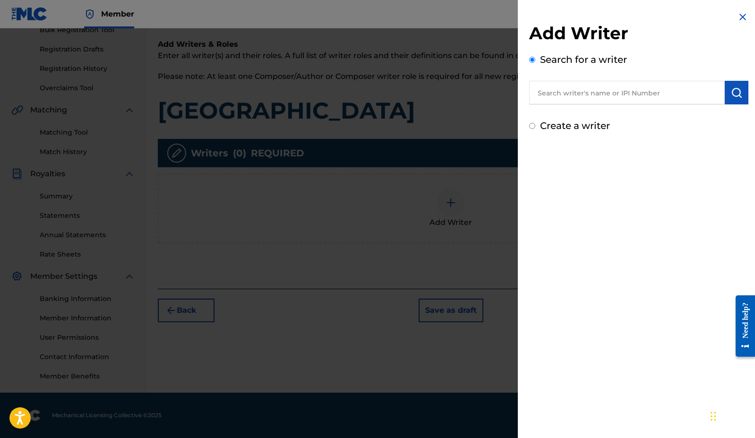
click at [531, 128] on input "Create a writer" at bounding box center [532, 126] width 6 height 6
radio input "false"
radio input "true"
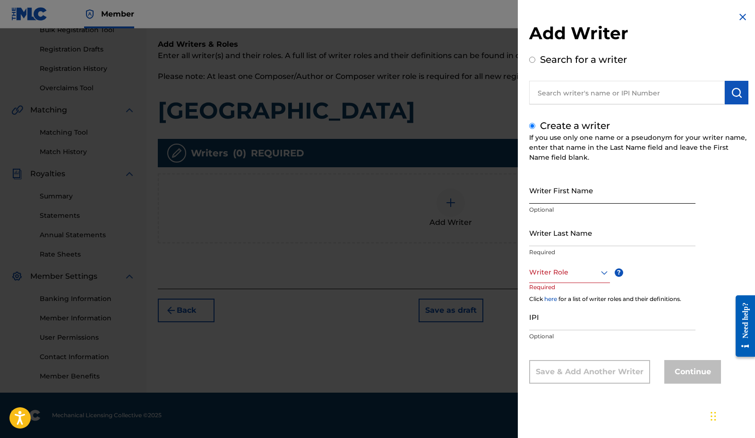
click at [558, 194] on input "Writer First Name" at bounding box center [612, 190] width 166 height 27
type input "TJ"
type input "[PERSON_NAME]"
click at [555, 276] on div at bounding box center [569, 273] width 81 height 12
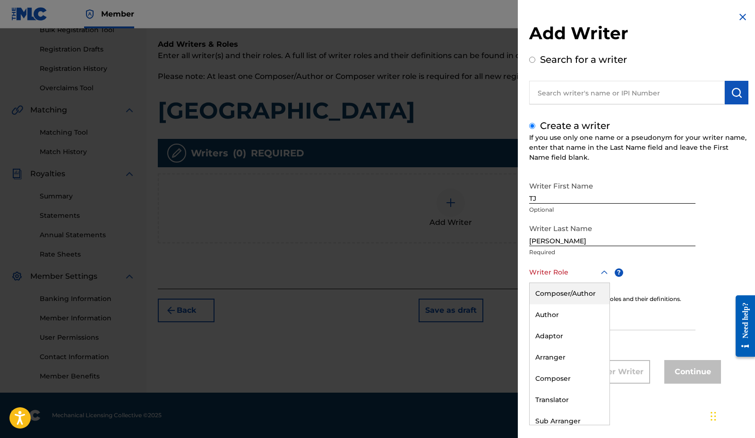
click at [554, 292] on div "Composer/Author" at bounding box center [570, 293] width 80 height 21
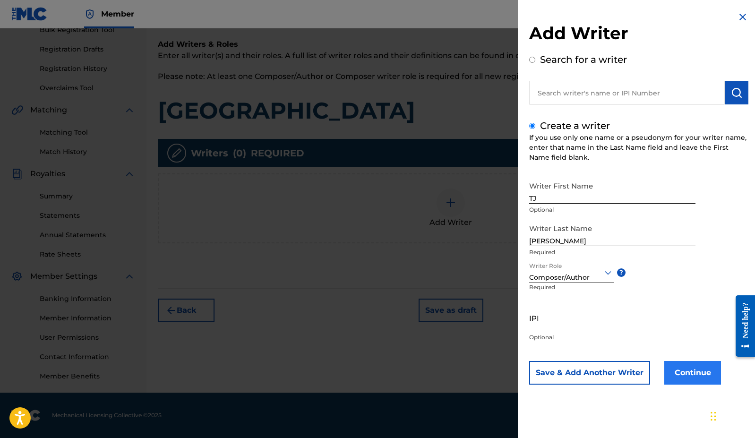
click at [622, 376] on button "Continue" at bounding box center [692, 373] width 57 height 24
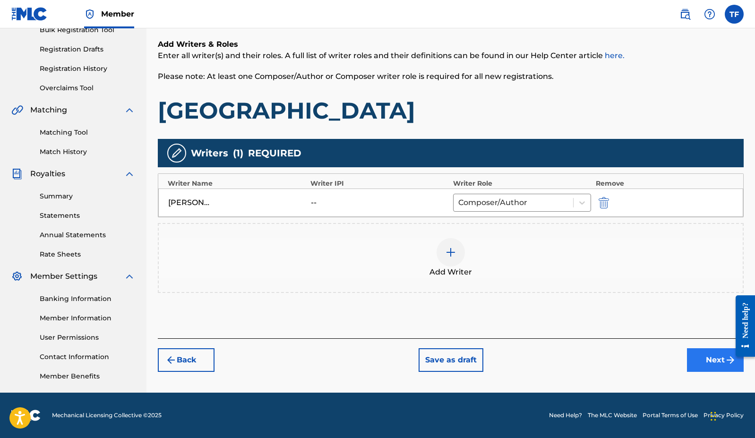
click at [622, 362] on button "Next" at bounding box center [715, 360] width 57 height 24
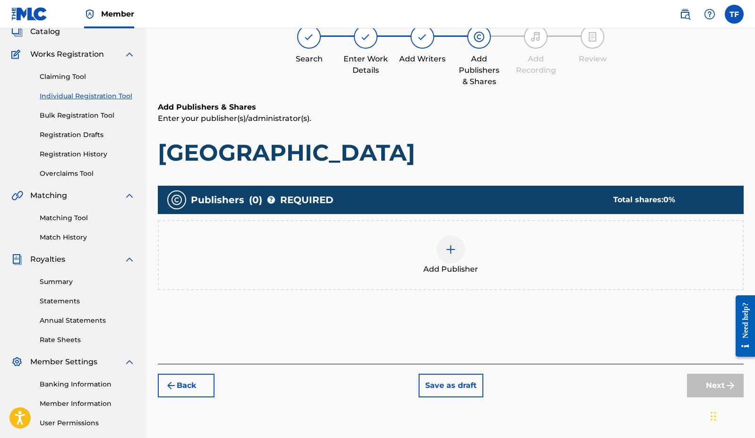
scroll to position [43, 0]
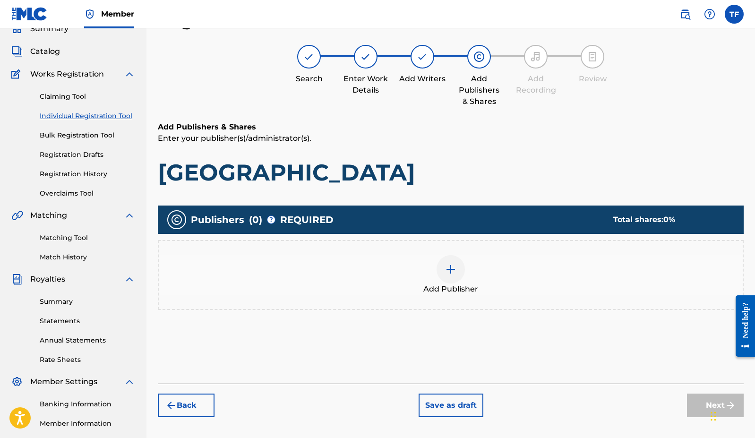
click at [450, 273] on img at bounding box center [450, 269] width 11 height 11
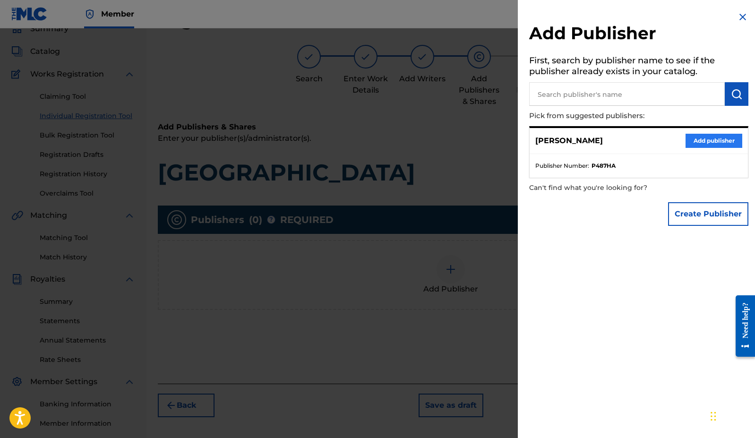
click at [622, 141] on button "Add publisher" at bounding box center [714, 141] width 57 height 14
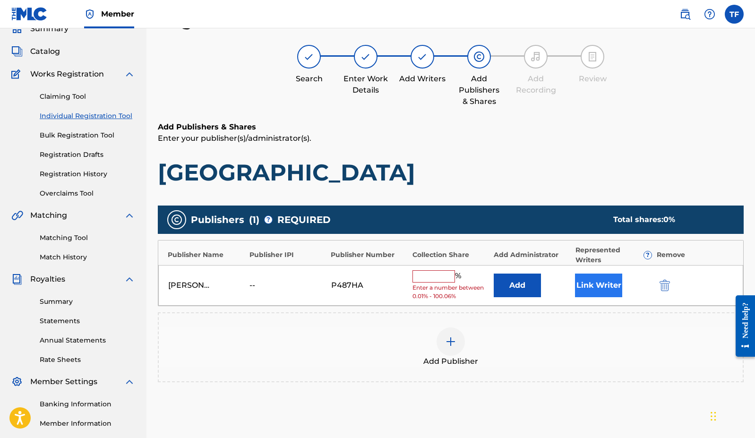
click at [617, 286] on button "Link Writer" at bounding box center [598, 286] width 47 height 24
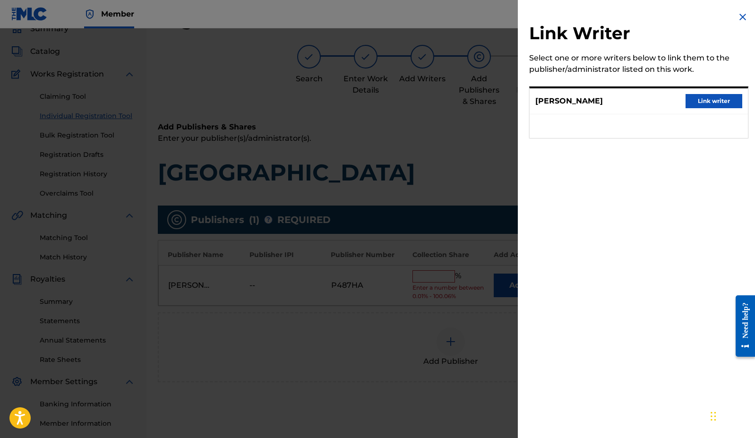
drag, startPoint x: 732, startPoint y: 103, endPoint x: 730, endPoint y: 170, distance: 67.6
click at [622, 170] on div "Link Writer Select one or more writers below to link them to the publisher/admi…" at bounding box center [639, 219] width 242 height 438
click at [622, 95] on button "Link writer" at bounding box center [714, 101] width 57 height 14
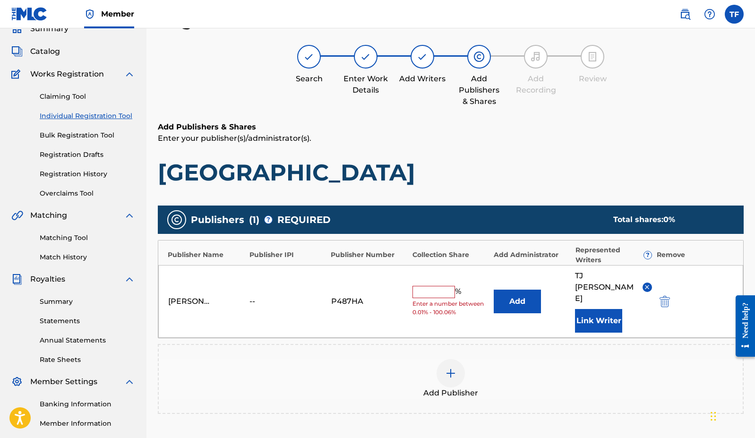
click at [420, 286] on input "text" at bounding box center [434, 292] width 43 height 12
type input "100"
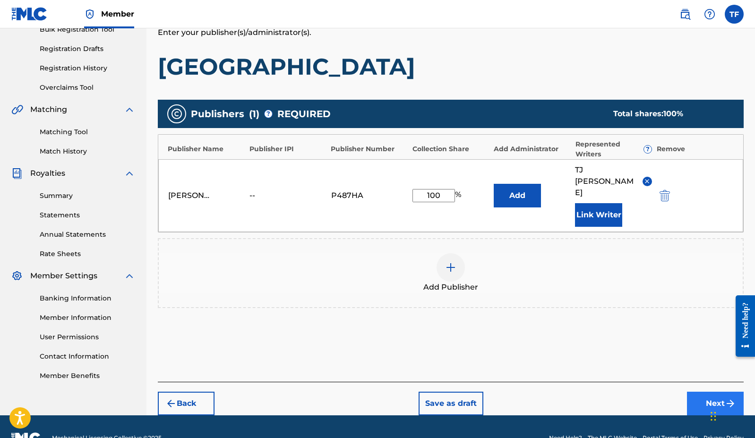
click at [622, 398] on img "submit" at bounding box center [730, 403] width 11 height 11
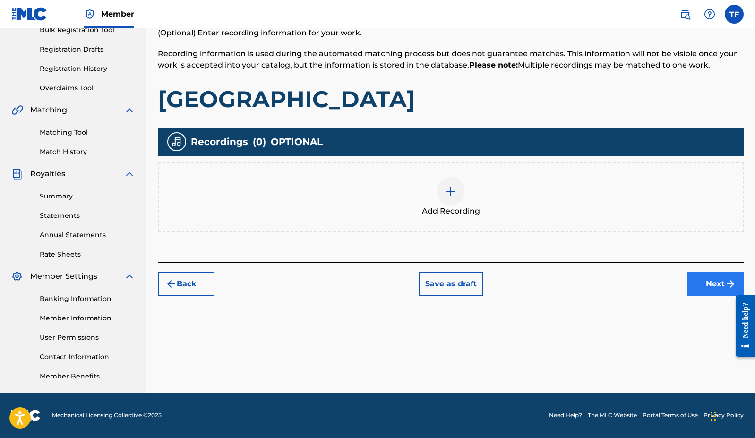
click at [622, 280] on button "Next" at bounding box center [715, 284] width 57 height 24
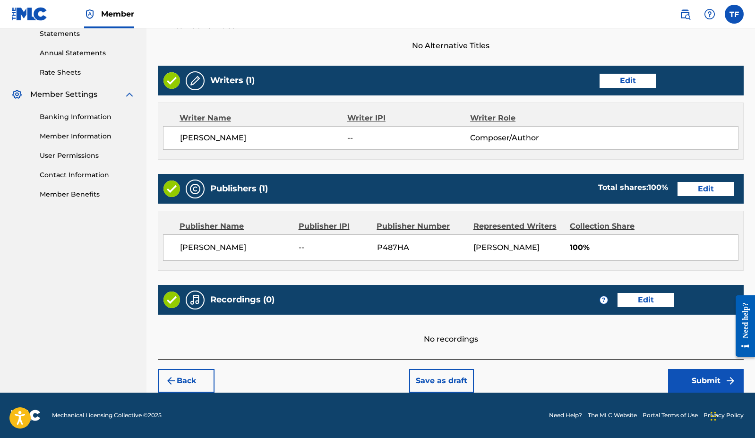
scroll to position [330, 0]
click at [622, 386] on button "Submit" at bounding box center [706, 381] width 76 height 24
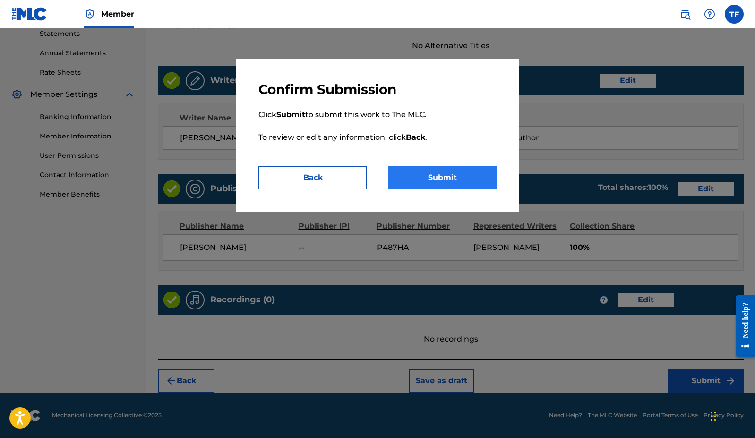
click at [452, 176] on button "Submit" at bounding box center [442, 178] width 109 height 24
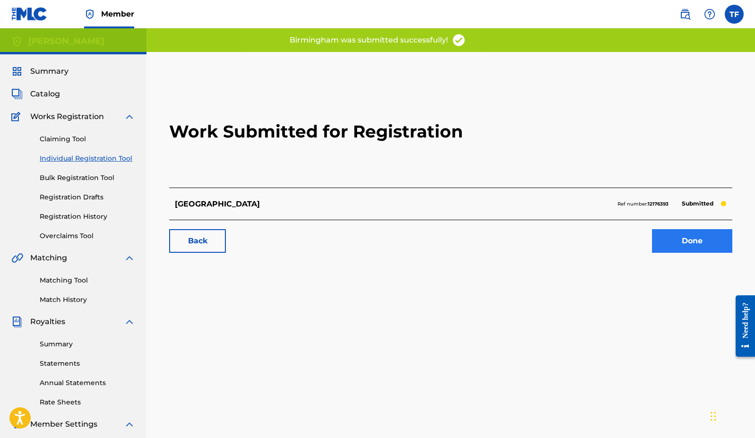
click at [622, 244] on link "Done" at bounding box center [692, 241] width 80 height 24
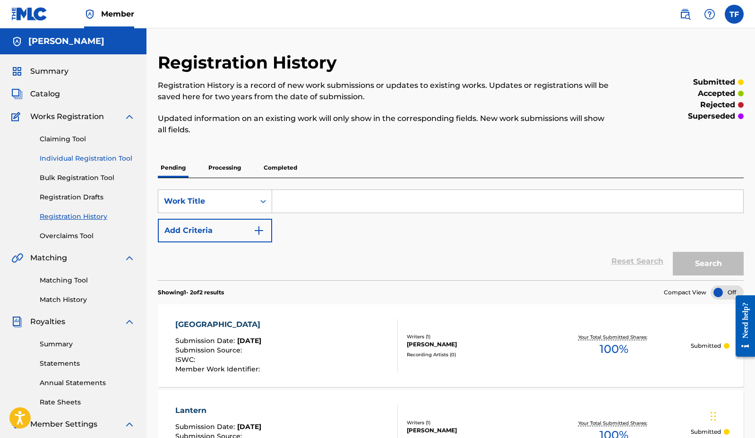
click at [74, 157] on link "Individual Registration Tool" at bounding box center [87, 159] width 95 height 10
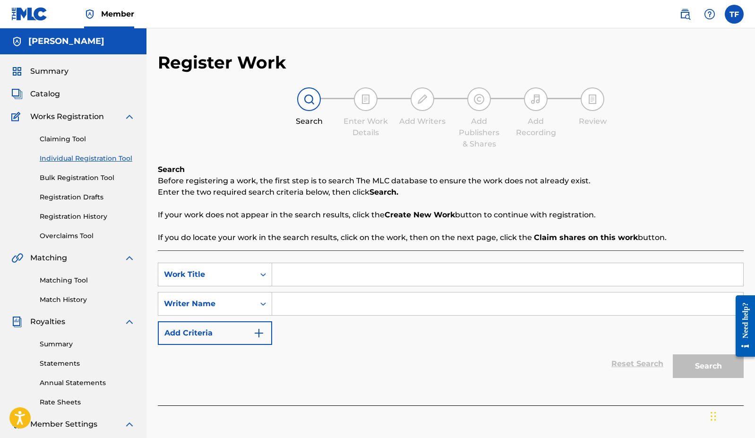
click at [74, 157] on link "Individual Registration Tool" at bounding box center [87, 159] width 95 height 10
click at [458, 272] on input "Search Form" at bounding box center [507, 274] width 471 height 23
type input "Everything's Different"
click at [500, 309] on input "Search Form" at bounding box center [507, 304] width 471 height 23
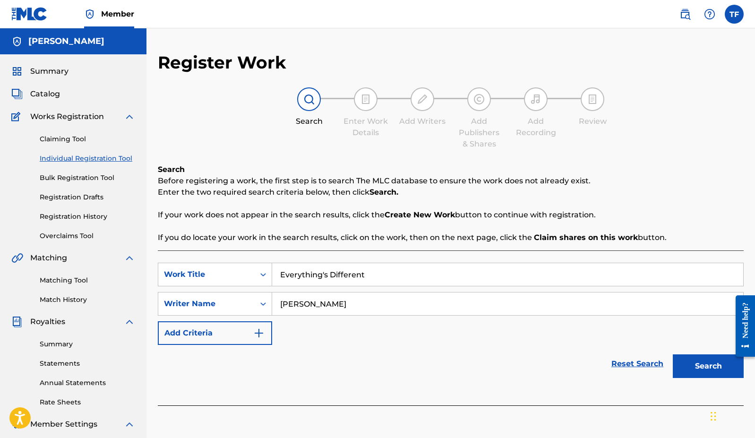
type input "[PERSON_NAME]"
click at [622, 380] on div "Search" at bounding box center [706, 364] width 76 height 38
click at [622, 370] on button "Search" at bounding box center [708, 366] width 71 height 24
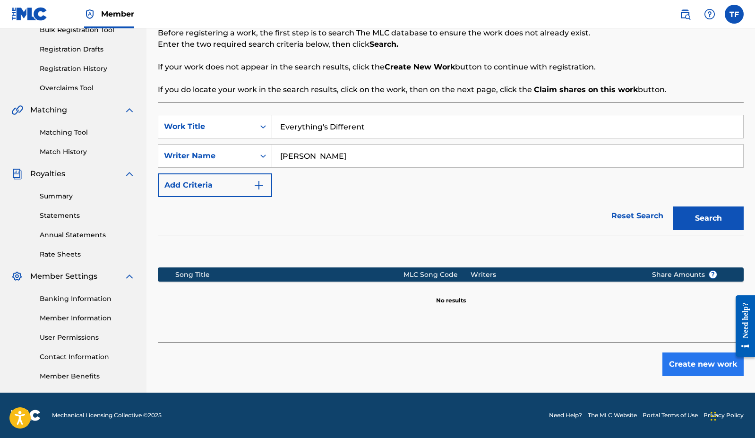
scroll to position [148, 0]
click at [622, 360] on button "Create new work" at bounding box center [703, 365] width 81 height 24
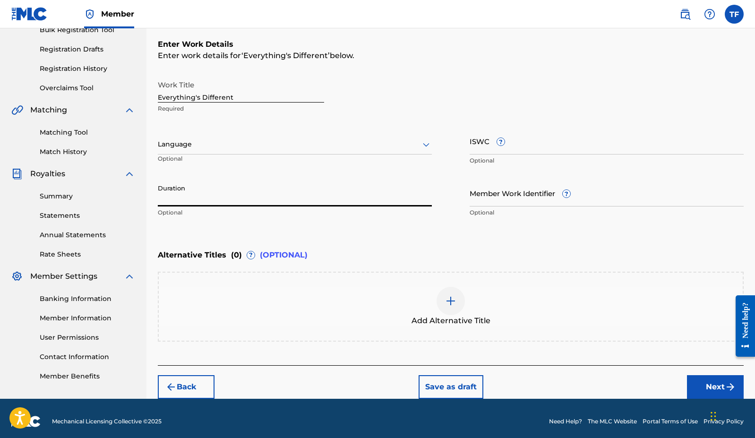
click at [232, 200] on input "Duration" at bounding box center [295, 193] width 274 height 27
type input "03:22"
click at [333, 249] on div "Alternative Titles ( 0 ) ? (OPTIONAL)" at bounding box center [451, 255] width 586 height 21
click at [622, 385] on button "Next" at bounding box center [715, 387] width 57 height 24
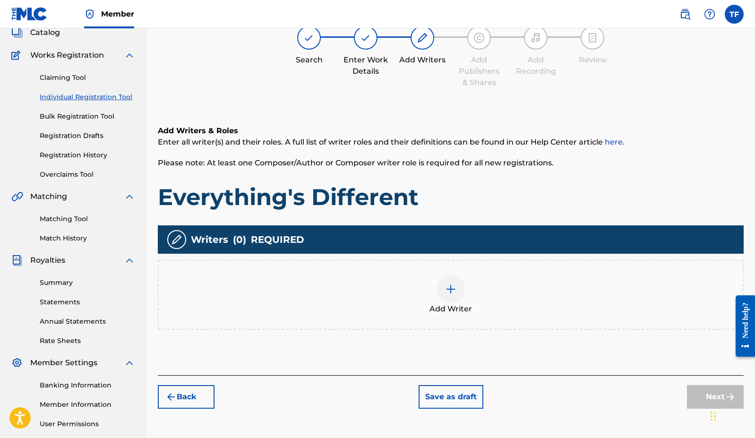
scroll to position [43, 0]
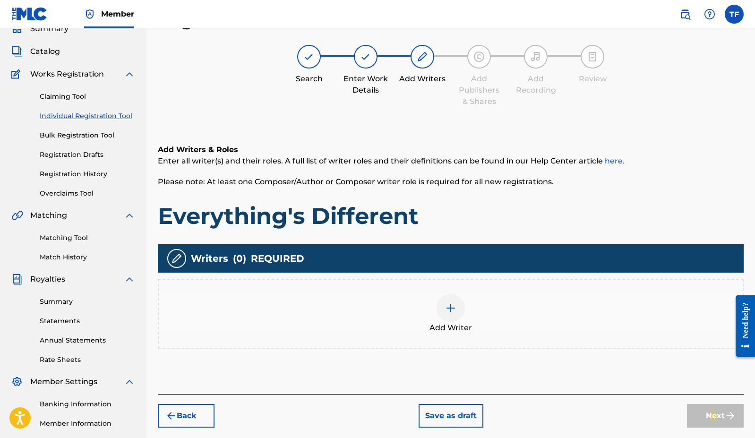
click at [443, 310] on div at bounding box center [451, 308] width 28 height 28
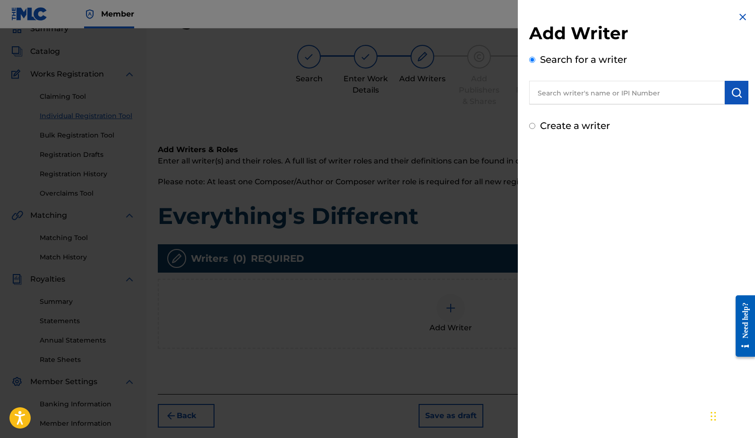
click at [561, 128] on label "Create a writer" at bounding box center [575, 125] width 70 height 11
radio input "true"
click at [535, 128] on input "Create a writer" at bounding box center [532, 126] width 6 height 6
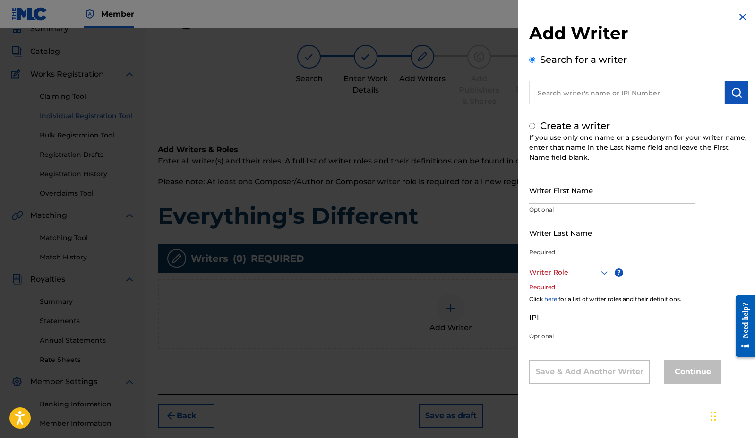
radio input "false"
radio input "true"
click at [589, 198] on input "Writer First Name" at bounding box center [612, 190] width 166 height 27
type input "TJ"
type input "[PERSON_NAME]"
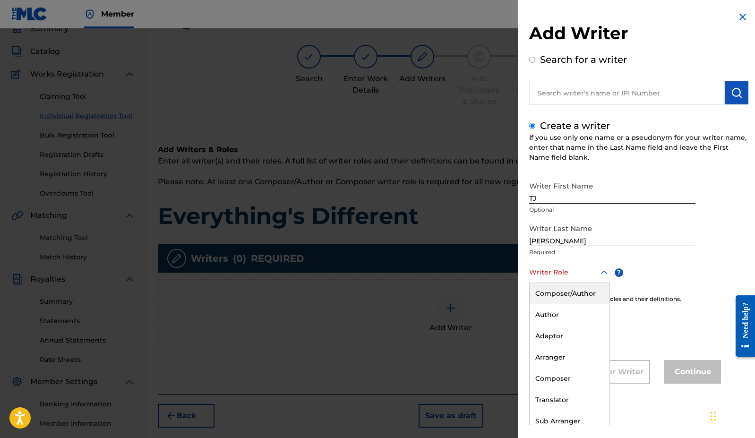
click at [583, 281] on div "Writer Role" at bounding box center [569, 272] width 81 height 21
click at [577, 297] on div "Composer/Author" at bounding box center [570, 293] width 80 height 21
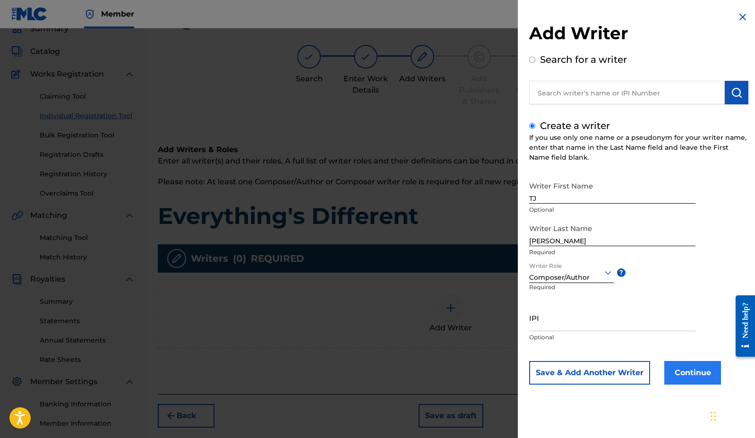
click at [622, 368] on button "Continue" at bounding box center [692, 373] width 57 height 24
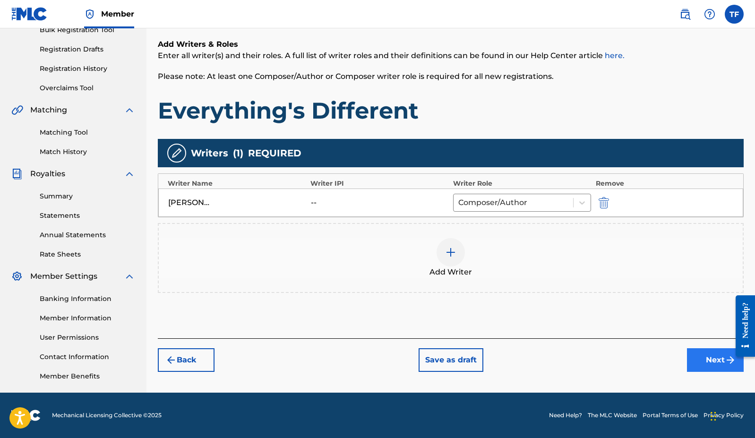
click at [622, 363] on button "Next" at bounding box center [715, 360] width 57 height 24
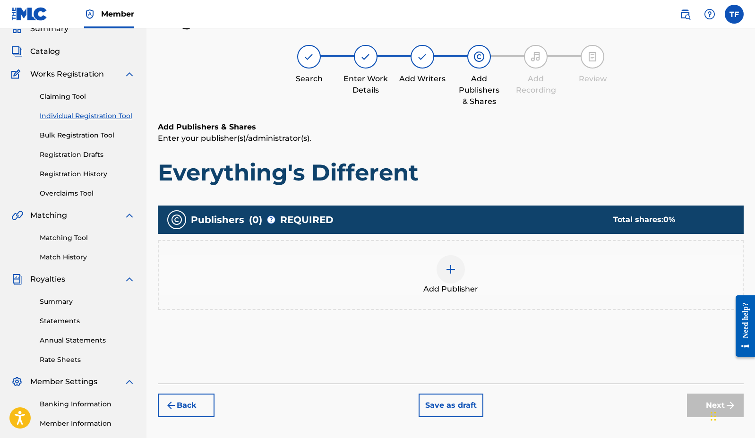
click at [443, 269] on div at bounding box center [451, 269] width 28 height 28
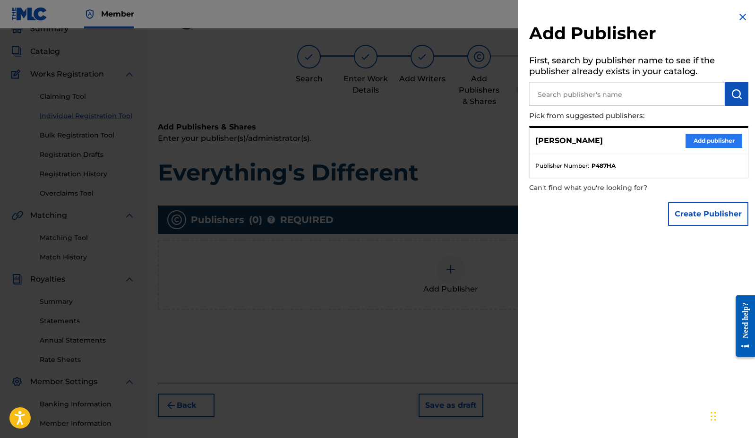
click at [622, 144] on button "Add publisher" at bounding box center [714, 141] width 57 height 14
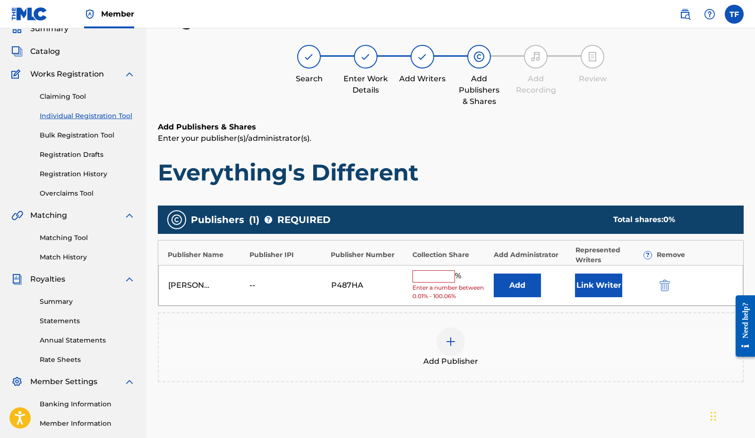
click at [436, 275] on input "text" at bounding box center [434, 276] width 43 height 12
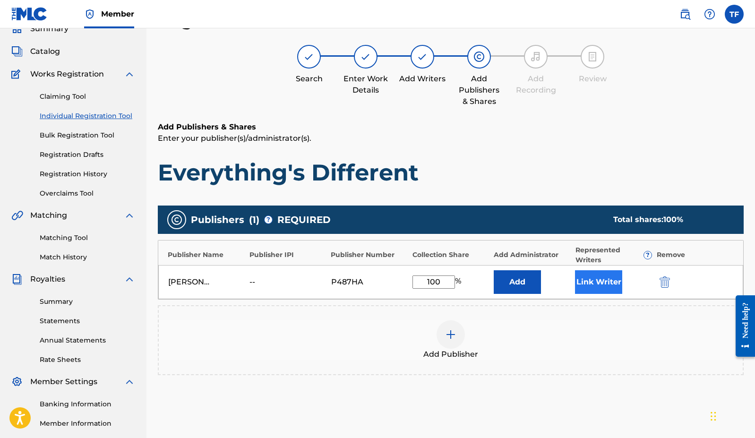
type input "100"
click at [588, 279] on button "Link Writer" at bounding box center [598, 282] width 47 height 24
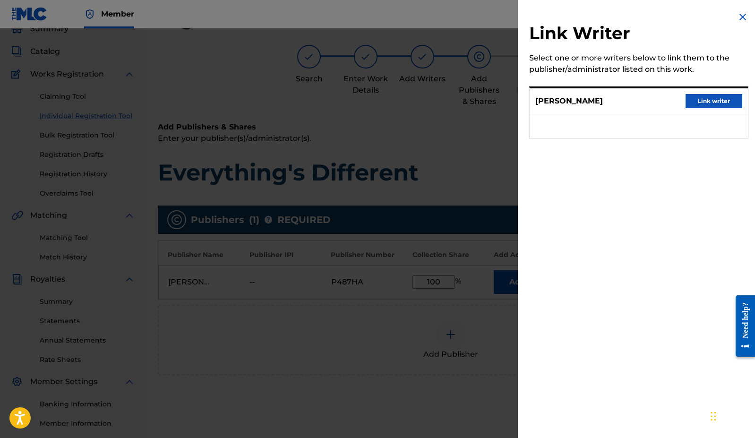
click at [622, 100] on button "Link writer" at bounding box center [714, 101] width 57 height 14
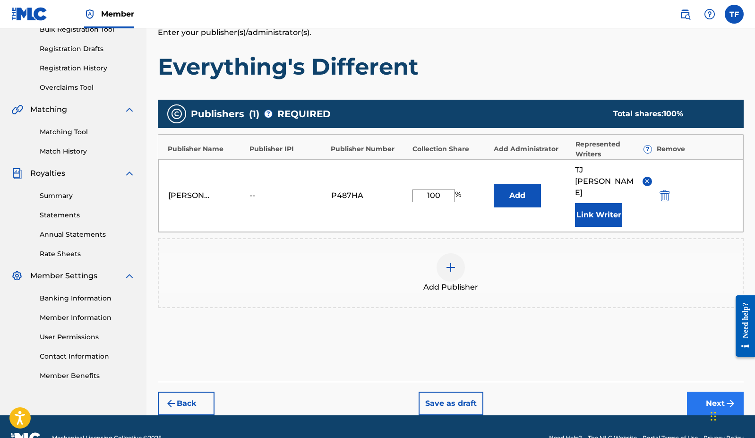
click at [622, 392] on button "Next" at bounding box center [715, 404] width 57 height 24
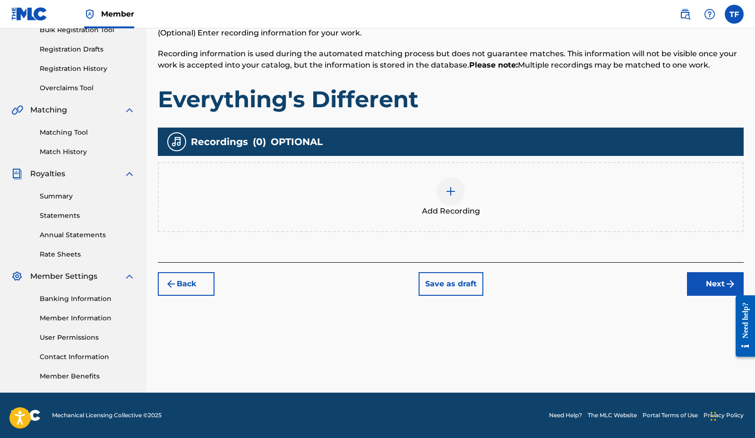
scroll to position [148, 0]
click at [528, 97] on h1 "Everything's Different" at bounding box center [451, 99] width 586 height 28
click at [622, 288] on button "Next" at bounding box center [715, 284] width 57 height 24
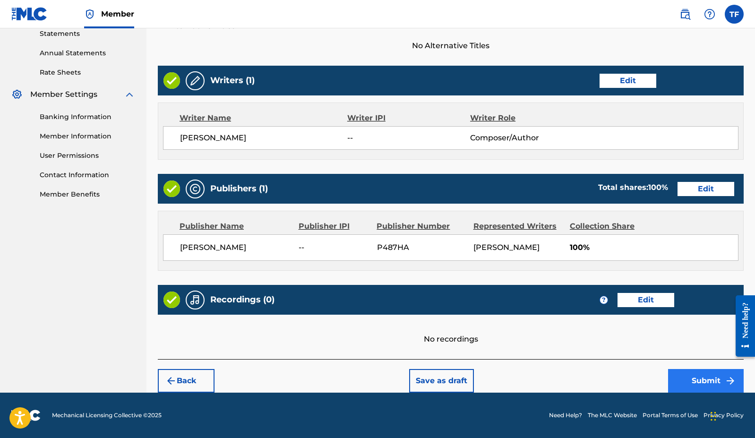
scroll to position [330, 0]
click at [622, 374] on button "Submit" at bounding box center [706, 381] width 76 height 24
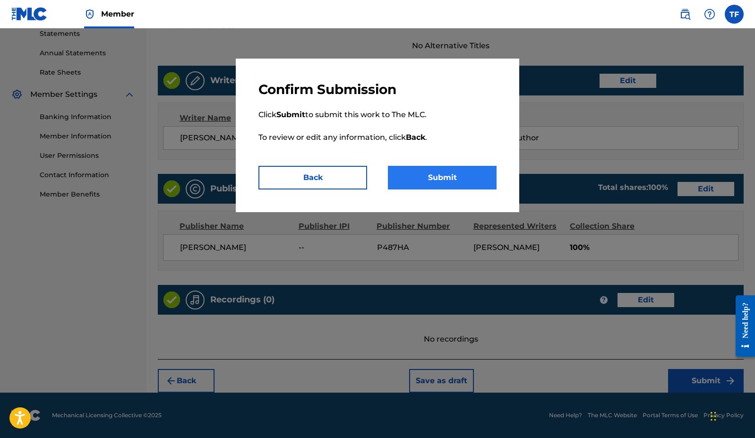
click at [485, 181] on button "Submit" at bounding box center [442, 178] width 109 height 24
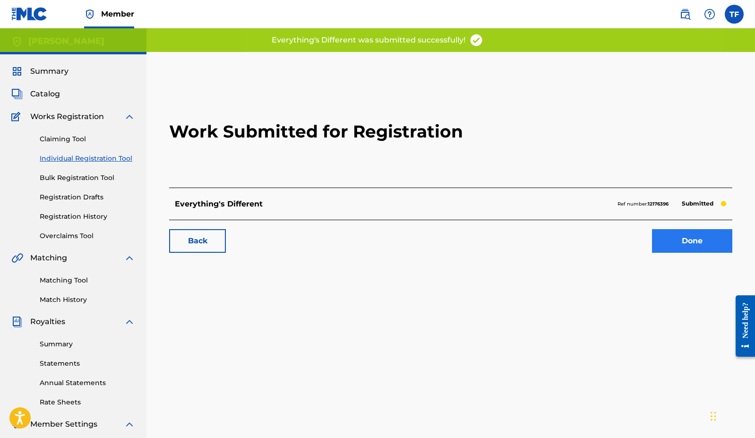
click at [622, 231] on link "Done" at bounding box center [692, 241] width 80 height 24
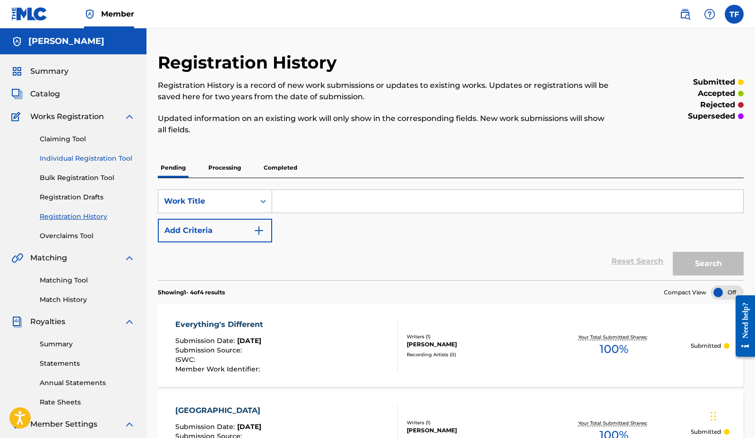
click at [106, 158] on link "Individual Registration Tool" at bounding box center [87, 159] width 95 height 10
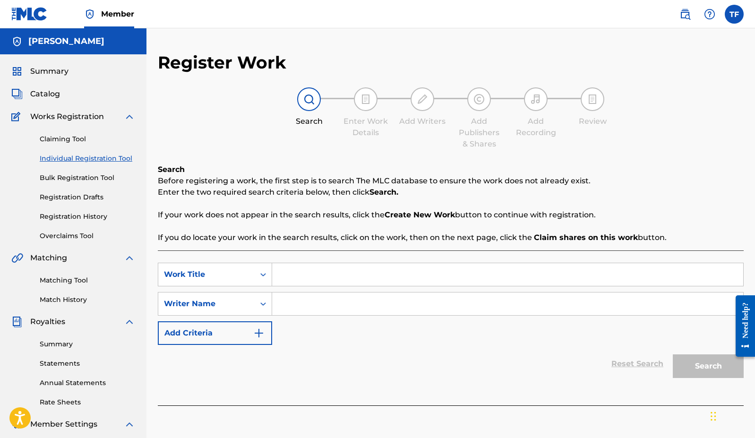
click at [429, 276] on input "Search Form" at bounding box center [507, 274] width 471 height 23
type input "Devil Eyes"
click at [462, 304] on input "Search Form" at bounding box center [507, 304] width 471 height 23
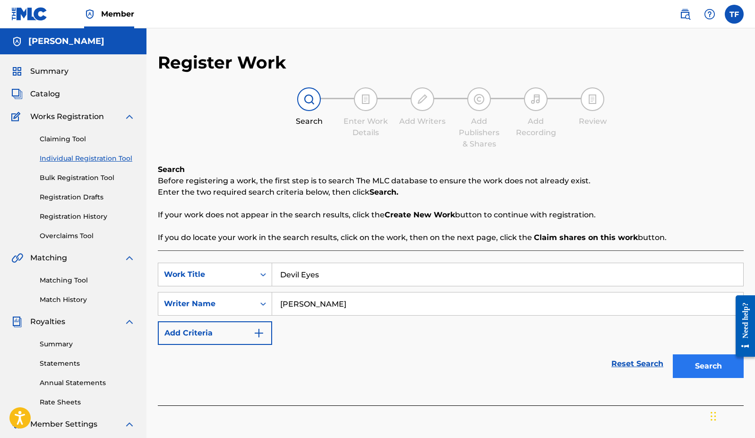
type input "[PERSON_NAME]"
click at [622, 369] on button "Search" at bounding box center [708, 366] width 71 height 24
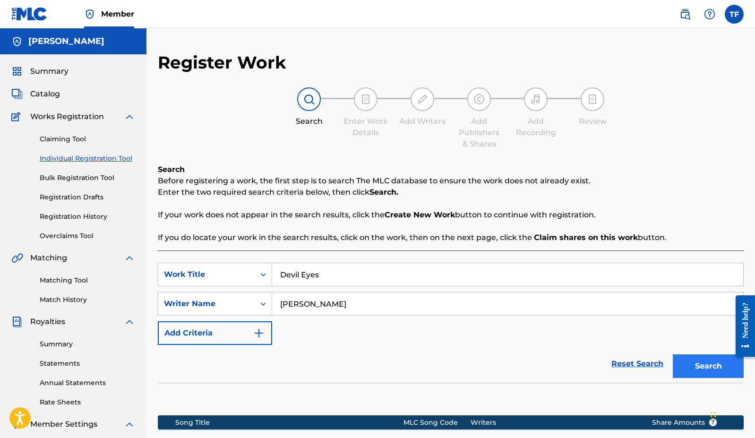
click at [622, 369] on button "Search" at bounding box center [708, 366] width 71 height 24
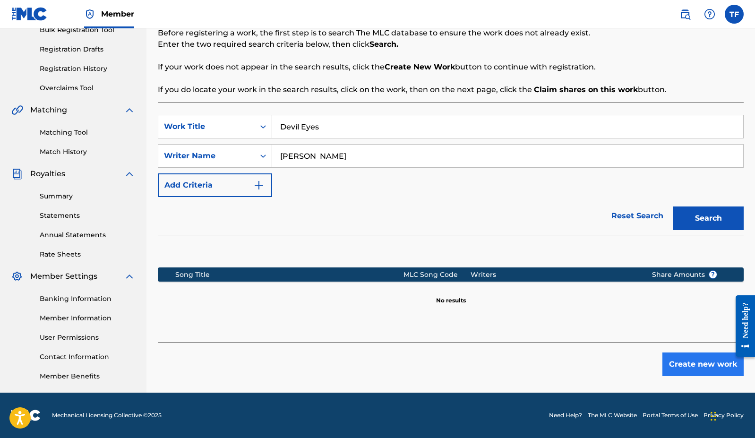
scroll to position [148, 0]
click at [622, 363] on button "Create new work" at bounding box center [703, 365] width 81 height 24
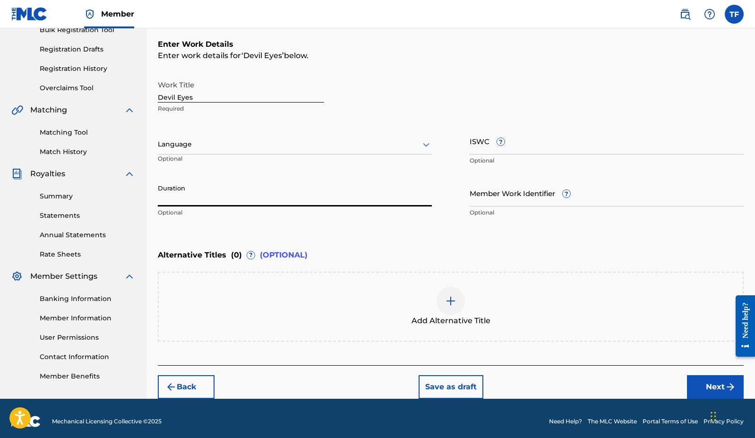
click at [319, 203] on input "Duration" at bounding box center [295, 193] width 274 height 27
type input "04:15"
click at [622, 385] on button "Next" at bounding box center [715, 387] width 57 height 24
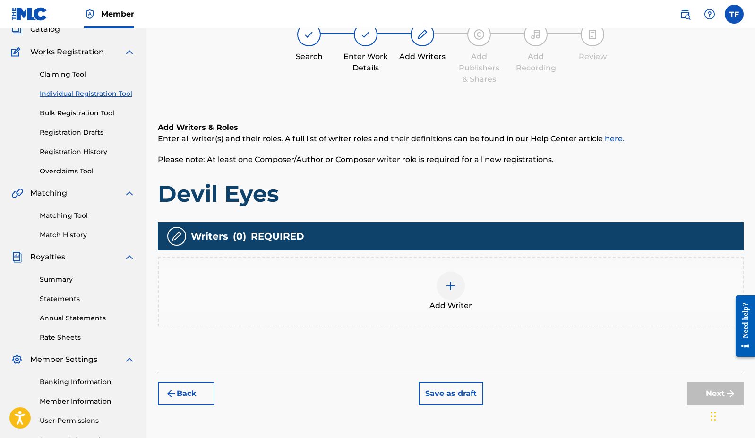
scroll to position [43, 0]
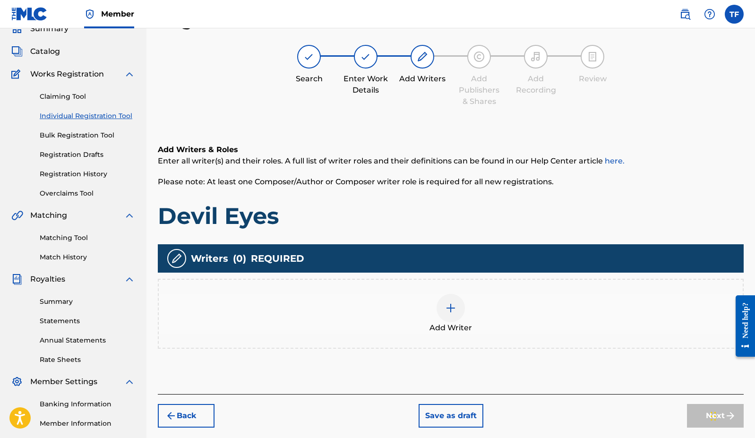
click at [454, 310] on img at bounding box center [450, 307] width 11 height 11
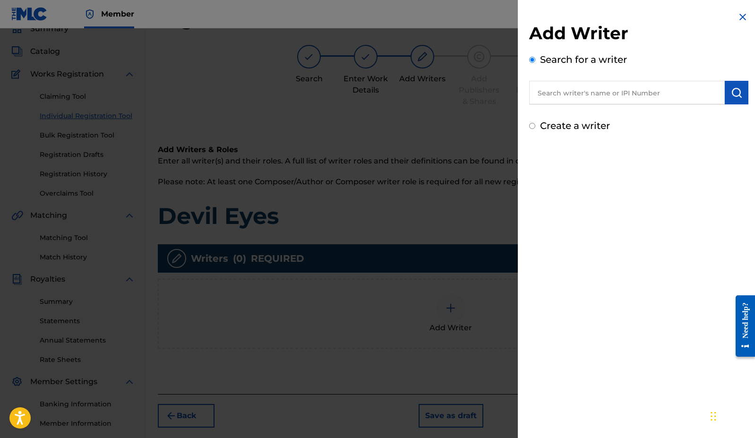
click at [583, 129] on label "Create a writer" at bounding box center [575, 125] width 70 height 11
radio input "true"
click at [535, 129] on input "Create a writer" at bounding box center [532, 126] width 6 height 6
radio input "false"
radio input "true"
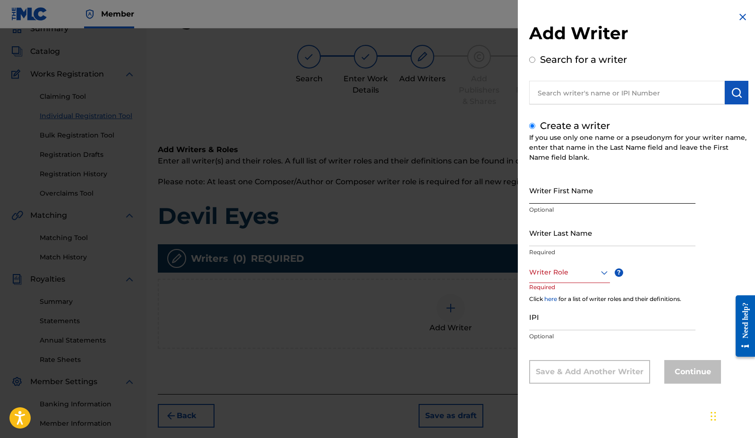
click at [575, 198] on input "Writer First Name" at bounding box center [612, 190] width 166 height 27
type input "TJ"
type input "[PERSON_NAME]"
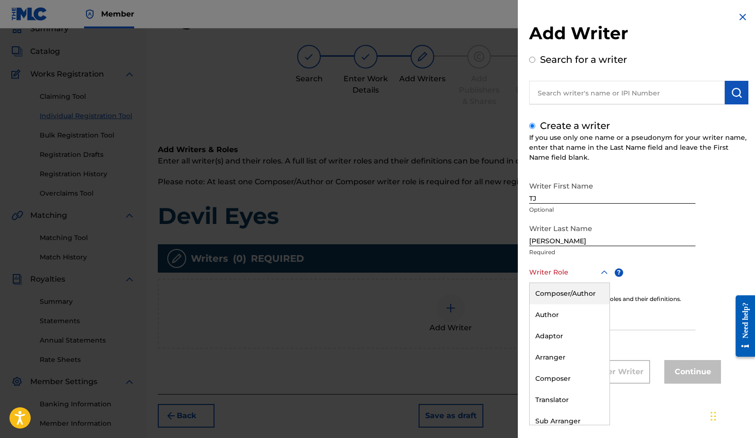
click at [553, 276] on div at bounding box center [569, 273] width 81 height 12
click at [553, 289] on div "Composer/Author" at bounding box center [570, 293] width 80 height 21
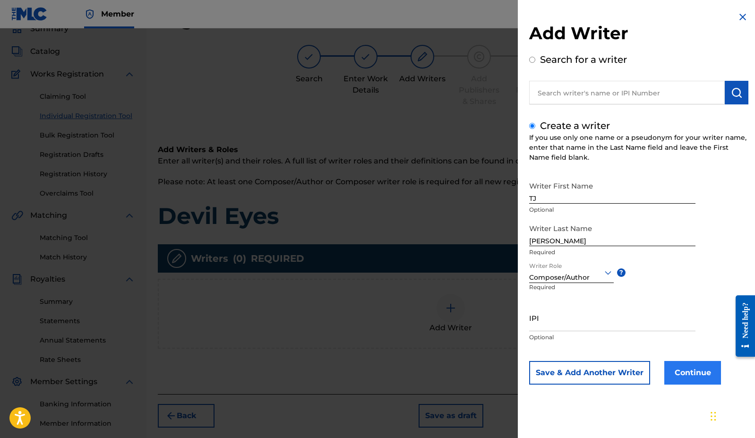
click at [622, 376] on button "Continue" at bounding box center [692, 373] width 57 height 24
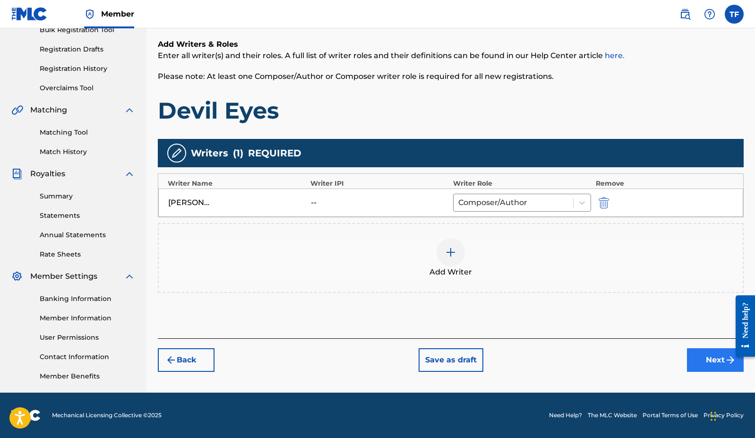
click at [622, 353] on button "Next" at bounding box center [715, 360] width 57 height 24
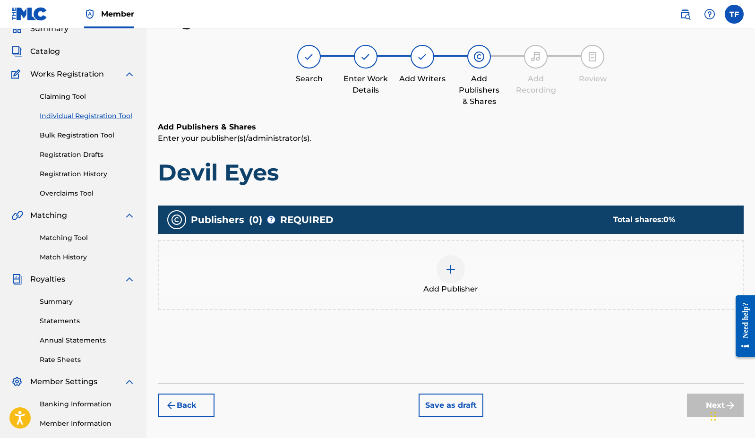
click at [453, 270] on img at bounding box center [450, 269] width 11 height 11
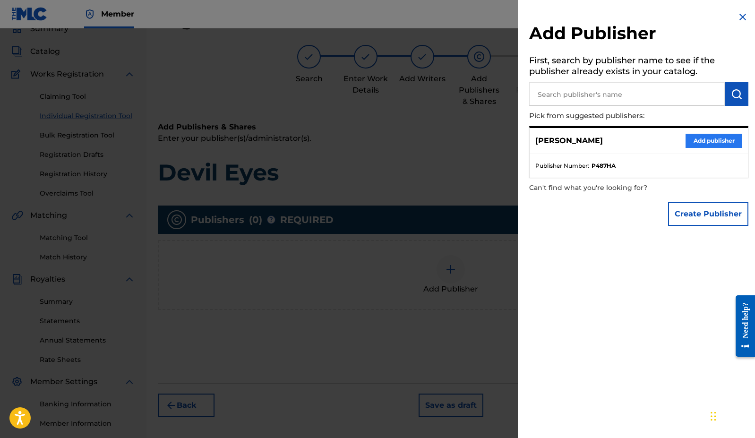
click at [622, 140] on button "Add publisher" at bounding box center [714, 141] width 57 height 14
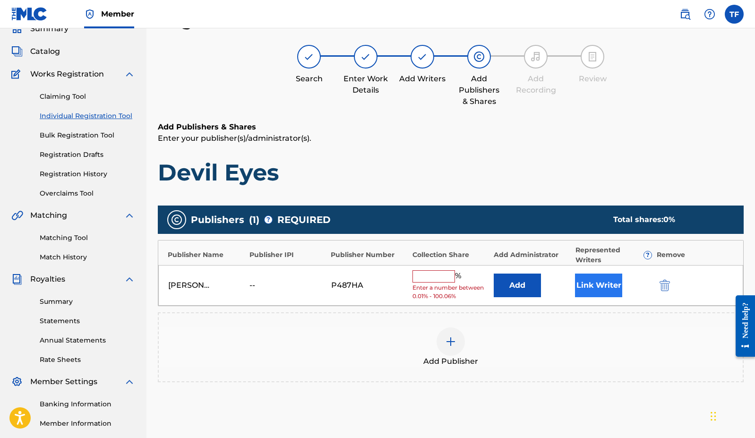
click at [598, 289] on button "Link Writer" at bounding box center [598, 286] width 47 height 24
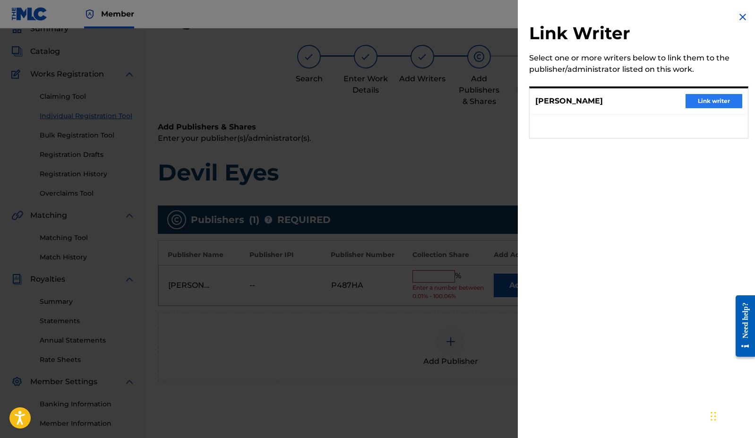
click at [622, 99] on button "Link writer" at bounding box center [714, 101] width 57 height 14
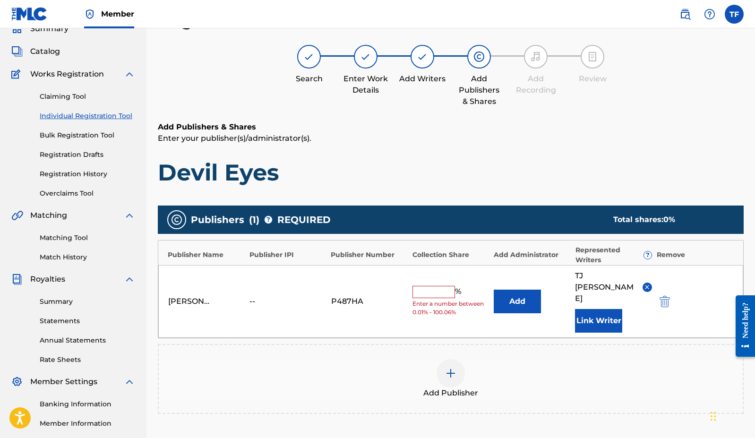
click at [427, 286] on input "text" at bounding box center [434, 292] width 43 height 12
type input "100"
click at [517, 290] on button "Add" at bounding box center [517, 302] width 47 height 24
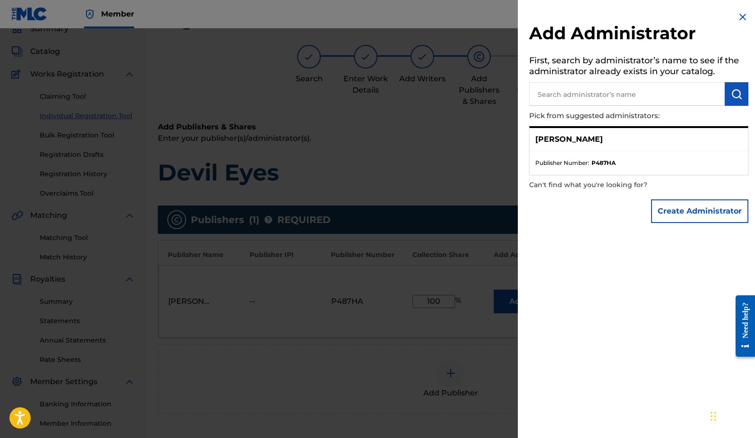
click at [622, 17] on img at bounding box center [742, 16] width 11 height 11
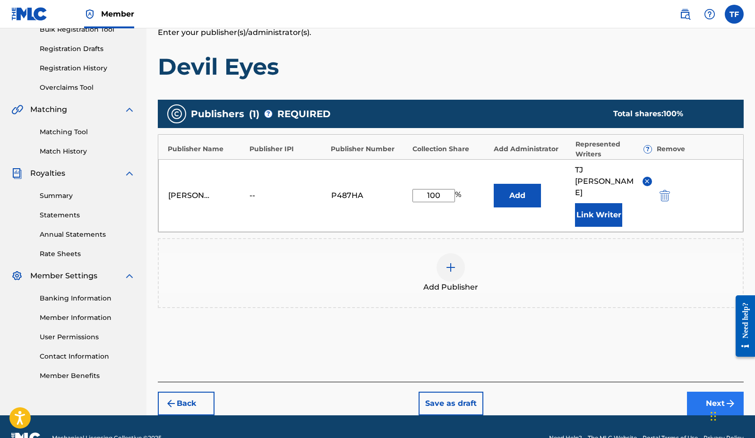
click at [622, 392] on button "Next" at bounding box center [715, 404] width 57 height 24
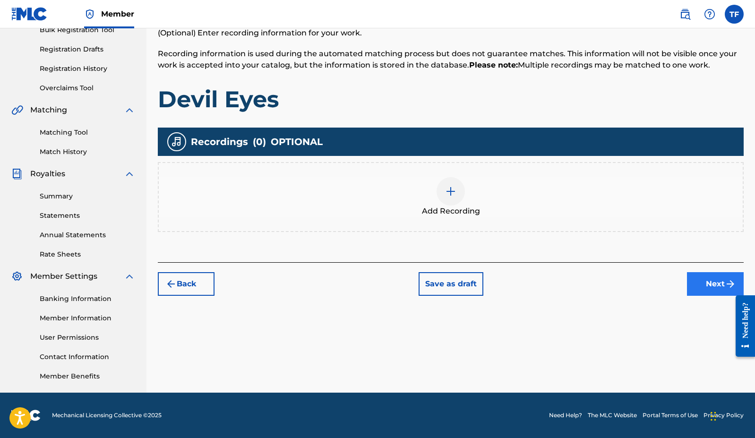
click at [622, 281] on button "Next" at bounding box center [715, 284] width 57 height 24
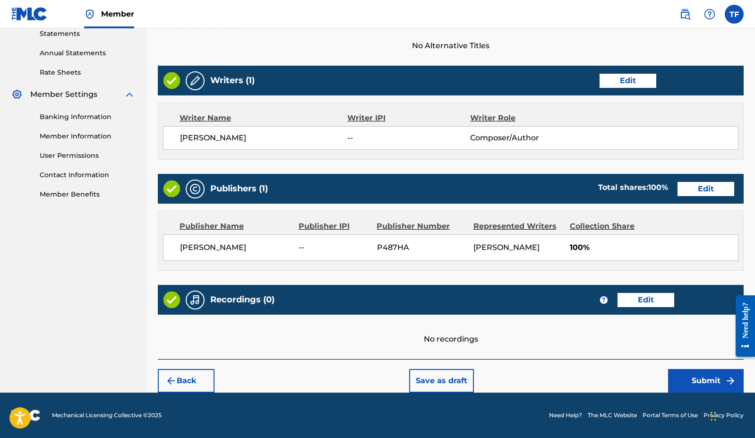
scroll to position [330, 0]
click at [622, 380] on button "Submit" at bounding box center [706, 381] width 76 height 24
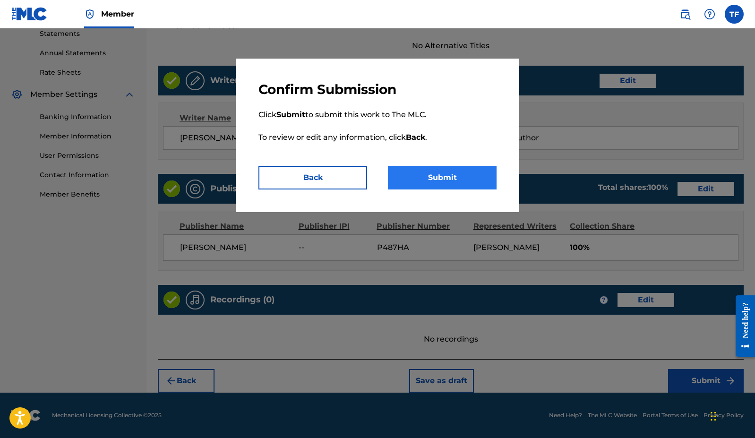
click at [465, 176] on button "Submit" at bounding box center [442, 178] width 109 height 24
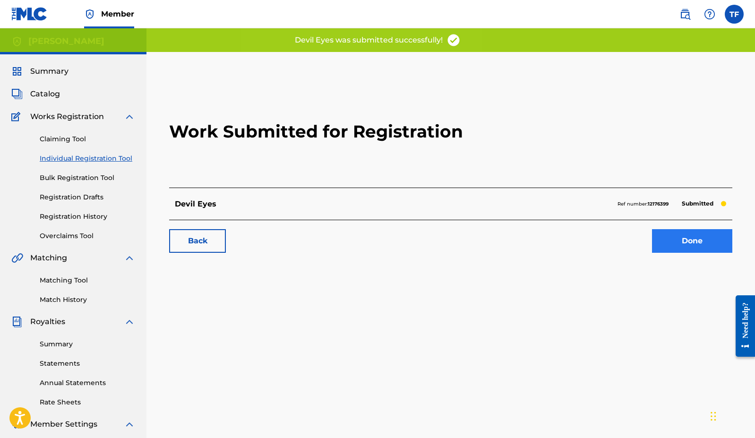
click at [622, 249] on link "Done" at bounding box center [692, 241] width 80 height 24
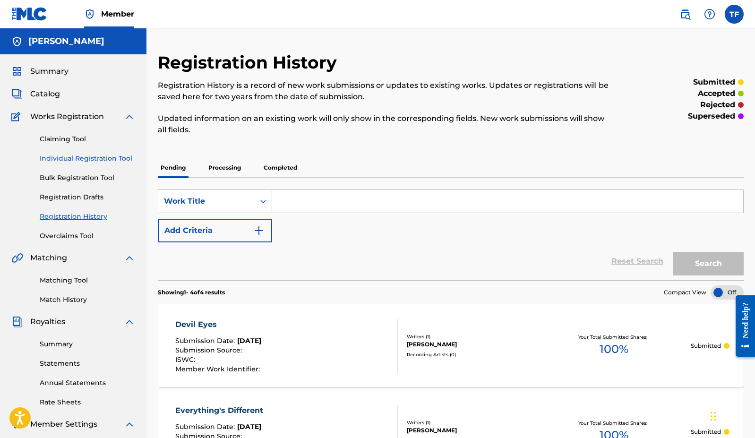
click at [110, 159] on link "Individual Registration Tool" at bounding box center [87, 159] width 95 height 10
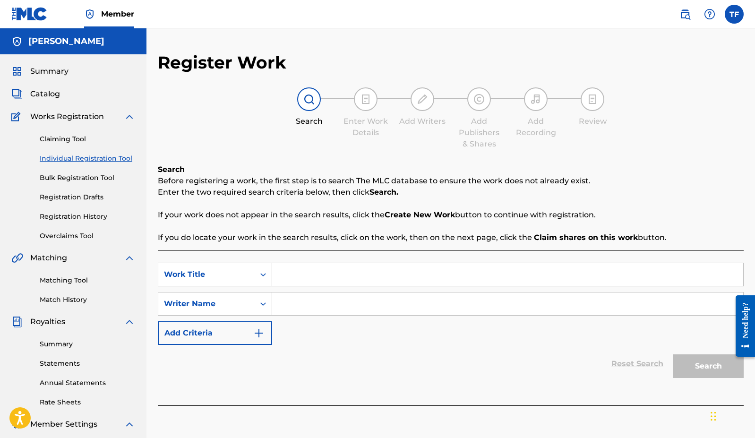
click at [369, 272] on input "Search Form" at bounding box center [507, 274] width 471 height 23
type input "Dog Daze"
click at [519, 307] on input "Search Form" at bounding box center [507, 304] width 471 height 23
click at [622, 362] on button "Search" at bounding box center [708, 366] width 71 height 24
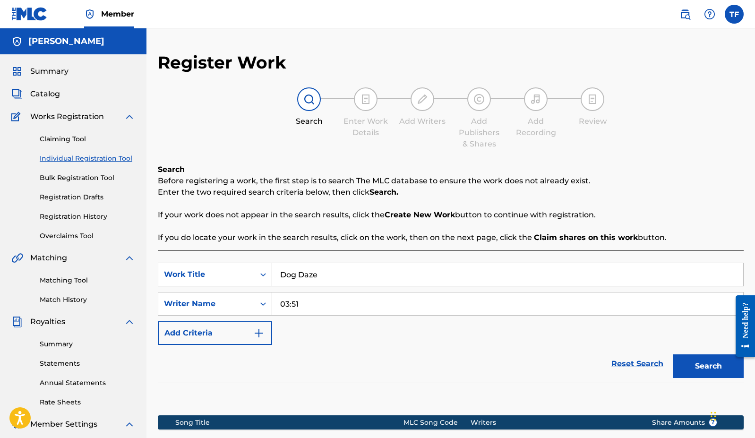
click at [485, 305] on input "03:51" at bounding box center [507, 304] width 471 height 23
type input "[PERSON_NAME]"
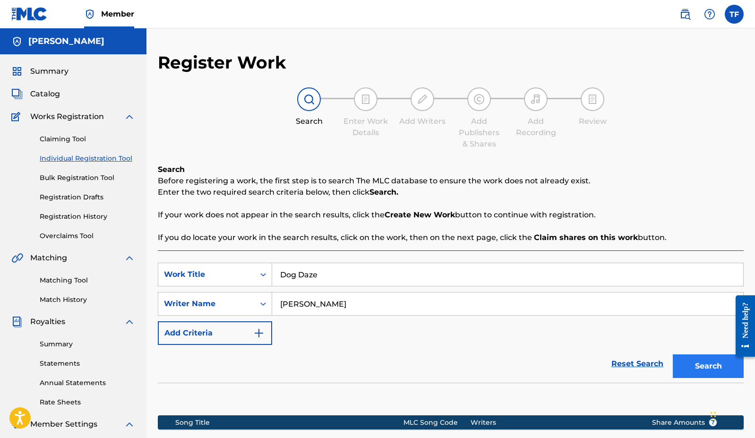
click at [622, 359] on button "Search" at bounding box center [708, 366] width 71 height 24
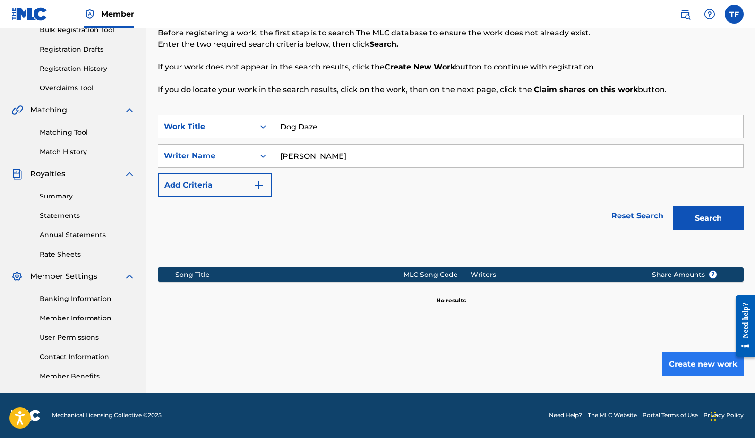
scroll to position [148, 0]
click at [622, 367] on button "Create new work" at bounding box center [703, 365] width 81 height 24
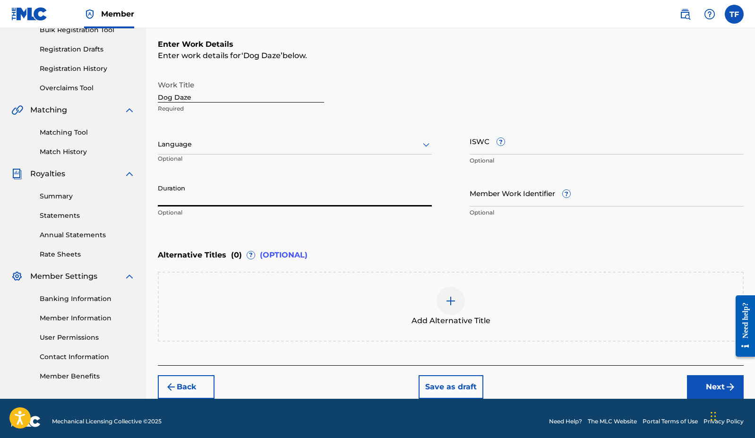
click at [345, 200] on input "Duration" at bounding box center [295, 193] width 274 height 27
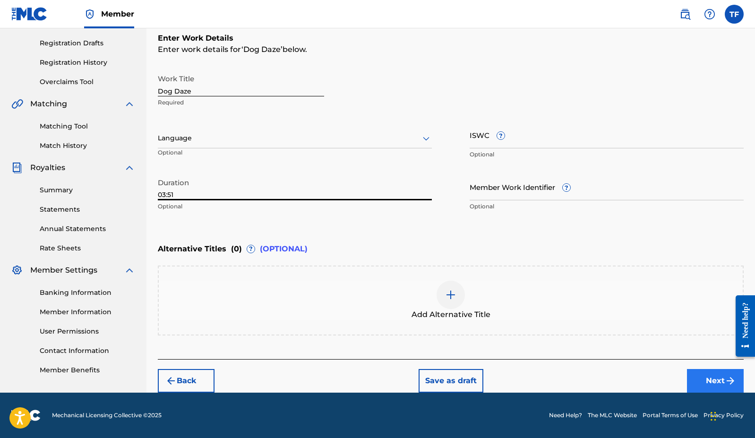
type input "03:51"
click at [622, 377] on button "Next" at bounding box center [715, 381] width 57 height 24
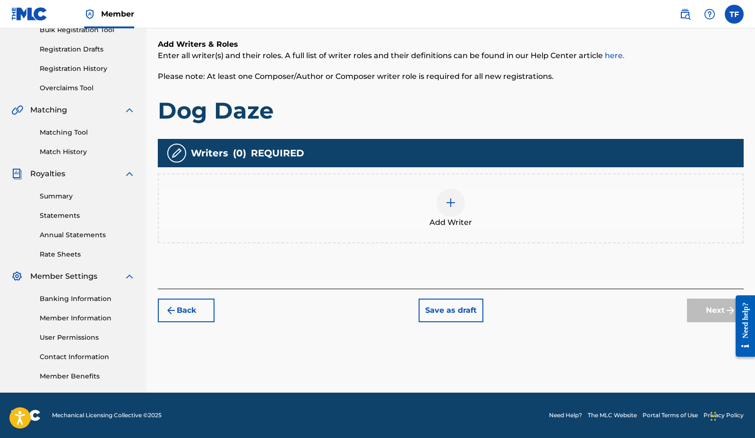
click at [450, 197] on img at bounding box center [450, 202] width 11 height 11
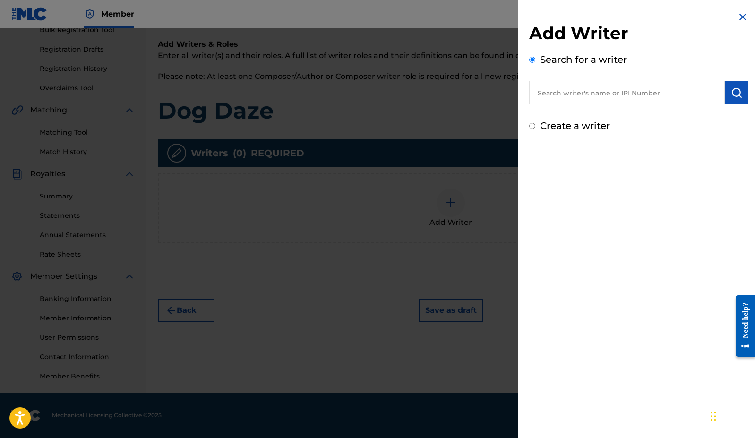
click at [556, 128] on label "Create a writer" at bounding box center [575, 125] width 70 height 11
radio input "true"
click at [535, 128] on input "Create a writer" at bounding box center [532, 126] width 6 height 6
radio input "false"
radio input "true"
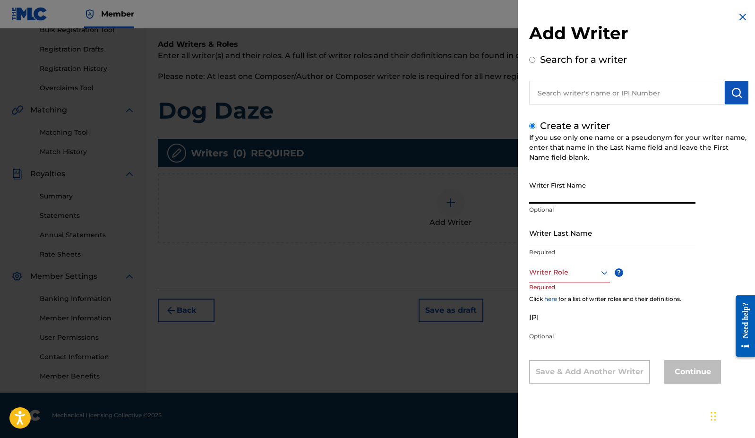
click at [572, 200] on input "Writer First Name" at bounding box center [612, 190] width 166 height 27
type input "TJ"
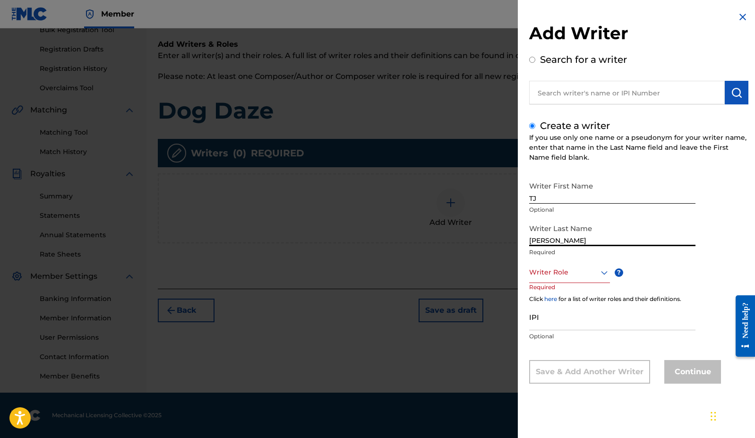
type input "[PERSON_NAME]"
click at [573, 275] on div at bounding box center [569, 273] width 81 height 12
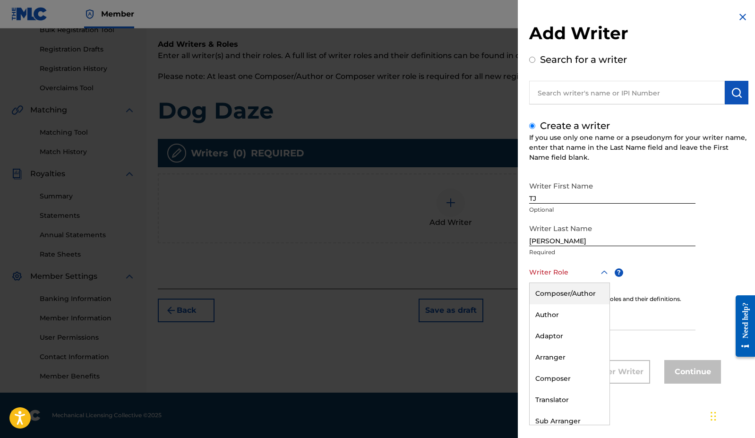
click at [570, 294] on div "Composer/Author" at bounding box center [570, 293] width 80 height 21
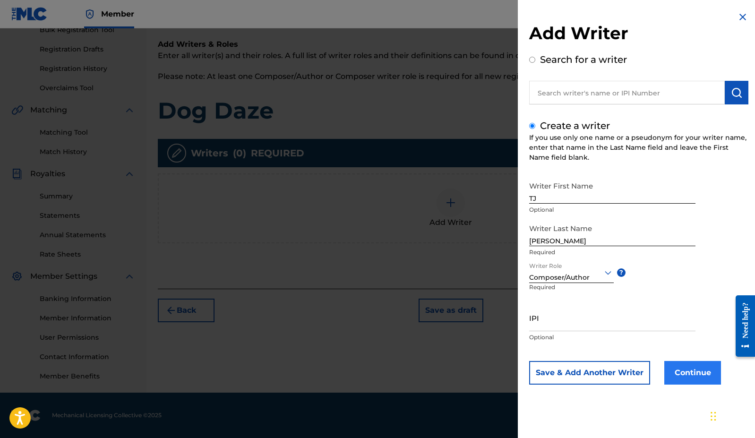
click at [622, 377] on button "Continue" at bounding box center [692, 373] width 57 height 24
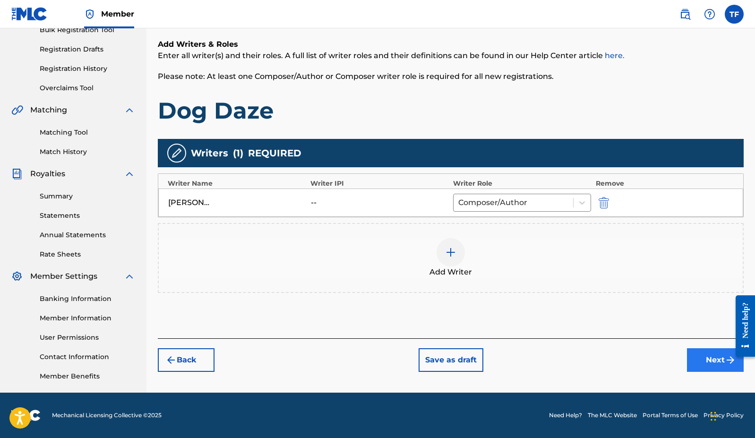
click at [622, 357] on button "Next" at bounding box center [715, 360] width 57 height 24
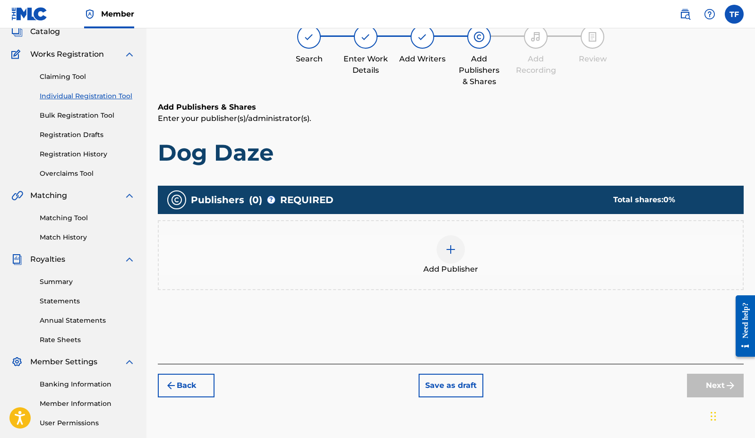
scroll to position [43, 0]
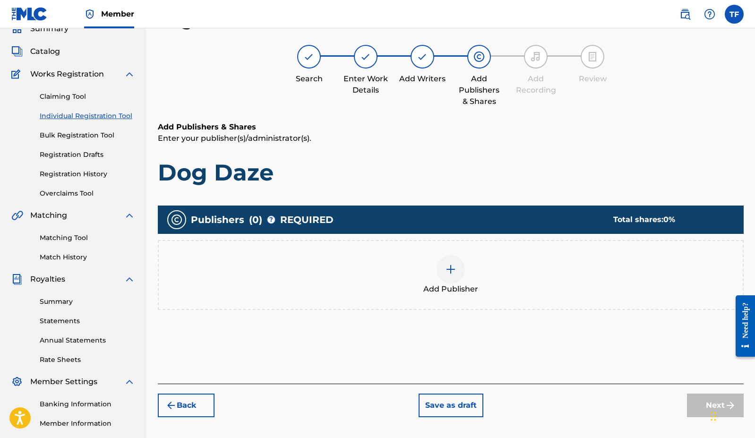
click at [459, 271] on div at bounding box center [451, 269] width 28 height 28
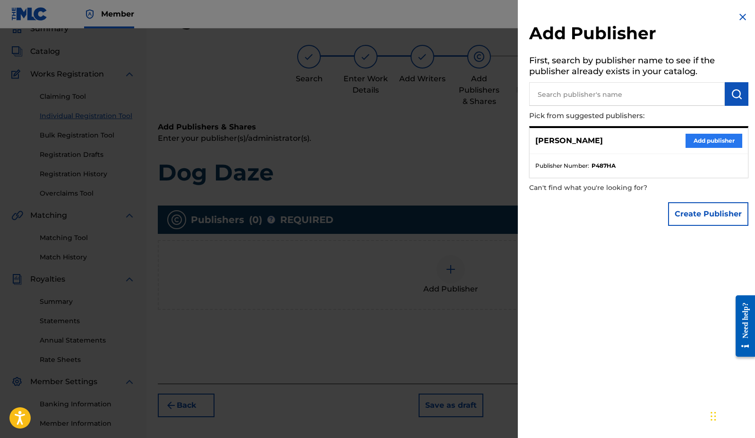
click at [622, 139] on button "Add publisher" at bounding box center [714, 141] width 57 height 14
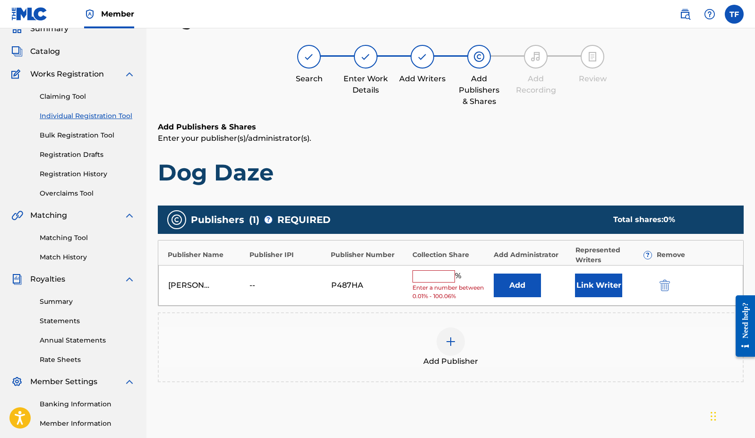
click at [443, 274] on input "text" at bounding box center [434, 276] width 43 height 12
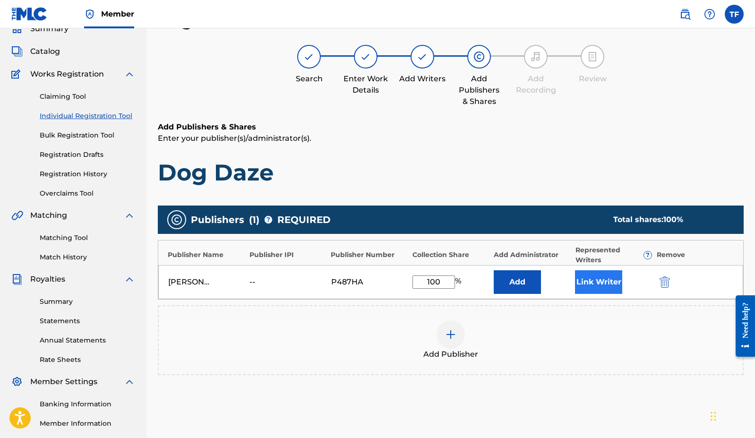
type input "100"
click at [602, 284] on button "Link Writer" at bounding box center [598, 282] width 47 height 24
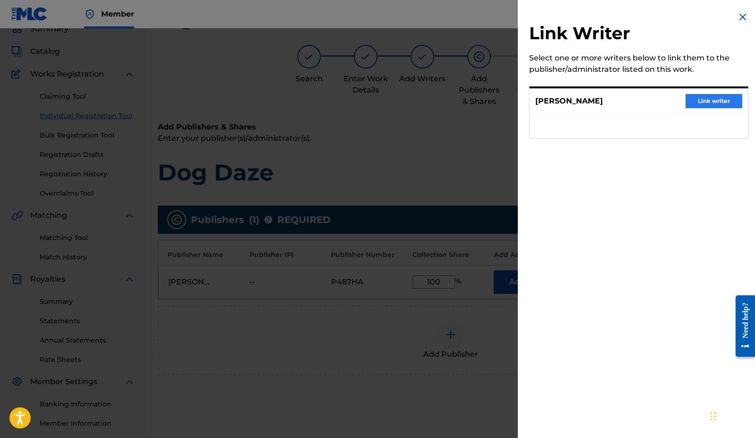
click at [622, 104] on button "Link writer" at bounding box center [714, 101] width 57 height 14
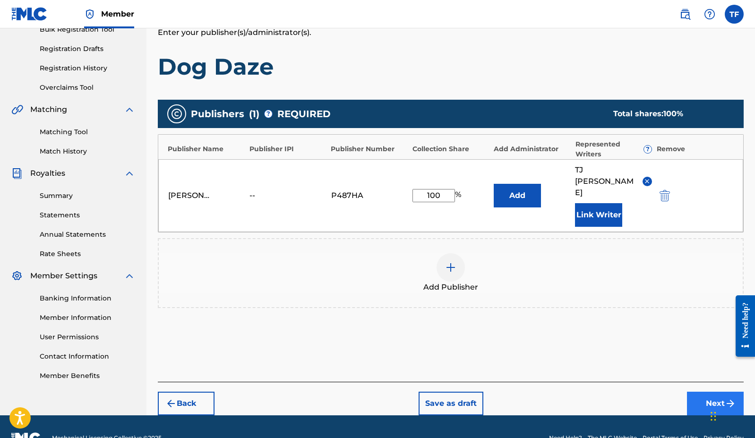
click at [622, 392] on button "Next" at bounding box center [715, 404] width 57 height 24
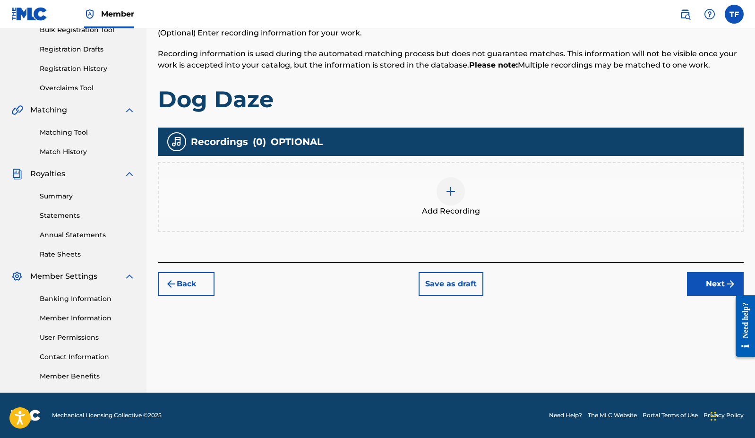
scroll to position [148, 0]
click at [622, 284] on button "Next" at bounding box center [715, 284] width 57 height 24
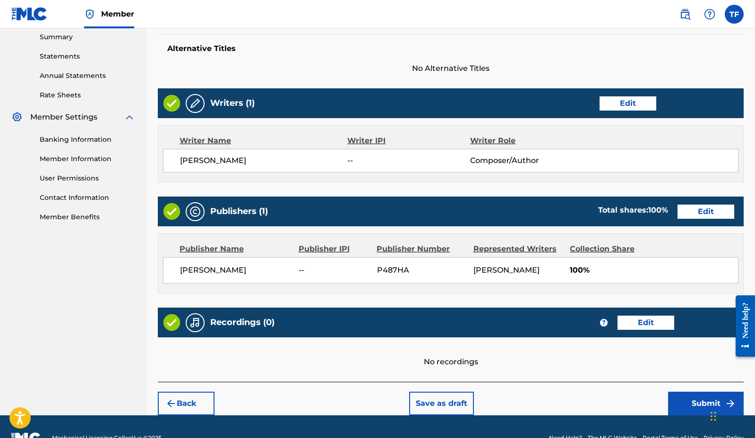
scroll to position [316, 0]
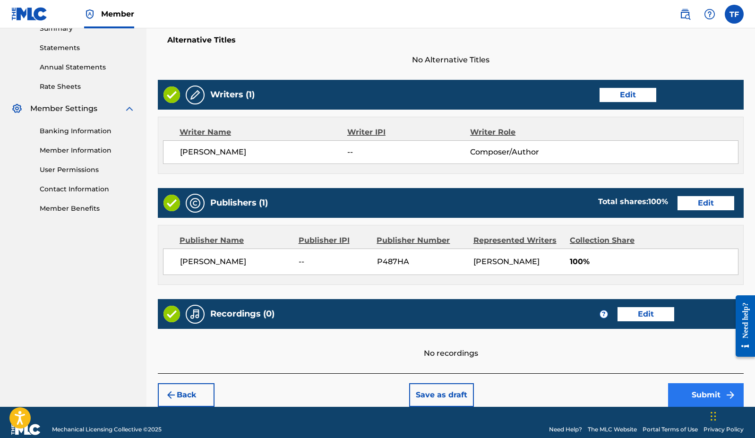
click at [622, 396] on button "Submit" at bounding box center [706, 395] width 76 height 24
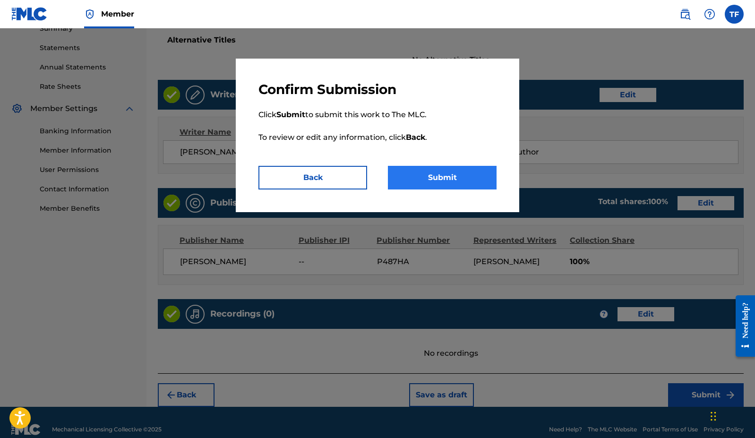
click at [456, 177] on button "Submit" at bounding box center [442, 178] width 109 height 24
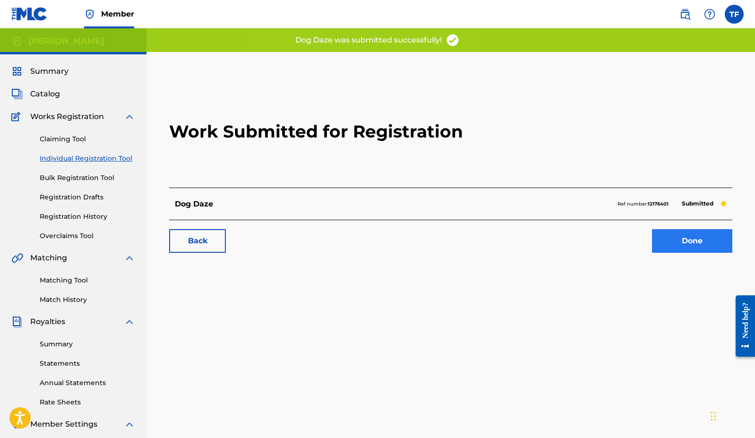
click at [622, 238] on link "Done" at bounding box center [692, 241] width 80 height 24
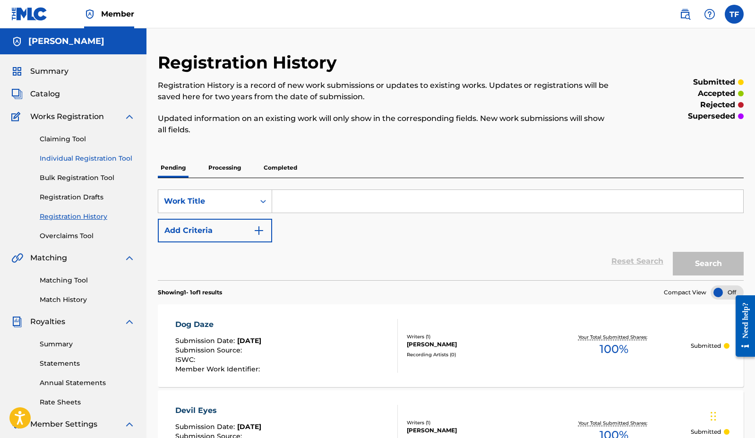
click at [122, 160] on link "Individual Registration Tool" at bounding box center [87, 159] width 95 height 10
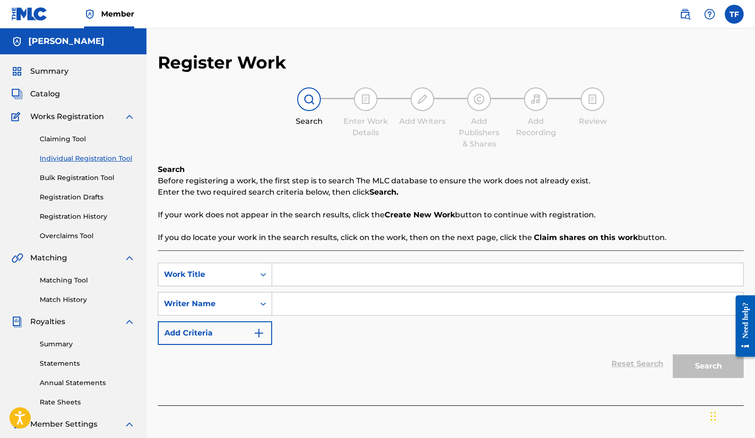
click at [340, 277] on input "Search Form" at bounding box center [507, 274] width 471 height 23
type input "[PERSON_NAME] and the Drought - Live at [GEOGRAPHIC_DATA]"
click at [418, 309] on input "Search Form" at bounding box center [507, 304] width 471 height 23
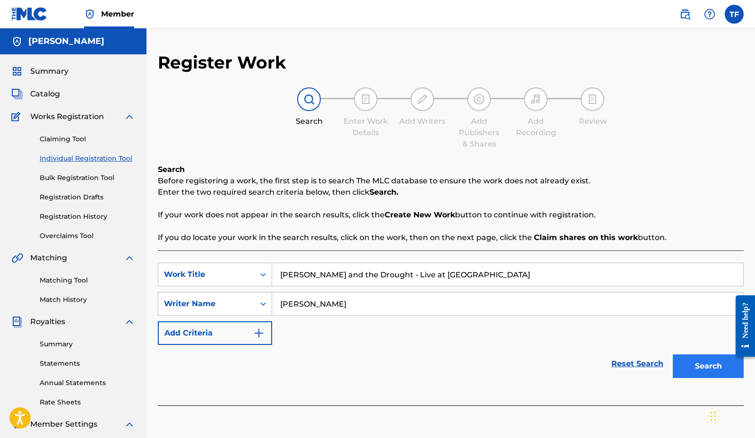
type input "[PERSON_NAME]"
click at [622, 361] on button "Search" at bounding box center [708, 366] width 71 height 24
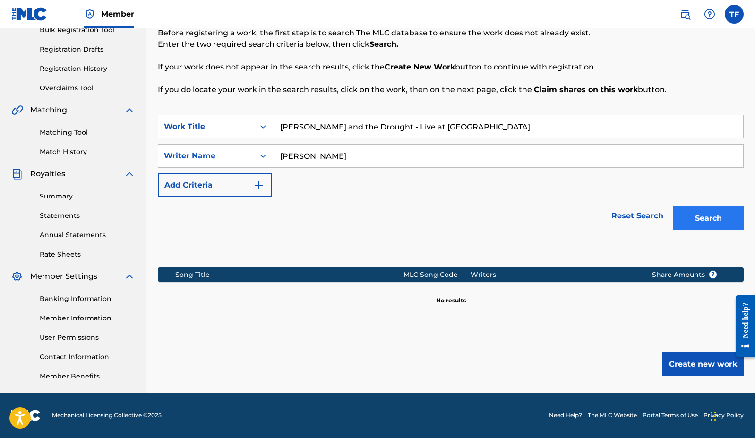
click at [622, 359] on button "Create new work" at bounding box center [703, 365] width 81 height 24
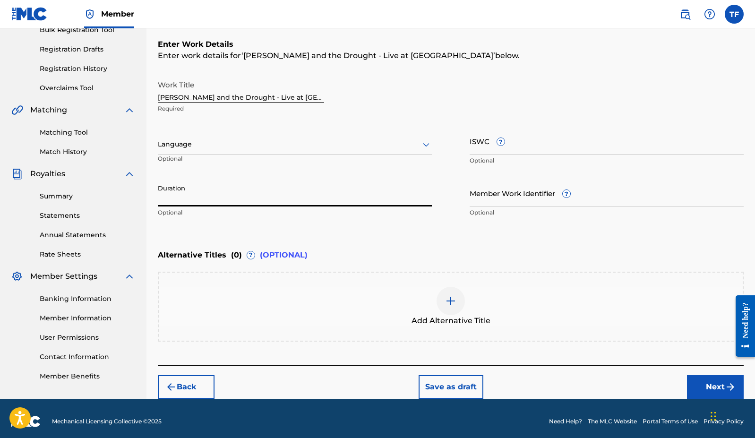
click at [295, 199] on input "Duration" at bounding box center [295, 193] width 274 height 27
type input "36:29"
click at [550, 251] on div "Alternative Titles ( 0 ) ? (OPTIONAL)" at bounding box center [451, 255] width 586 height 21
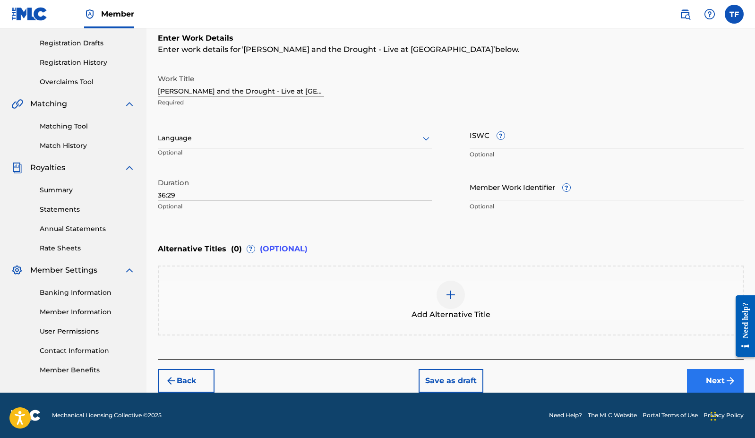
click at [622, 381] on button "Next" at bounding box center [715, 381] width 57 height 24
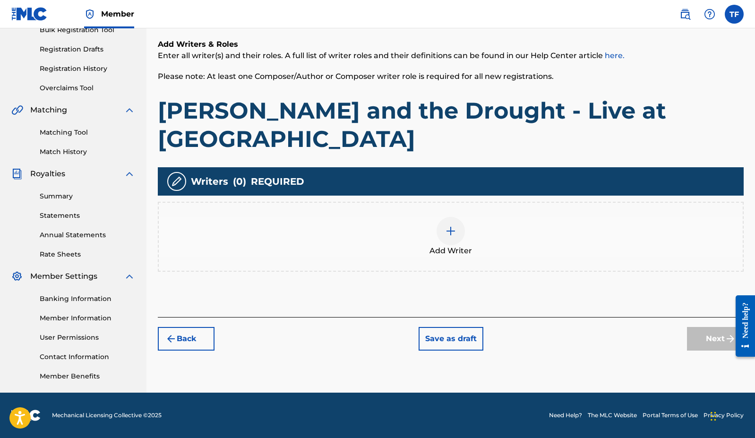
click at [453, 217] on div at bounding box center [451, 231] width 28 height 28
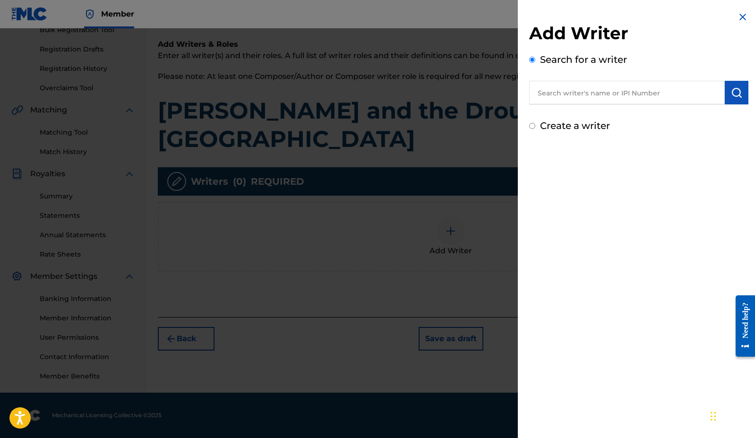
click at [572, 127] on label "Create a writer" at bounding box center [575, 125] width 70 height 11
radio input "true"
click at [535, 127] on input "Create a writer" at bounding box center [532, 126] width 6 height 6
radio input "false"
radio input "true"
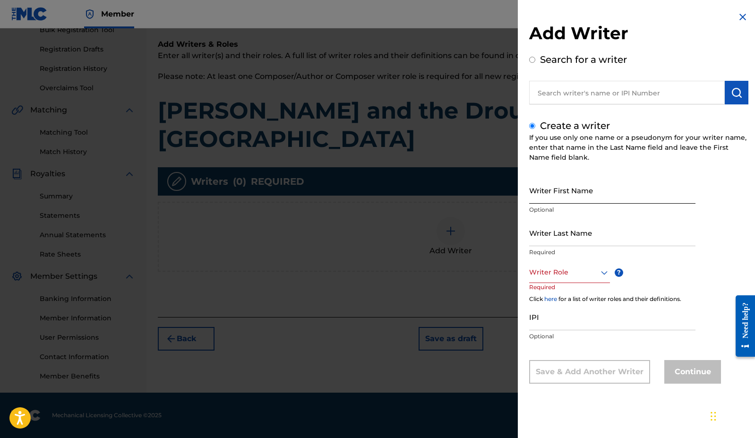
click at [576, 198] on input "Writer First Name" at bounding box center [612, 190] width 166 height 27
type input "TJ"
type input "[PERSON_NAME]"
click at [622, 272] on div "Writer First Name [PERSON_NAME] Optional Writer Last Name [PERSON_NAME] Require…" at bounding box center [638, 280] width 219 height 207
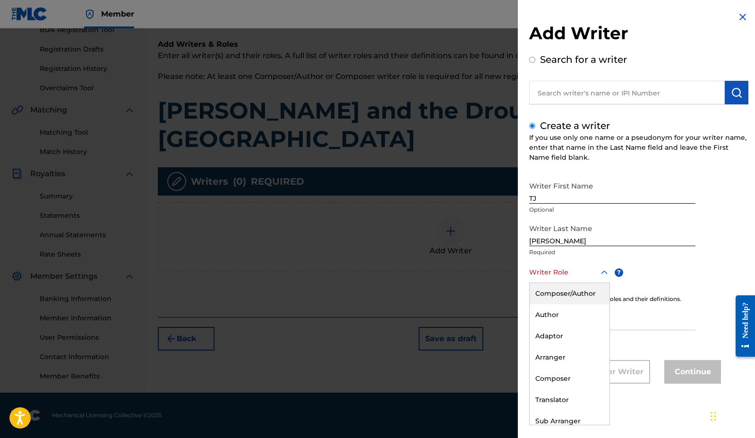
click at [595, 269] on div at bounding box center [569, 273] width 81 height 12
click at [586, 293] on div "Composer/Author" at bounding box center [570, 293] width 80 height 21
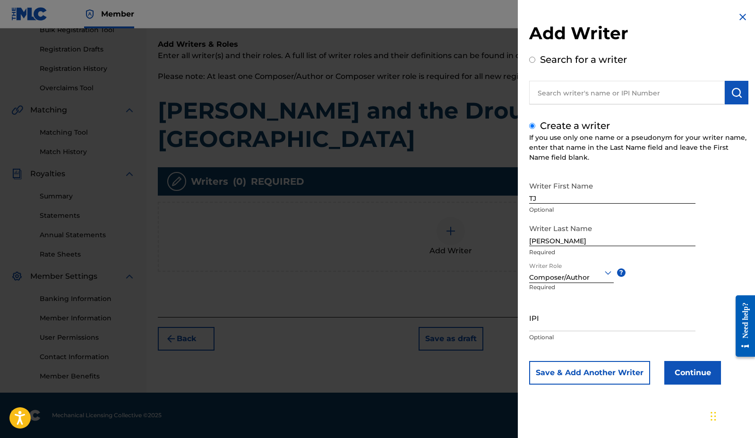
click at [622, 267] on div "Writer First Name TJ Optional Writer Last Name [PERSON_NAME] Required Writer Ro…" at bounding box center [638, 281] width 219 height 208
click at [622, 373] on button "Continue" at bounding box center [692, 373] width 57 height 24
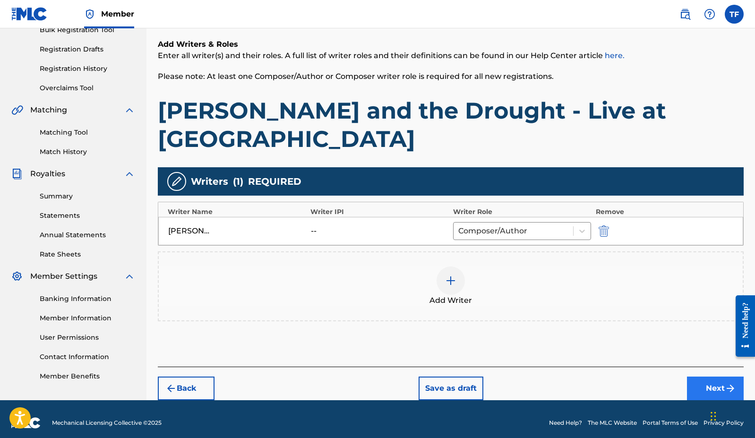
click at [622, 377] on button "Next" at bounding box center [715, 389] width 57 height 24
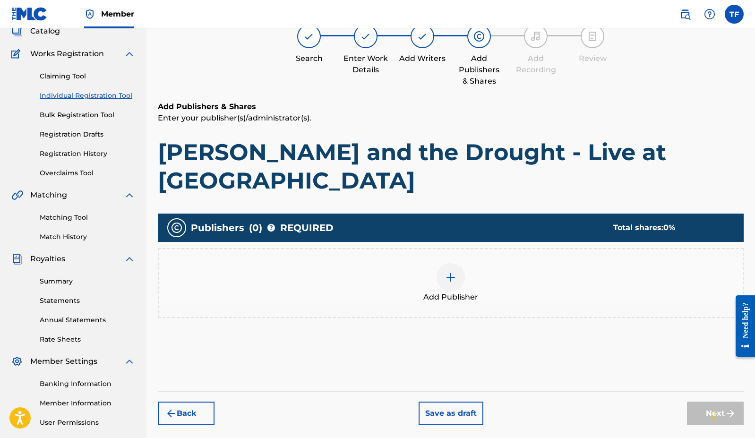
scroll to position [43, 0]
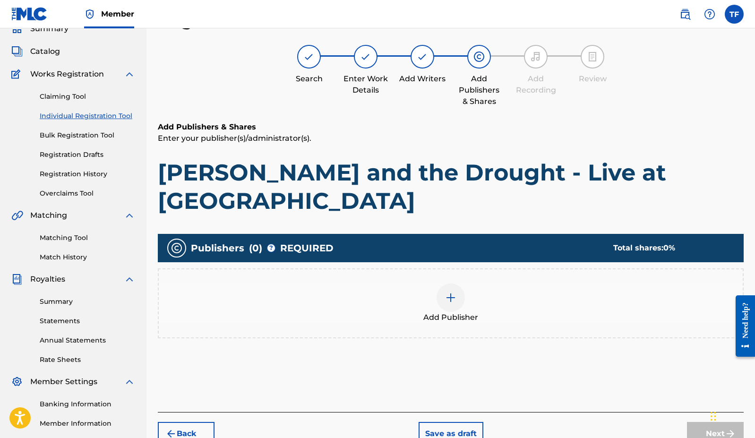
click at [453, 284] on div at bounding box center [451, 298] width 28 height 28
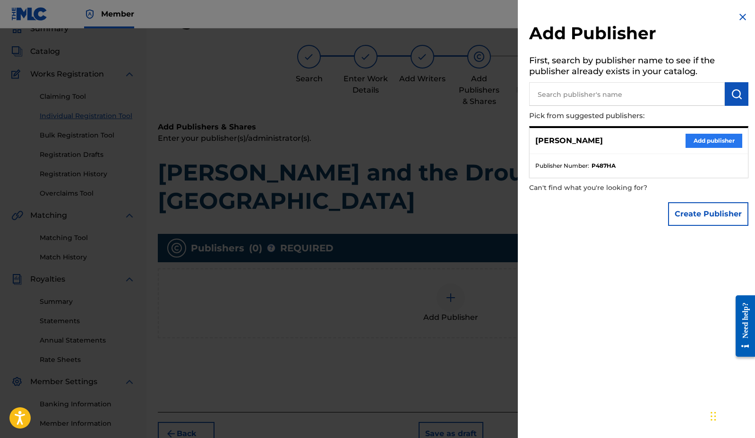
click at [622, 137] on button "Add publisher" at bounding box center [714, 141] width 57 height 14
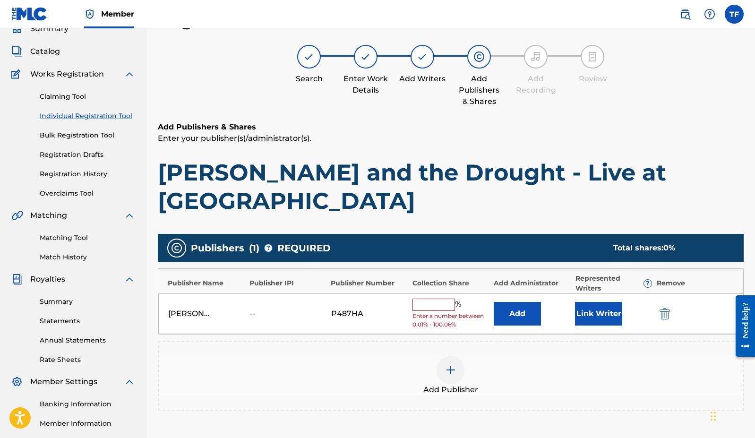
click at [444, 299] on input "text" at bounding box center [434, 305] width 43 height 12
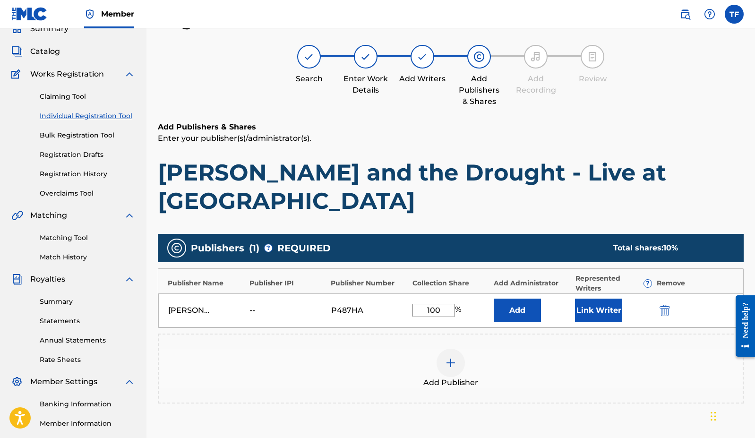
type input "100"
click at [598, 299] on button "Link Writer" at bounding box center [598, 311] width 47 height 24
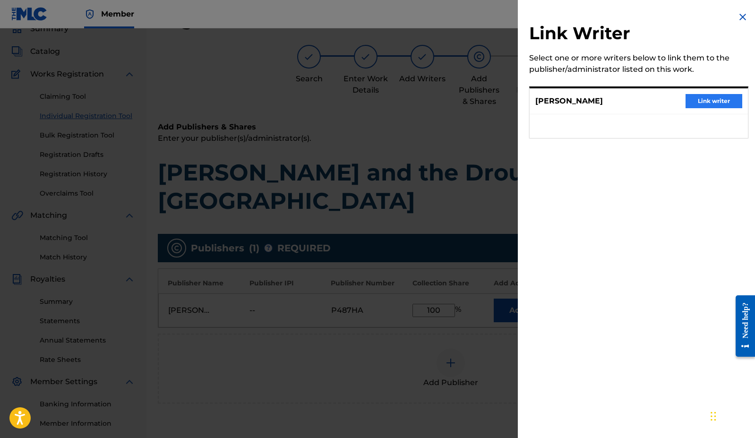
click at [622, 102] on button "Link writer" at bounding box center [714, 101] width 57 height 14
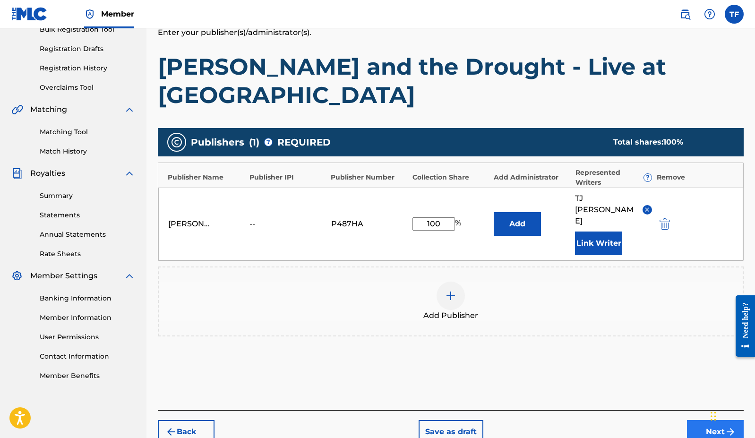
click at [622, 420] on button "Next" at bounding box center [715, 432] width 57 height 24
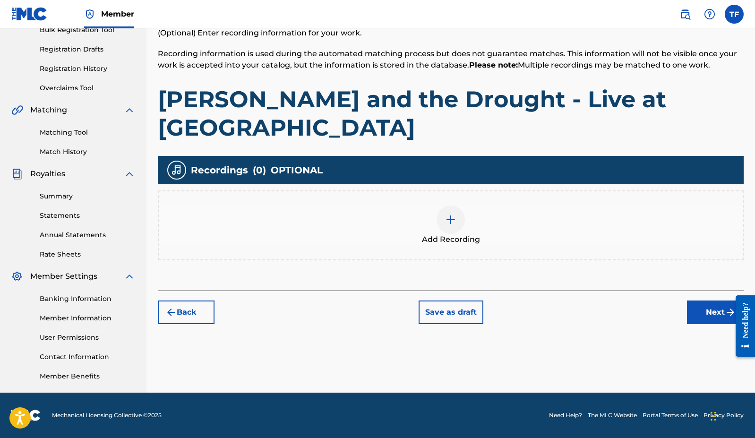
scroll to position [148, 0]
click at [622, 301] on button "Next" at bounding box center [715, 313] width 57 height 24
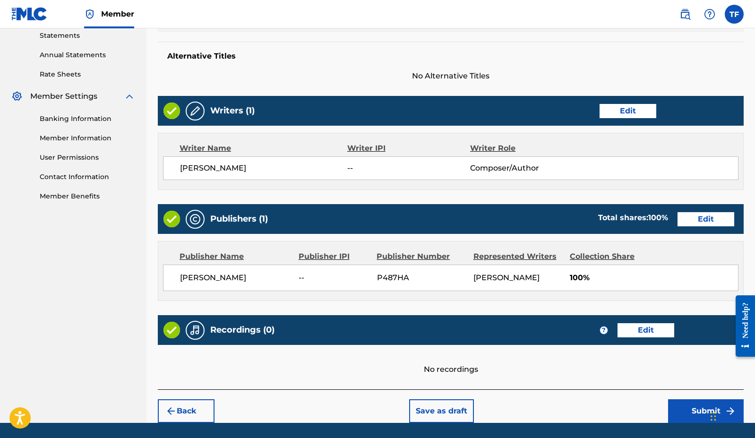
scroll to position [321, 0]
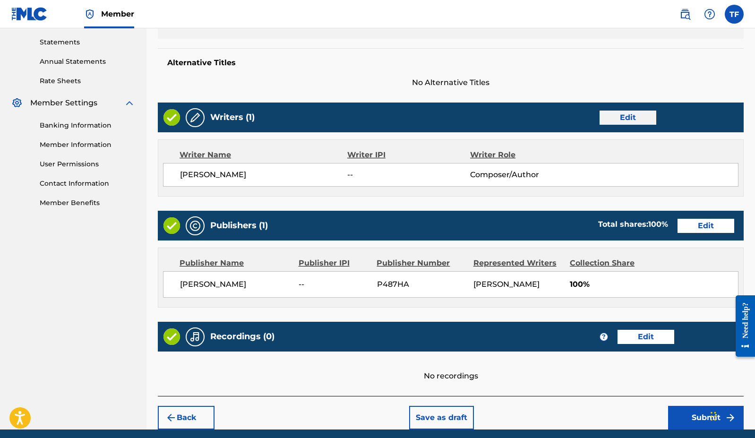
click at [620, 111] on button "Edit" at bounding box center [628, 118] width 57 height 14
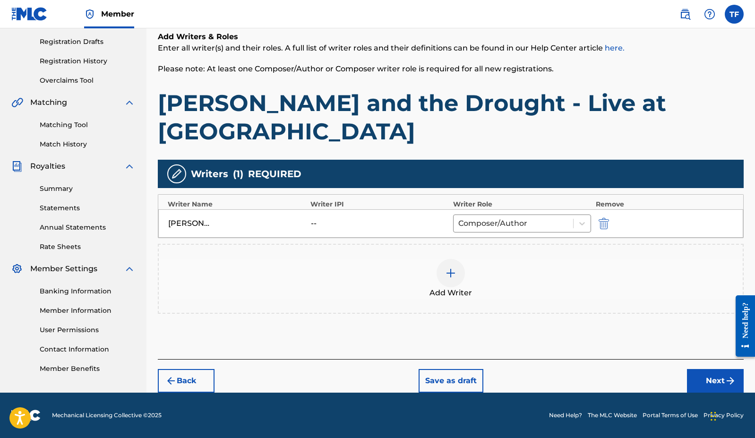
scroll to position [148, 0]
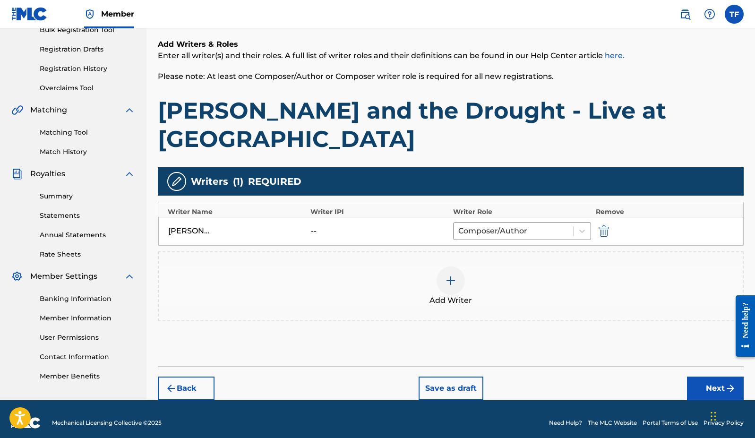
click at [456, 267] on div at bounding box center [451, 281] width 28 height 28
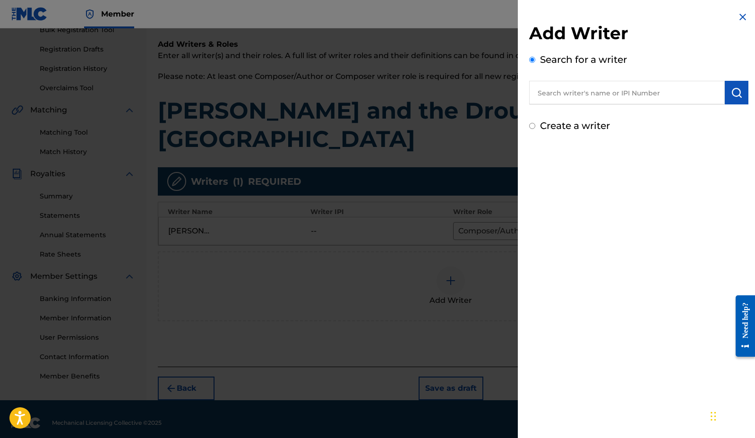
click at [622, 17] on img at bounding box center [742, 16] width 11 height 11
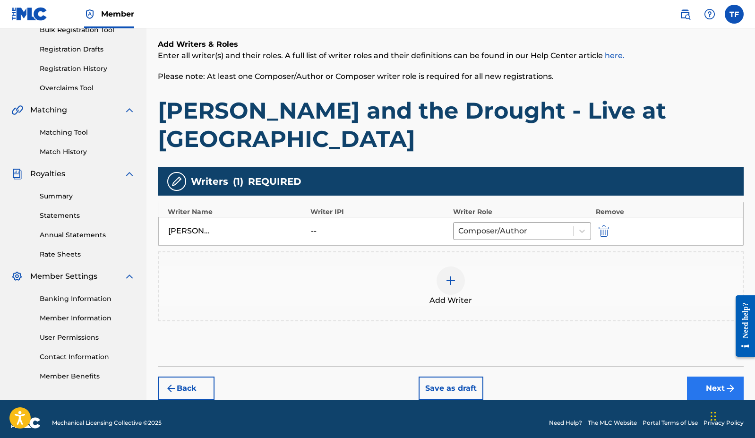
click at [622, 377] on button "Next" at bounding box center [715, 389] width 57 height 24
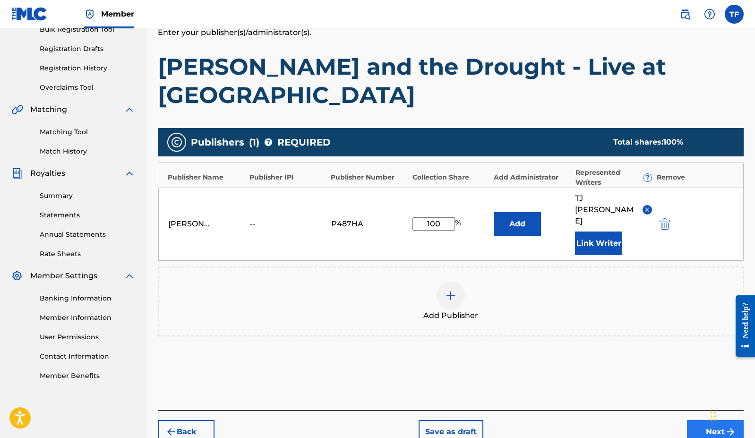
click at [622, 420] on button "Next" at bounding box center [715, 432] width 57 height 24
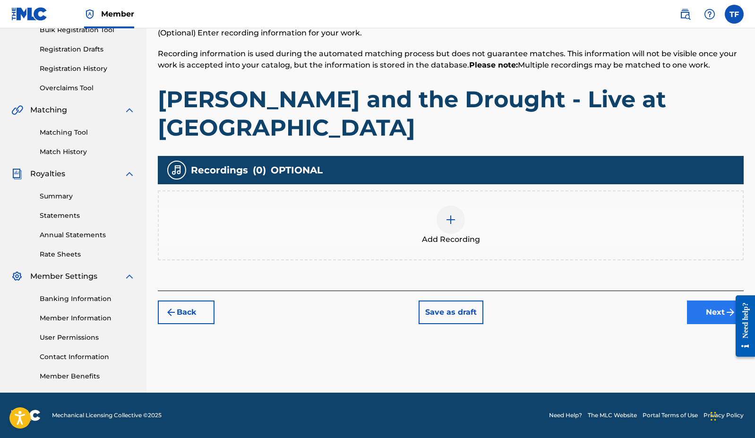
click at [622, 301] on button "Next" at bounding box center [715, 313] width 57 height 24
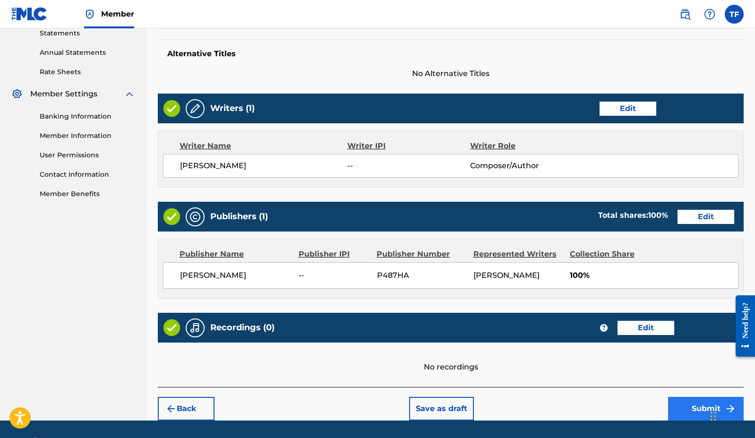
scroll to position [330, 0]
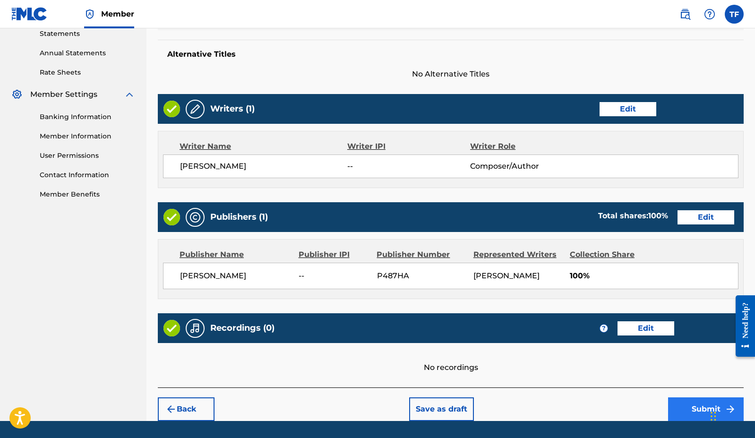
click at [622, 397] on button "Submit" at bounding box center [706, 409] width 76 height 24
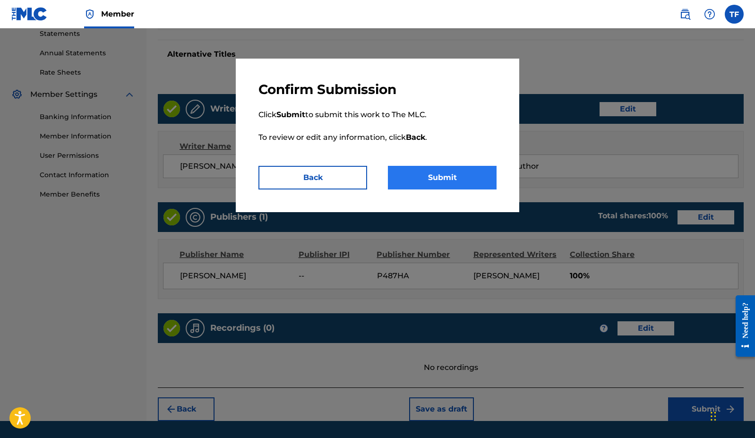
click at [445, 175] on button "Submit" at bounding box center [442, 178] width 109 height 24
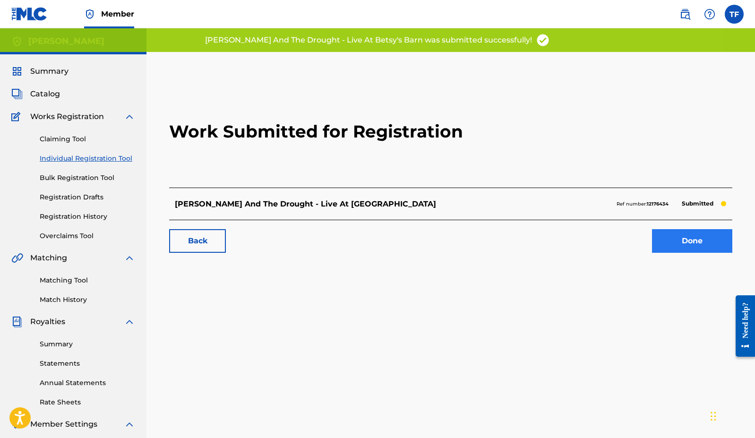
click at [622, 238] on link "Done" at bounding box center [692, 241] width 80 height 24
